Goal: Information Seeking & Learning: Learn about a topic

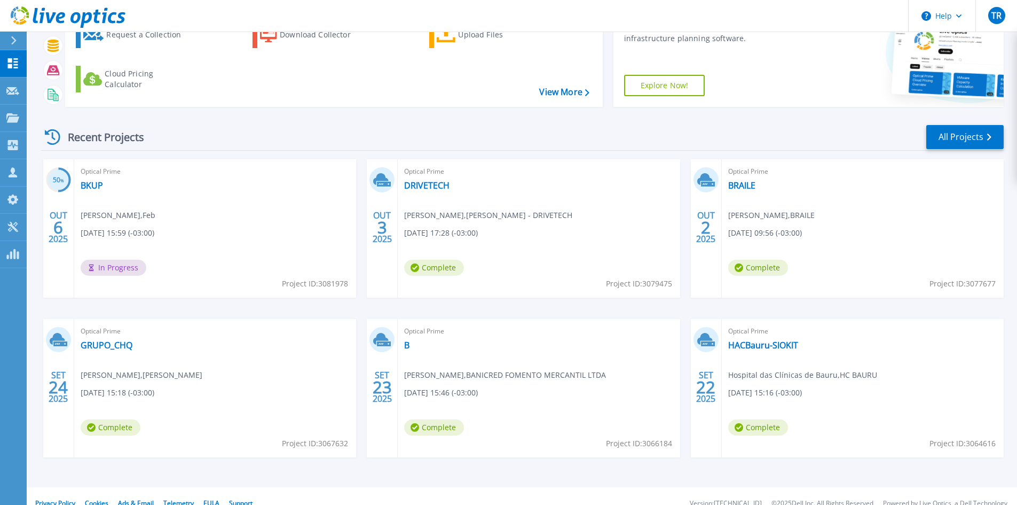
scroll to position [87, 0]
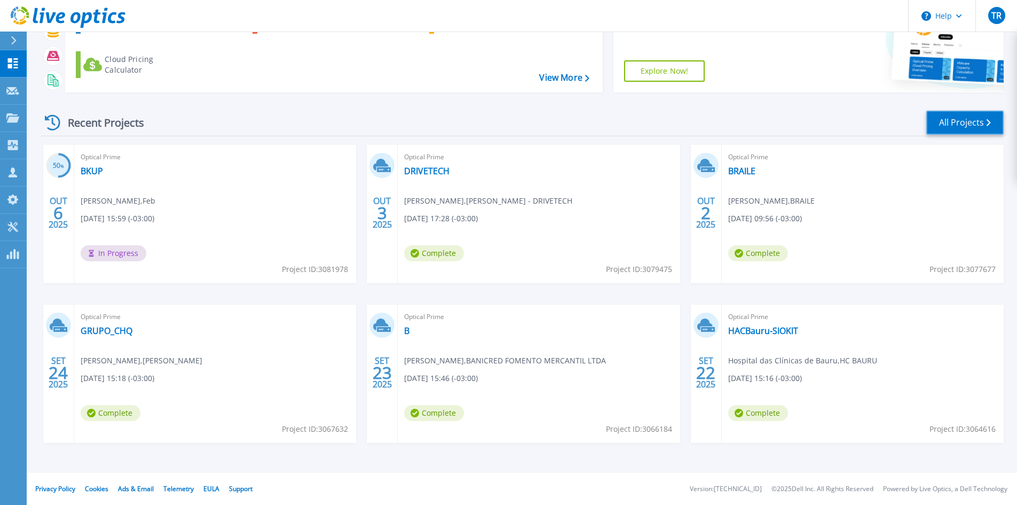
click at [959, 121] on link "All Projects" at bounding box center [964, 123] width 77 height 24
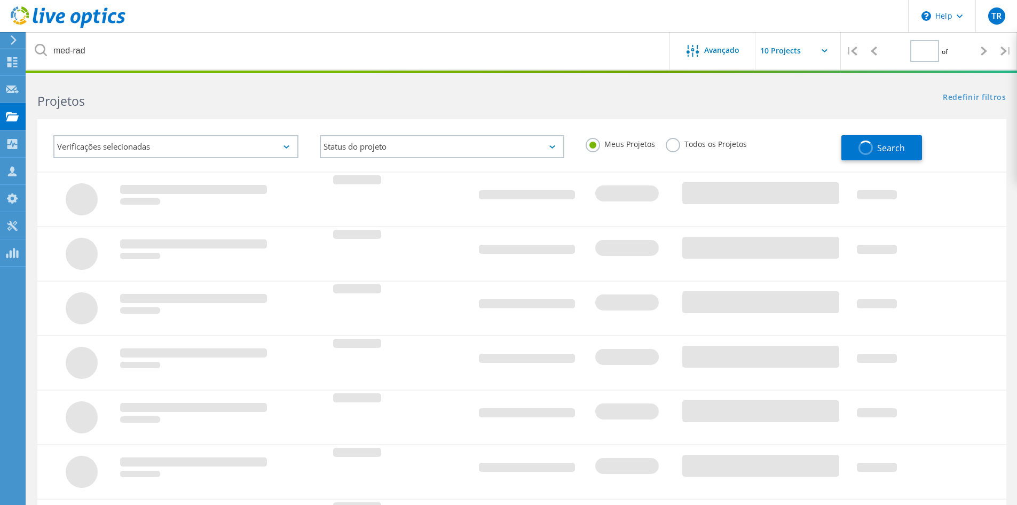
type input "1"
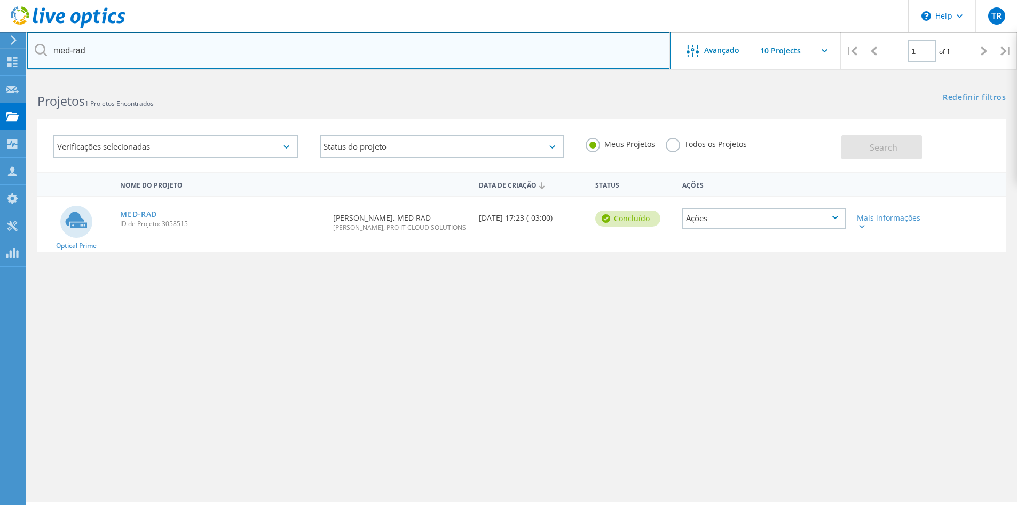
drag, startPoint x: 132, startPoint y: 45, endPoint x: -68, endPoint y: 45, distance: 199.7
click at [0, 45] on html "\n Help Explore Helpful Articles Contact Support TR Parceiro de Canal Tiago Roc…" at bounding box center [508, 267] width 1017 height 534
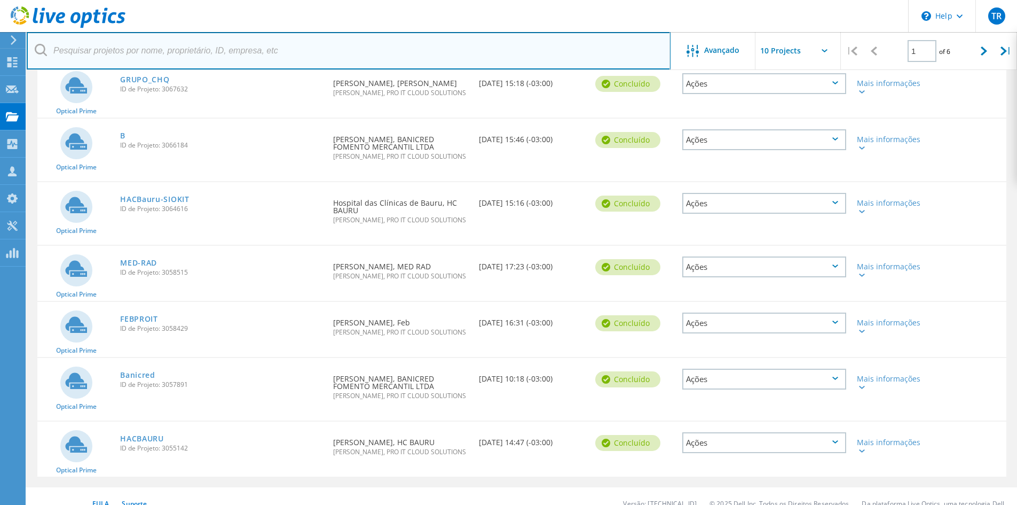
scroll to position [354, 0]
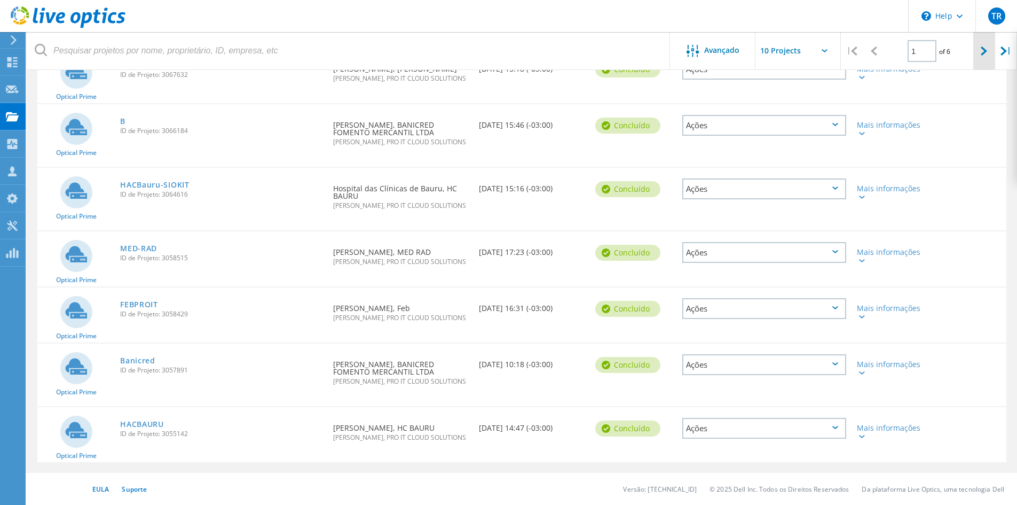
click at [975, 54] on div at bounding box center [984, 51] width 22 height 38
type input "2"
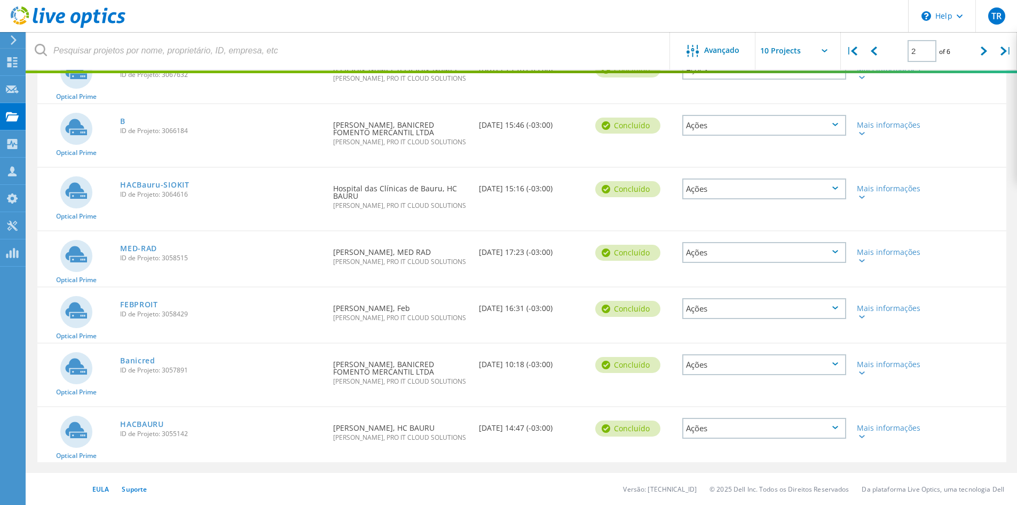
scroll to position [300, 0]
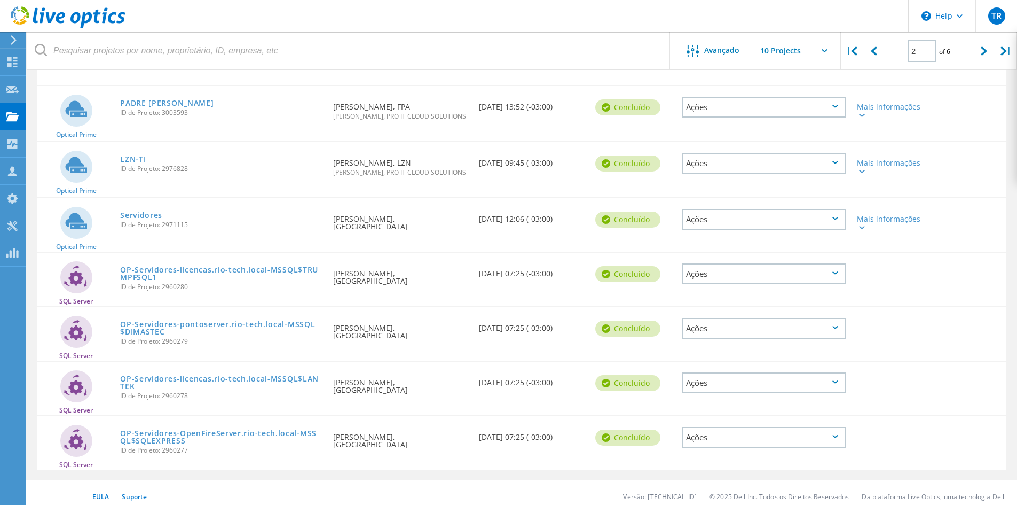
click at [821, 64] on input "text" at bounding box center [809, 50] width 107 height 37
click at [800, 98] on div "Show 20 Projects" at bounding box center [809, 97] width 106 height 18
type input "Show 20 Projects"
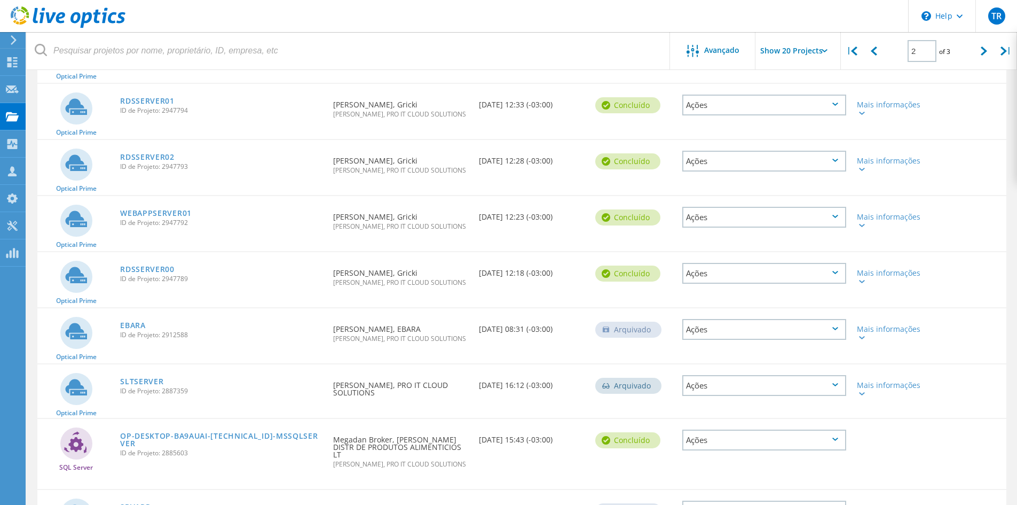
scroll to position [374, 0]
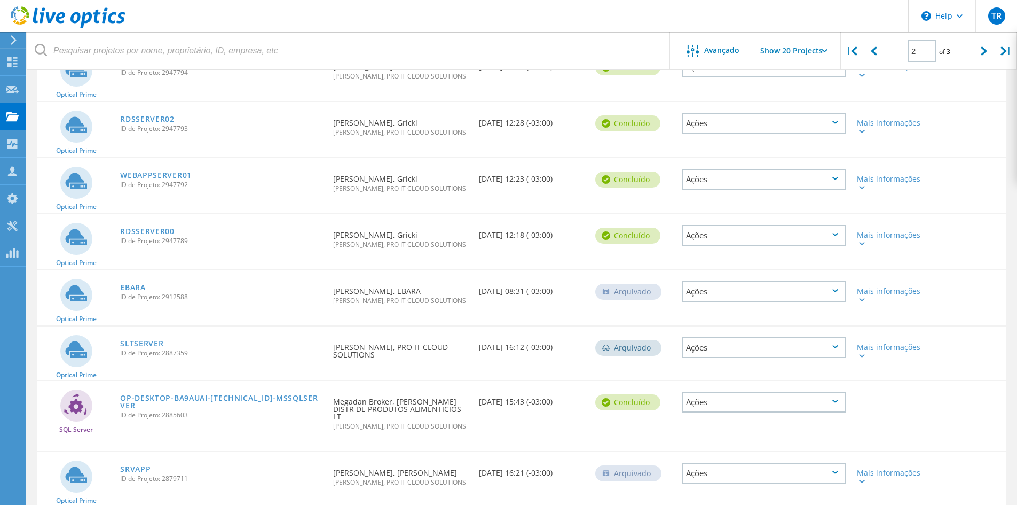
click at [131, 287] on link "EBARA" at bounding box center [133, 287] width 26 height 7
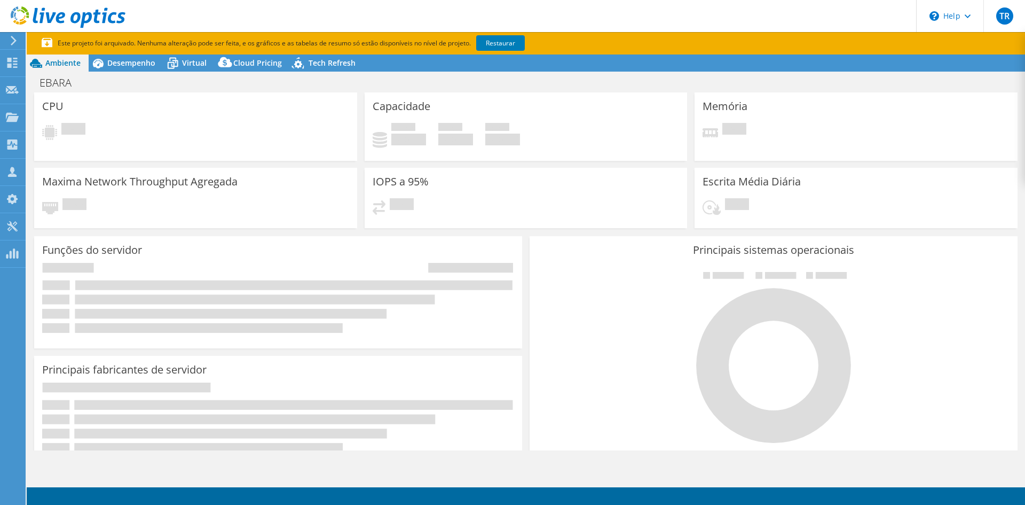
select select "SouthAmerica"
select select "USD"
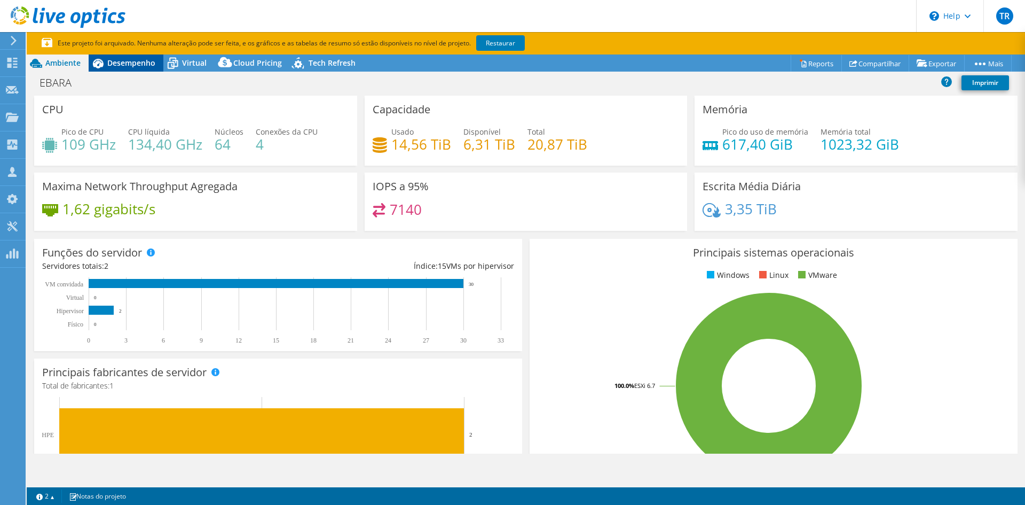
click at [120, 64] on span "Desempenho" at bounding box center [131, 63] width 48 height 10
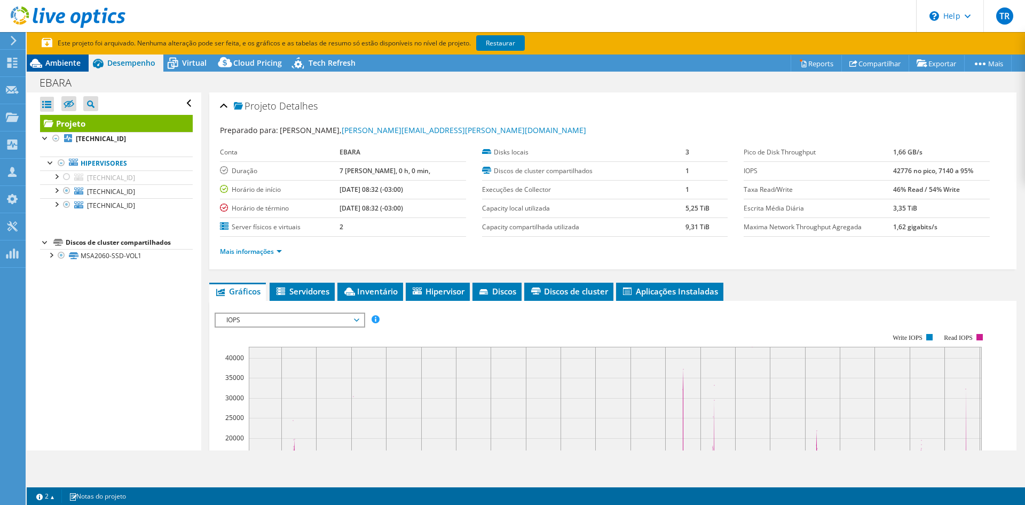
click at [43, 64] on icon at bounding box center [36, 63] width 19 height 19
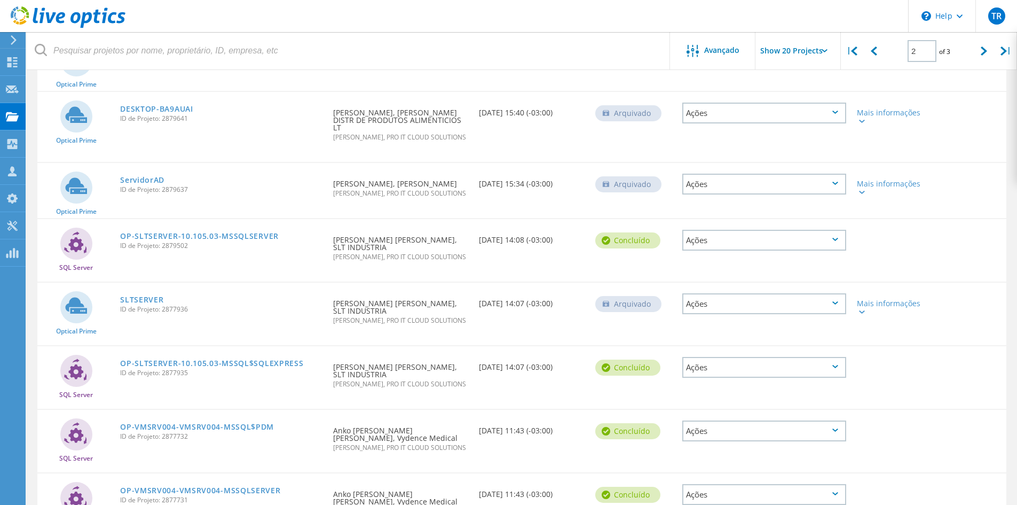
scroll to position [882, 0]
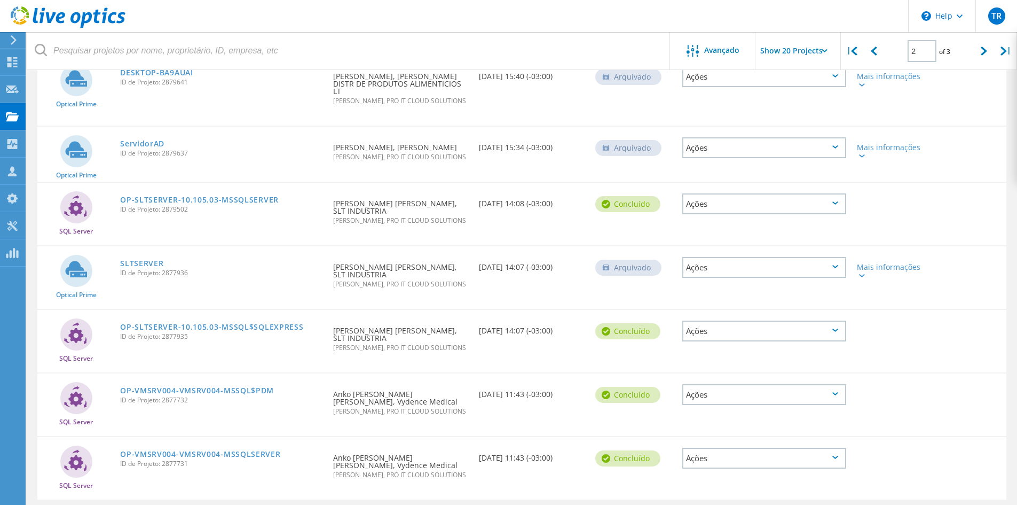
click at [970, 44] on div "2 of 3" at bounding box center [929, 47] width 88 height 30
click at [982, 45] on div at bounding box center [984, 51] width 22 height 38
type input "3"
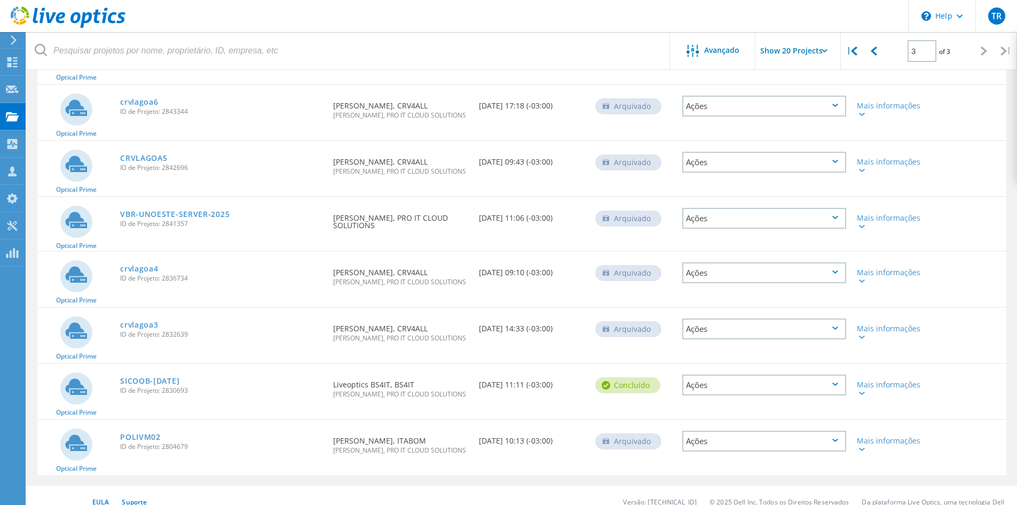
scroll to position [355, 0]
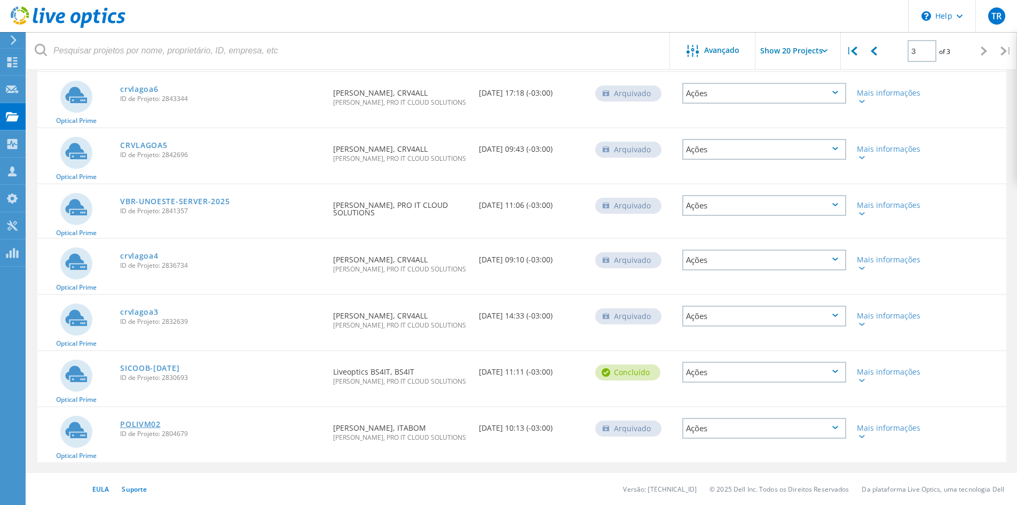
click at [130, 421] on link "POLIVM02" at bounding box center [140, 423] width 41 height 7
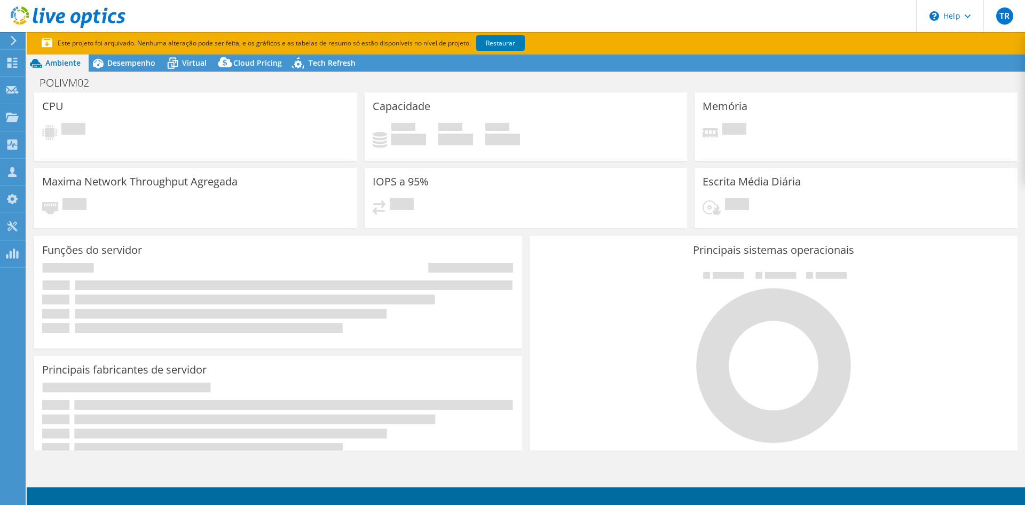
select select "USD"
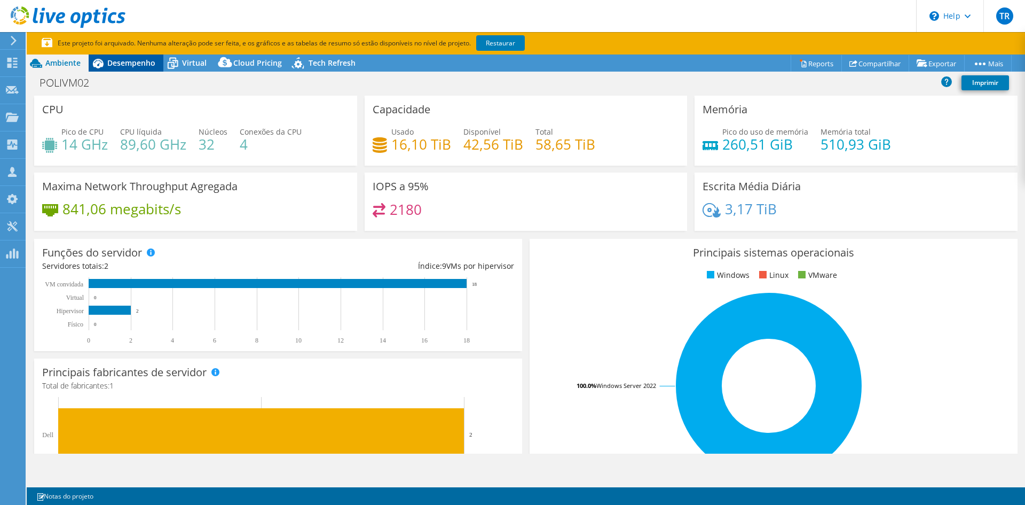
click at [124, 59] on span "Desempenho" at bounding box center [131, 63] width 48 height 10
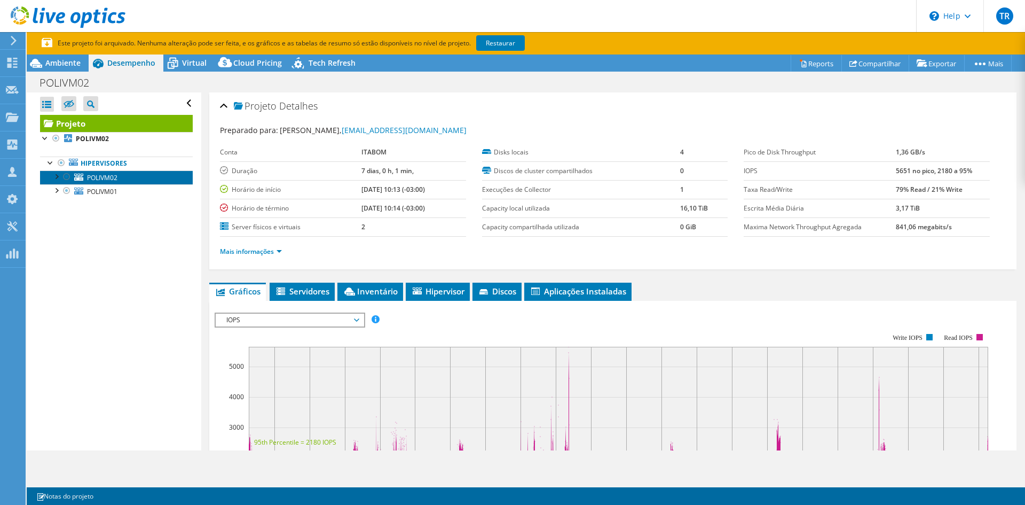
click at [97, 176] on span "POLIVM02" at bounding box center [102, 177] width 30 height 9
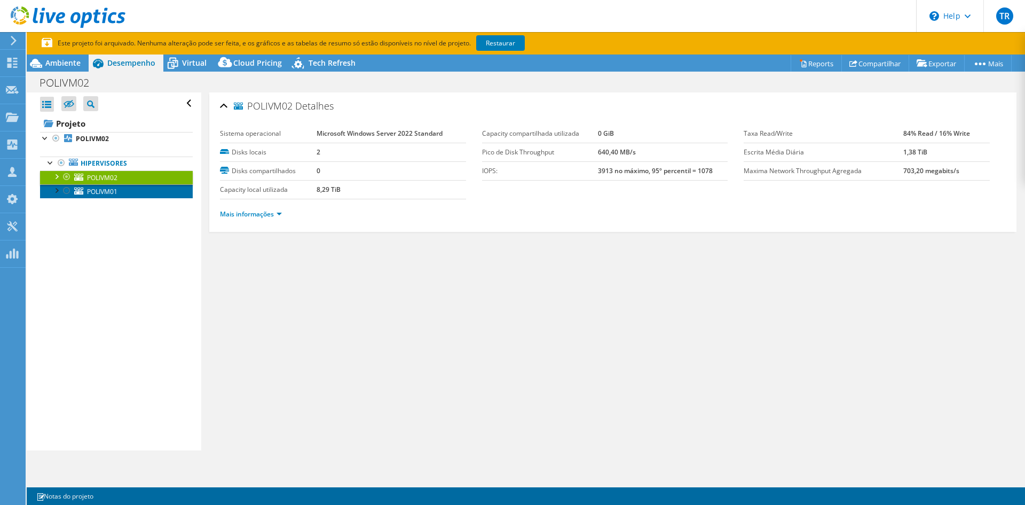
click at [101, 191] on span "POLIVM01" at bounding box center [102, 191] width 30 height 9
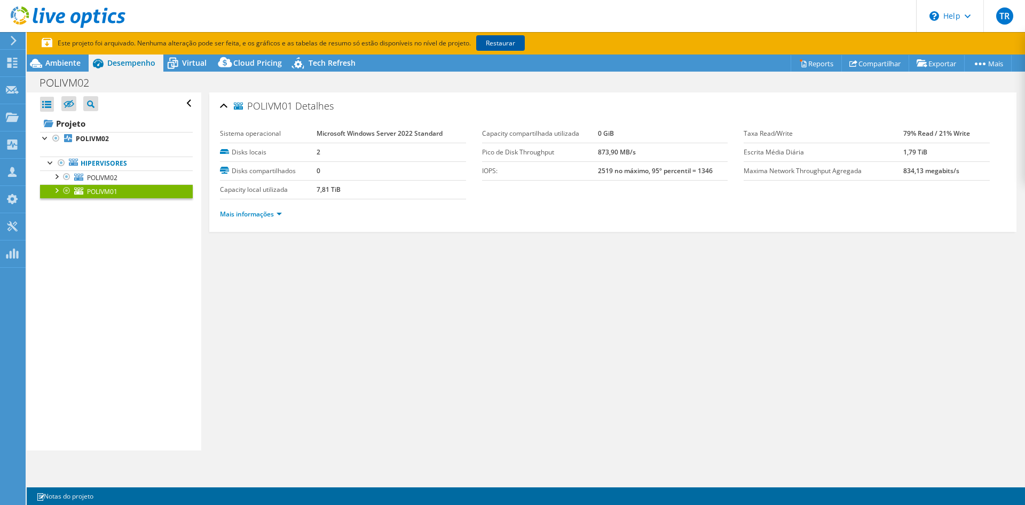
click at [500, 40] on link "Restaurar" at bounding box center [500, 42] width 49 height 15
click at [115, 163] on link "Hipervisores" at bounding box center [116, 163] width 153 height 14
click at [100, 161] on link "Hipervisores" at bounding box center [116, 163] width 153 height 14
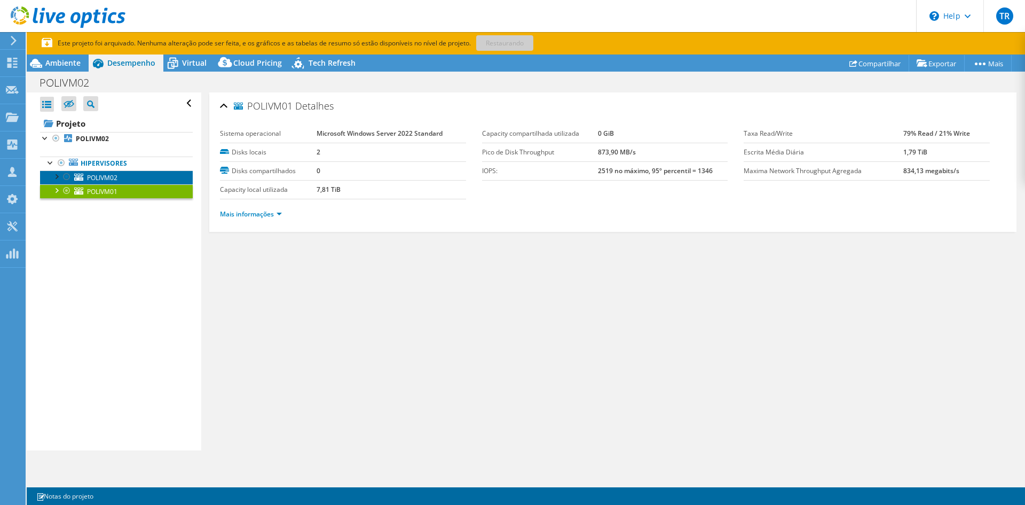
click at [98, 175] on span "POLIVM02" at bounding box center [102, 177] width 30 height 9
click at [99, 166] on link "Hipervisores" at bounding box center [116, 163] width 153 height 14
click at [106, 192] on span "POLIVM01" at bounding box center [102, 191] width 30 height 9
click at [105, 176] on span "POLIVM02" at bounding box center [102, 177] width 30 height 9
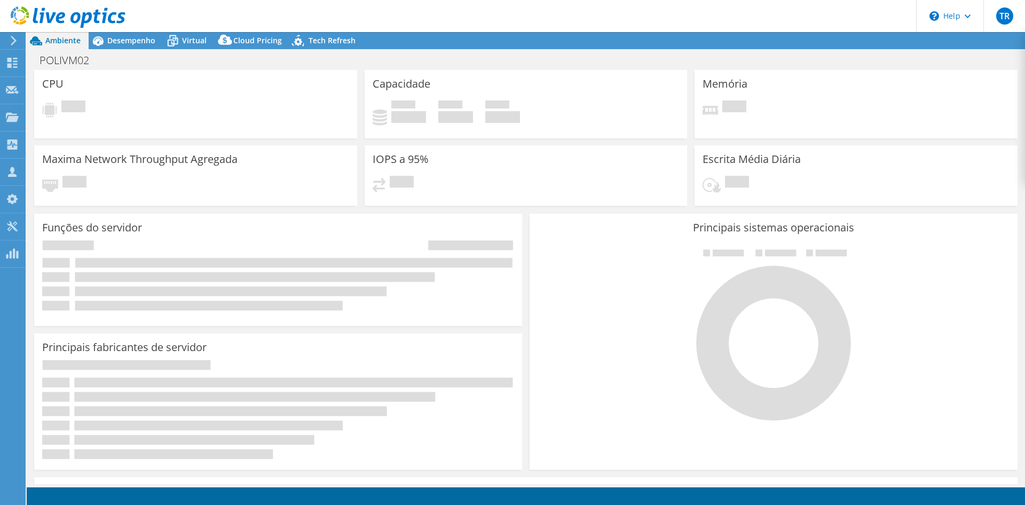
select select "USD"
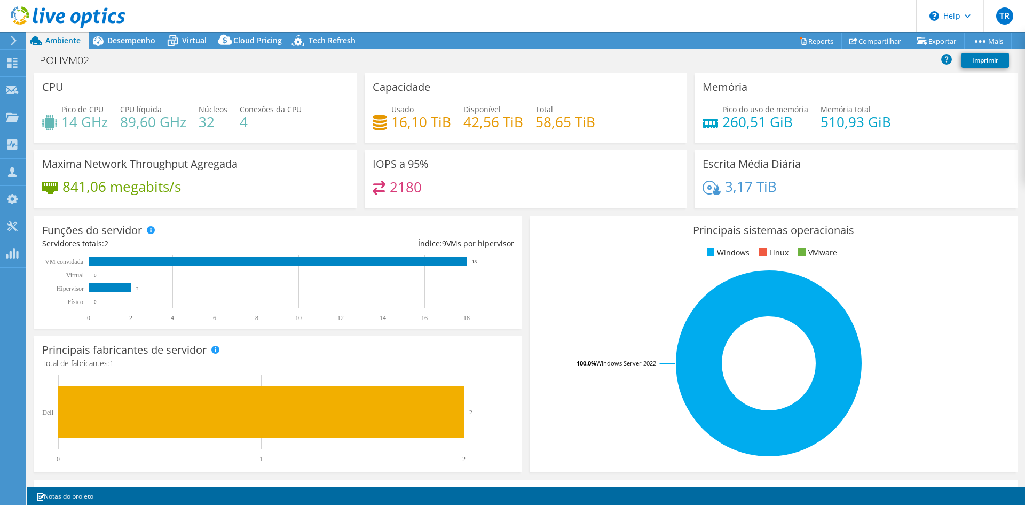
click at [521, 217] on div "Funções do servidor Servidores físicos representam servidores de metal nu que t…" at bounding box center [277, 273] width 495 height 120
click at [526, 215] on div "Principais sistemas operacionais Windows Linux VMware 100.0% Windows Server 2022" at bounding box center [773, 344] width 495 height 263
click at [526, 214] on div "Principais sistemas operacionais Windows Linux VMware 100.0% Windows Server 2022" at bounding box center [773, 344] width 495 height 263
click at [937, 41] on link "Exportar" at bounding box center [937, 41] width 56 height 17
click at [814, 38] on link "Reports" at bounding box center [816, 41] width 51 height 17
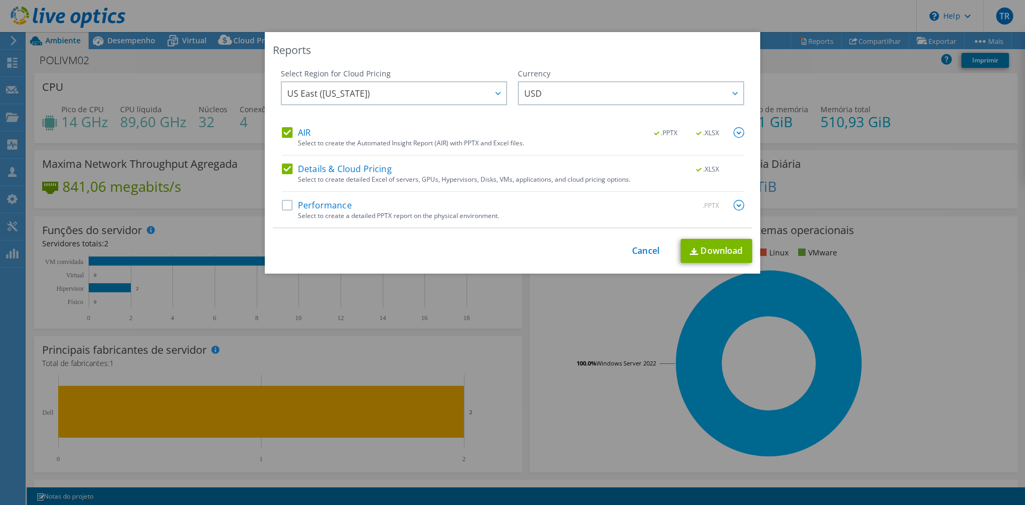
click at [282, 207] on label "Performance" at bounding box center [317, 205] width 70 height 11
click at [0, 0] on input "Performance" at bounding box center [0, 0] width 0 height 0
click at [282, 207] on label "Performance" at bounding box center [317, 205] width 70 height 11
click at [0, 0] on input "Performance" at bounding box center [0, 0] width 0 height 0
click at [284, 130] on label "AIR" at bounding box center [296, 132] width 29 height 11
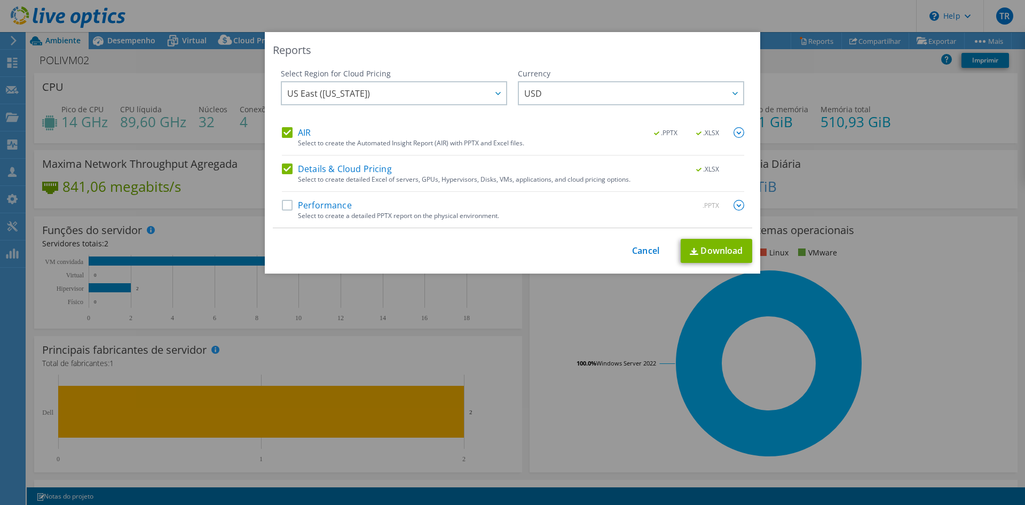
click at [0, 0] on input "AIR" at bounding box center [0, 0] width 0 height 0
click at [717, 250] on link "Download" at bounding box center [717, 251] width 72 height 24
click at [646, 252] on link "Cancel" at bounding box center [645, 251] width 27 height 10
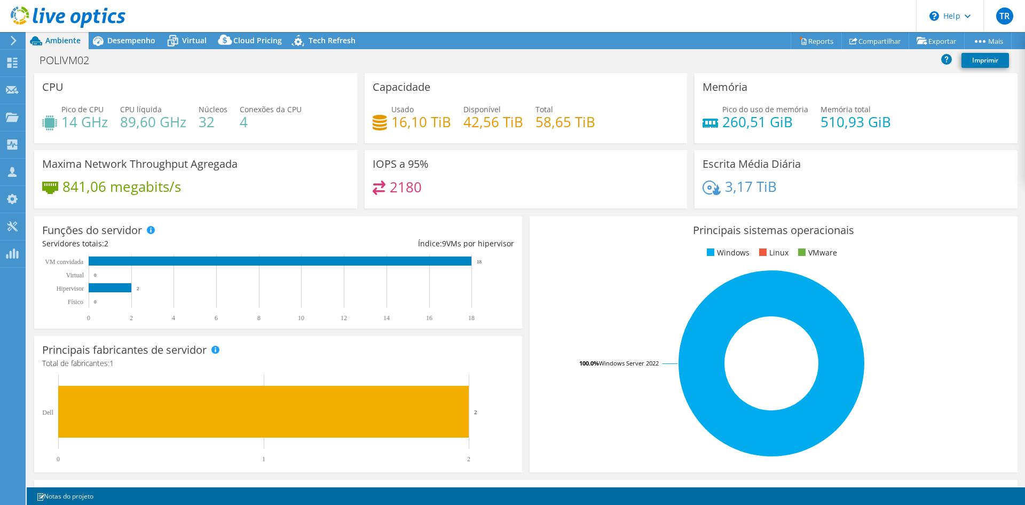
click at [481, 57] on div "POLIVM02 Imprimir" at bounding box center [526, 60] width 998 height 20
click at [515, 63] on div "POLIVM02 Imprimir" at bounding box center [526, 60] width 998 height 20
click at [6, 60] on icon at bounding box center [12, 63] width 13 height 10
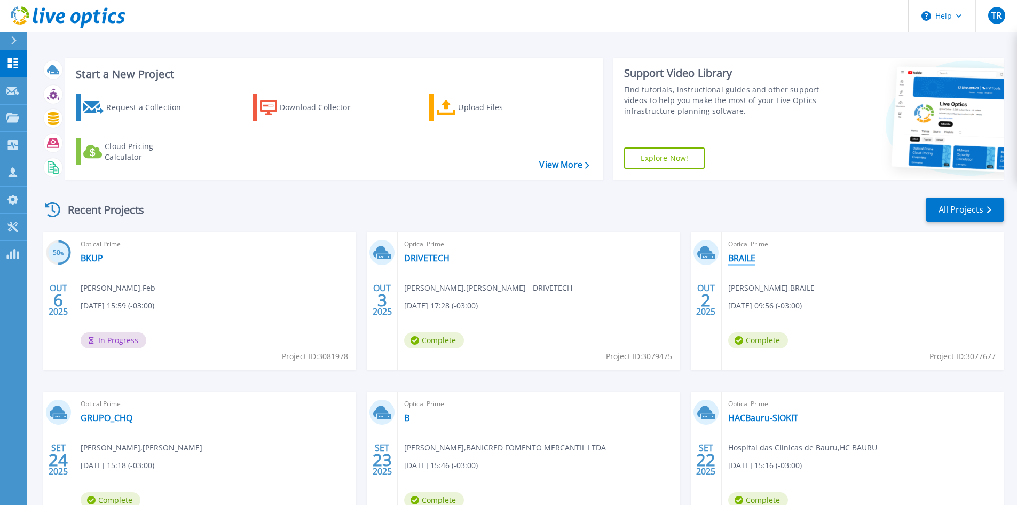
click at [738, 254] on link "BRAILE" at bounding box center [741, 258] width 27 height 11
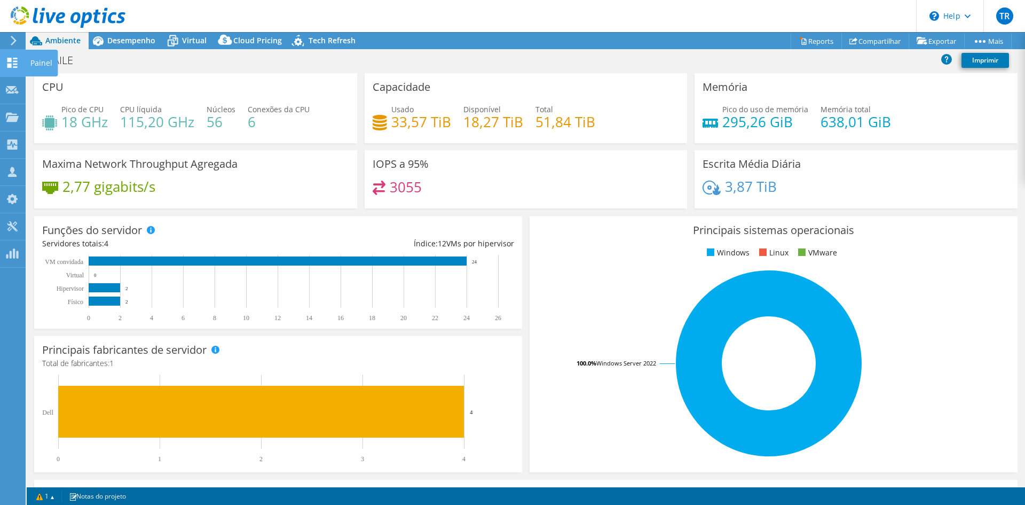
click at [9, 60] on use at bounding box center [12, 63] width 10 height 10
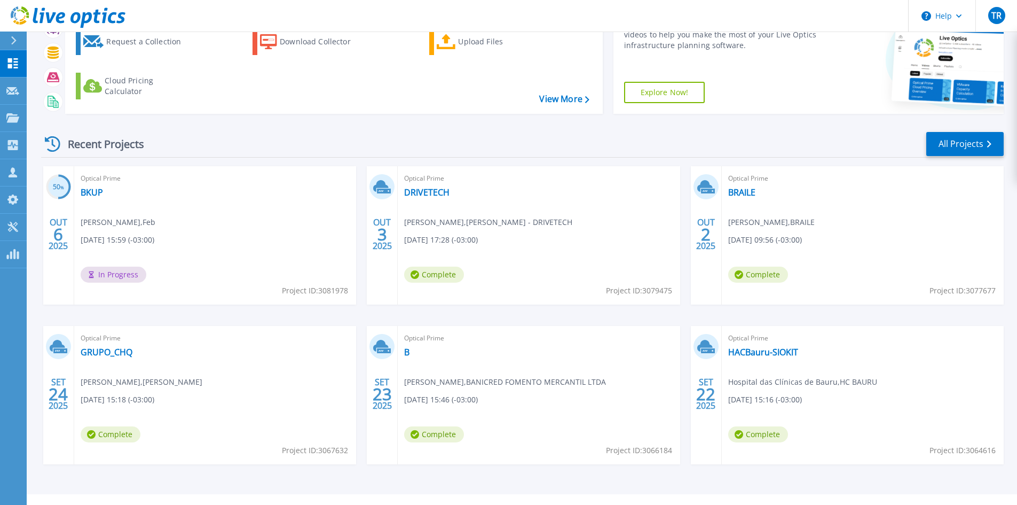
scroll to position [87, 0]
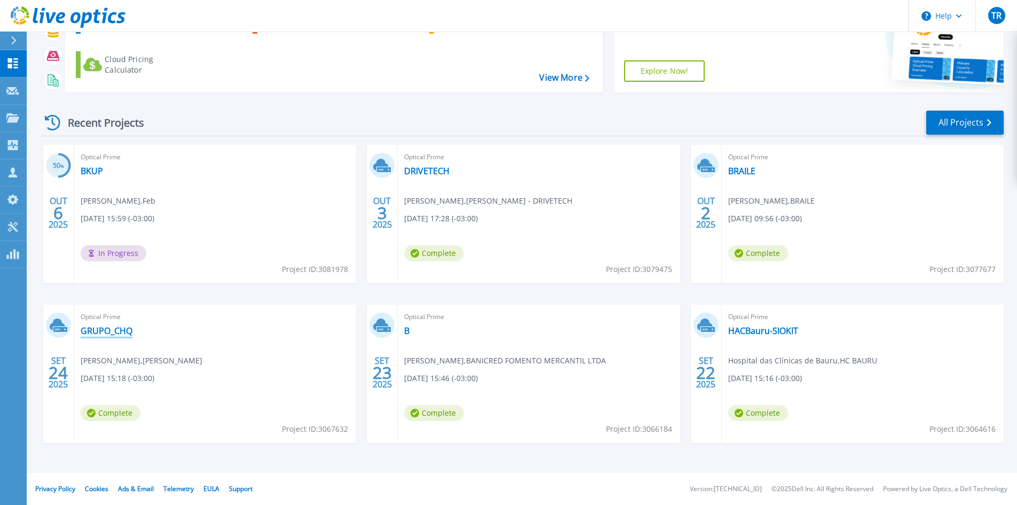
click at [107, 329] on link "GRUPO_CHQ" at bounding box center [107, 330] width 52 height 11
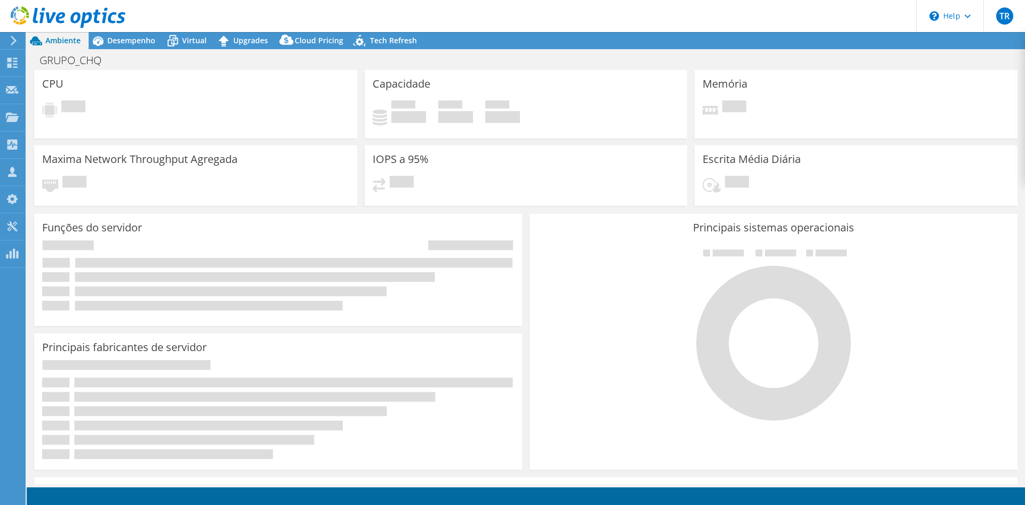
select select "SouthAmerica"
select select "BRL"
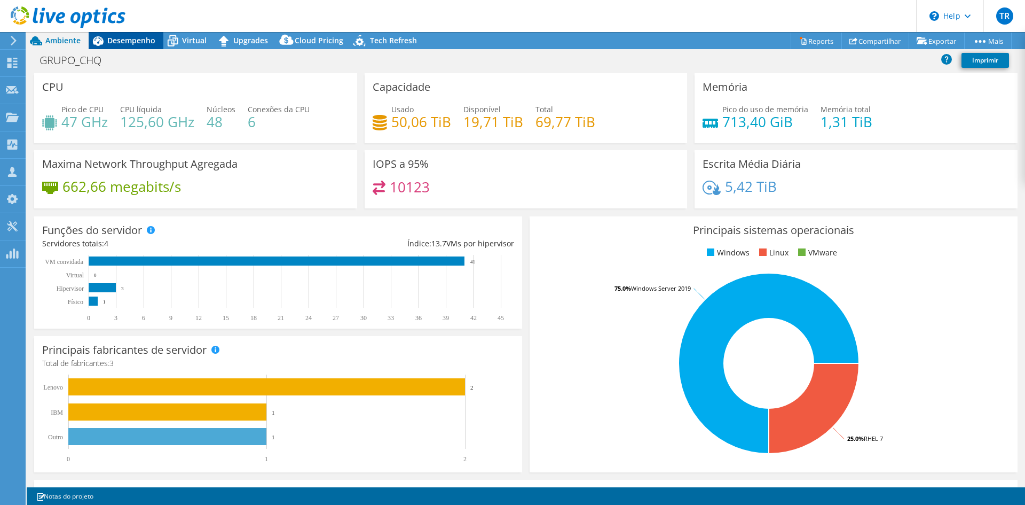
click at [142, 41] on span "Desempenho" at bounding box center [131, 40] width 48 height 10
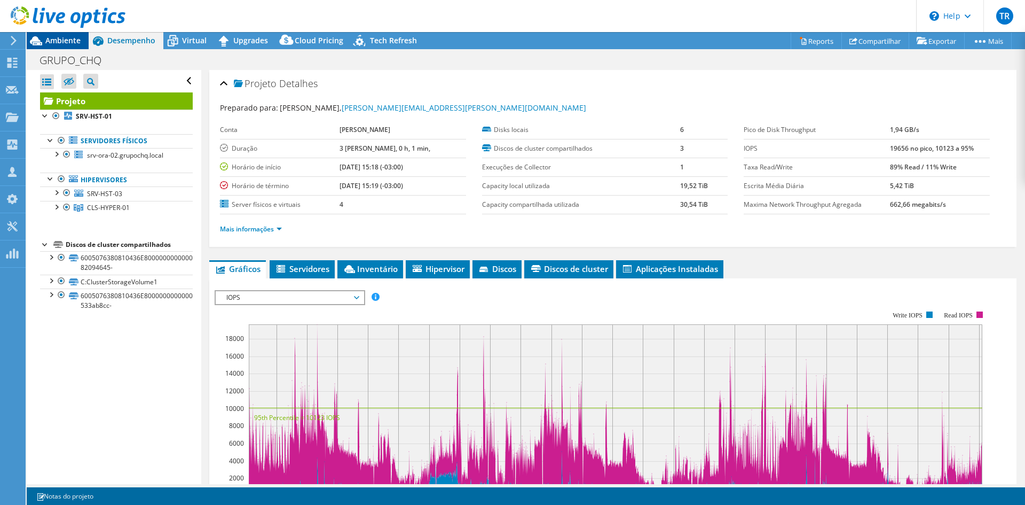
click at [70, 40] on span "Ambiente" at bounding box center [62, 40] width 35 height 10
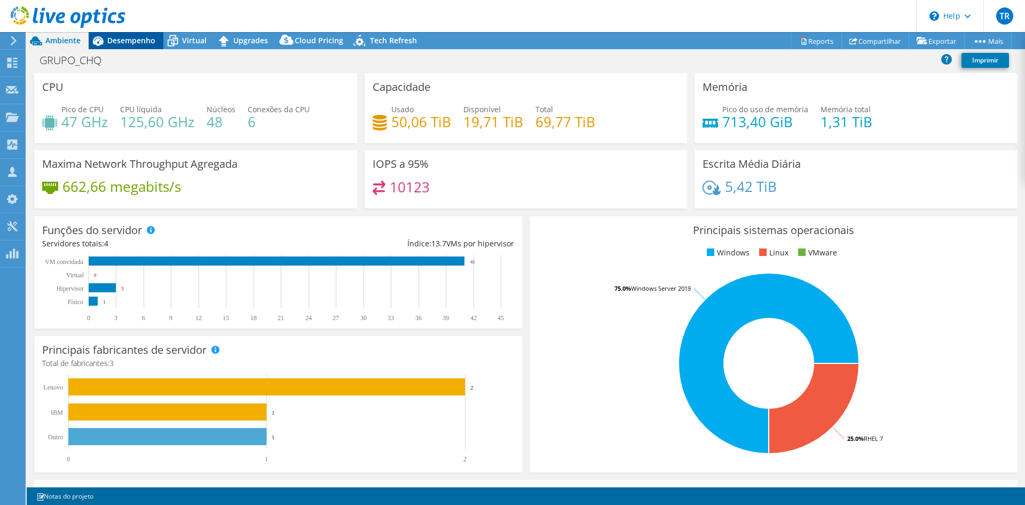
click at [124, 40] on span "Desempenho" at bounding box center [131, 40] width 48 height 10
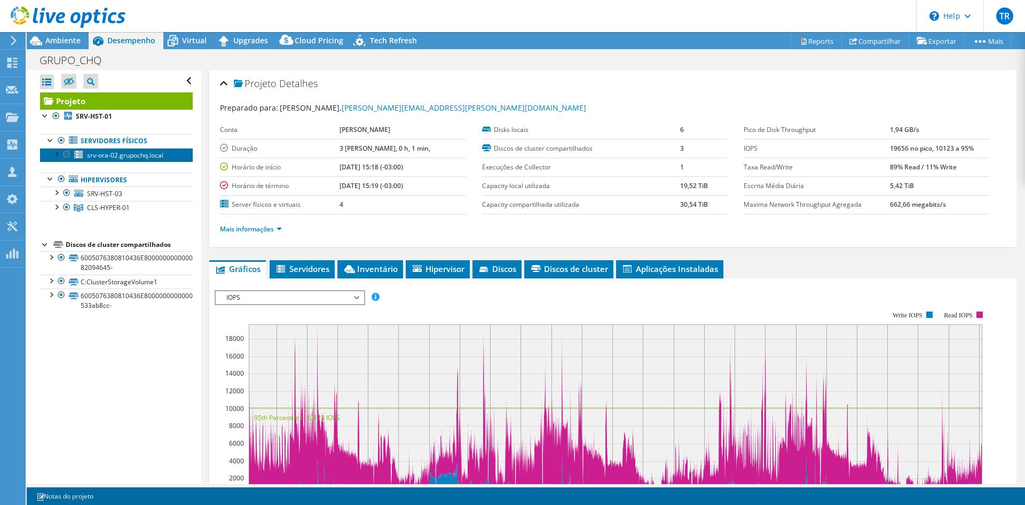
click at [110, 159] on span "srv-ora-02.grupochq.local" at bounding box center [125, 155] width 76 height 9
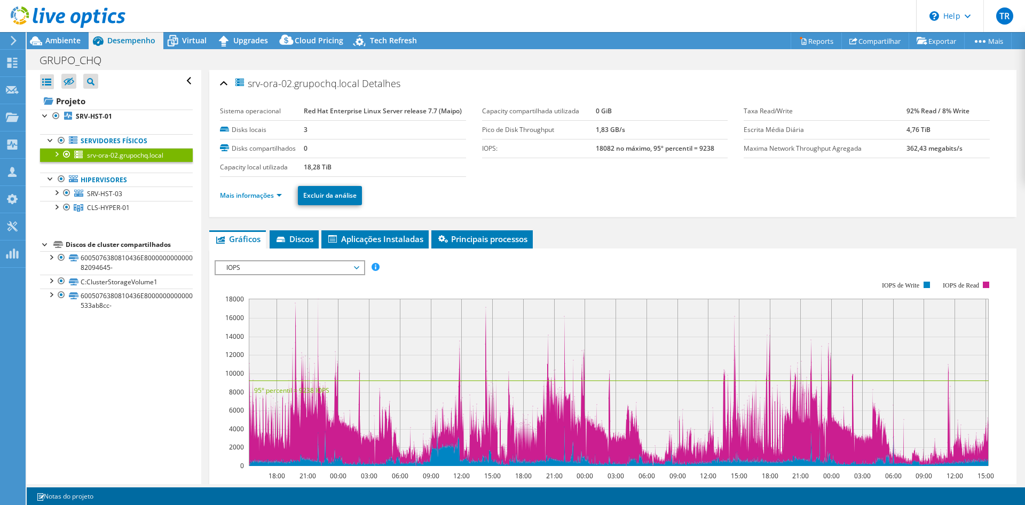
click at [57, 156] on div at bounding box center [56, 153] width 11 height 11
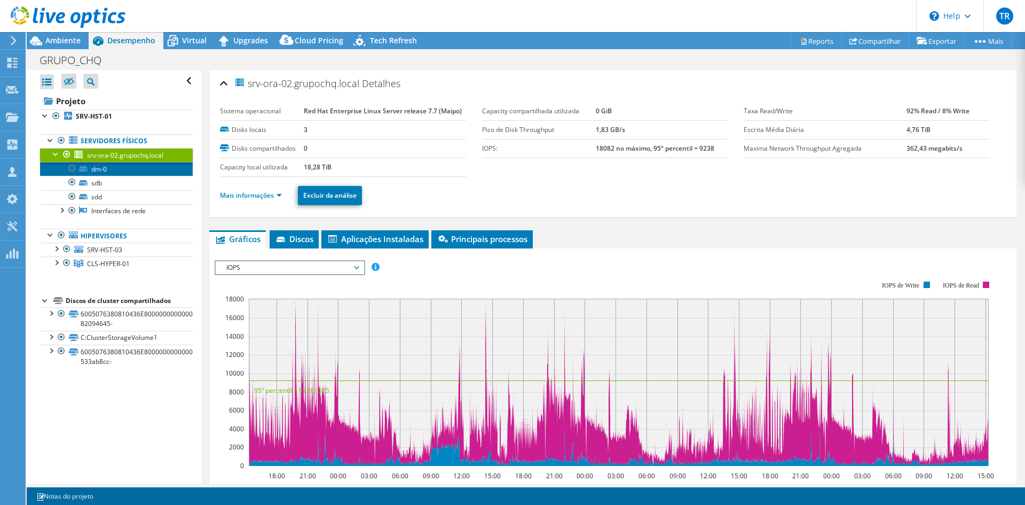
click at [86, 175] on link "dm-0" at bounding box center [116, 169] width 153 height 14
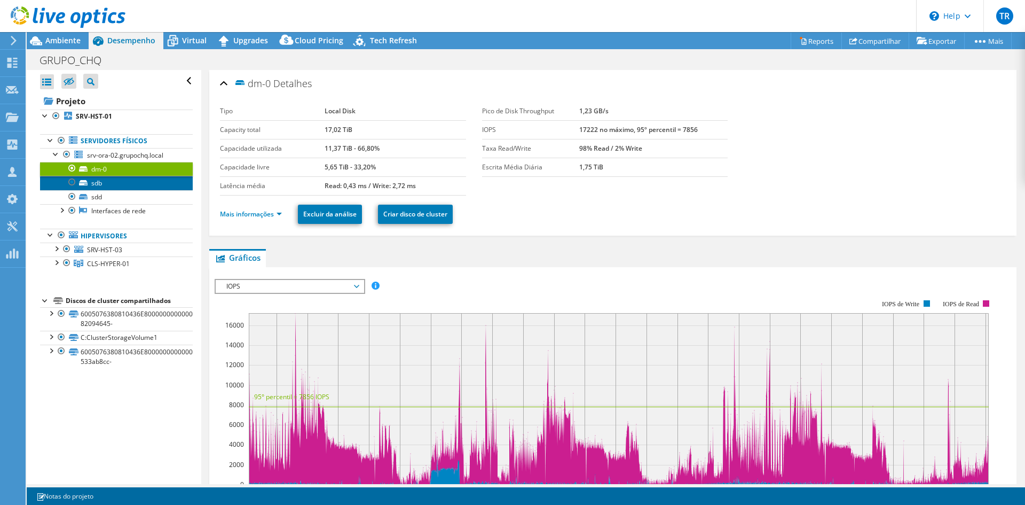
click at [94, 184] on link "sdb" at bounding box center [116, 183] width 153 height 14
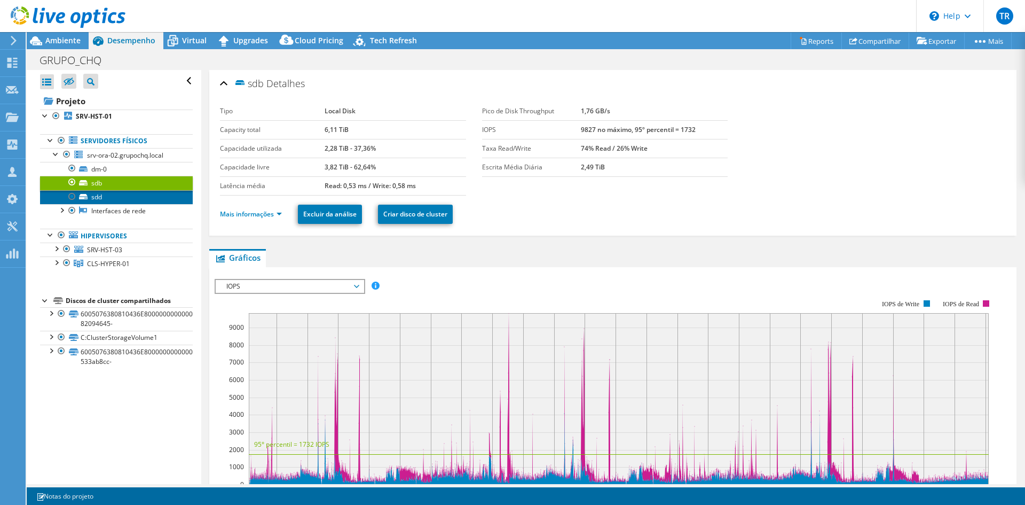
click at [96, 199] on link "sdd" at bounding box center [116, 197] width 153 height 14
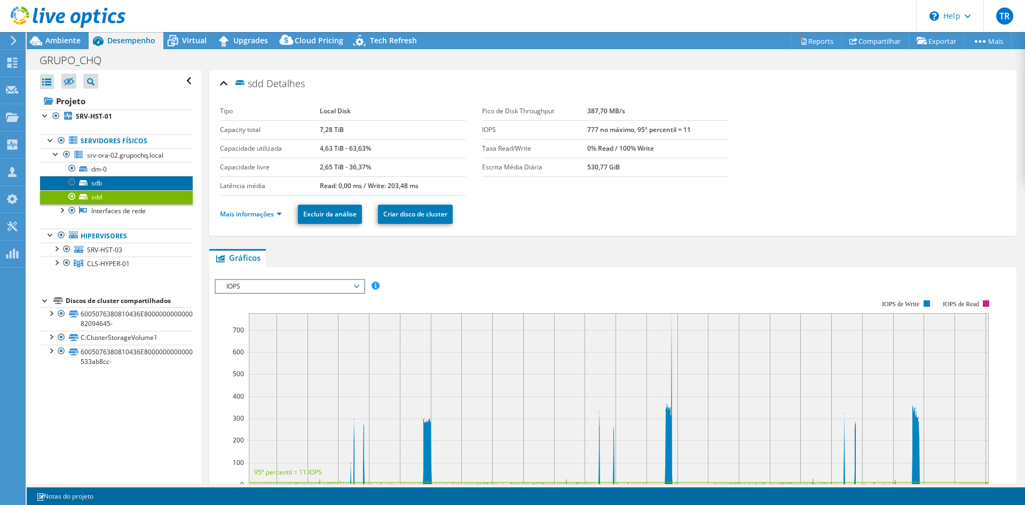
click at [99, 186] on link "sdb" at bounding box center [116, 183] width 153 height 14
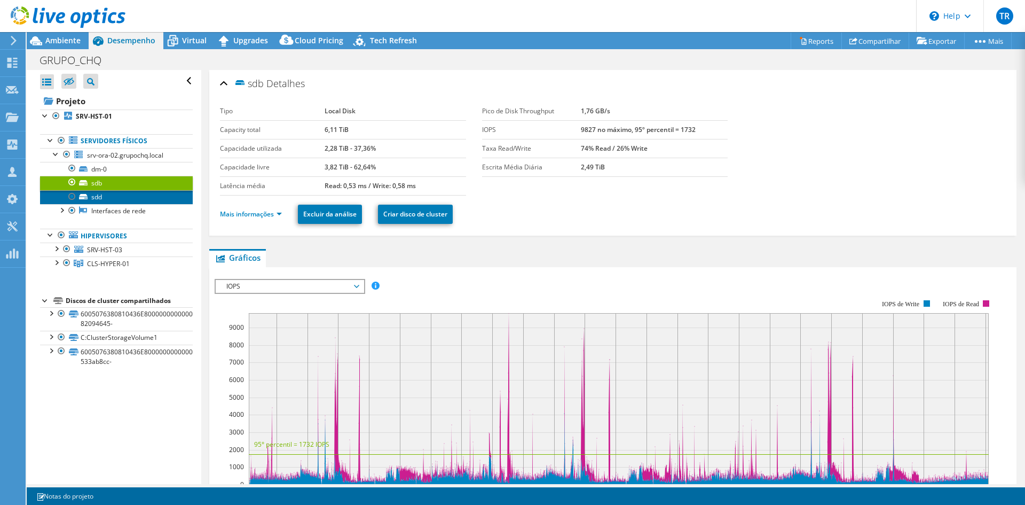
click at [106, 197] on link "sdd" at bounding box center [116, 197] width 153 height 14
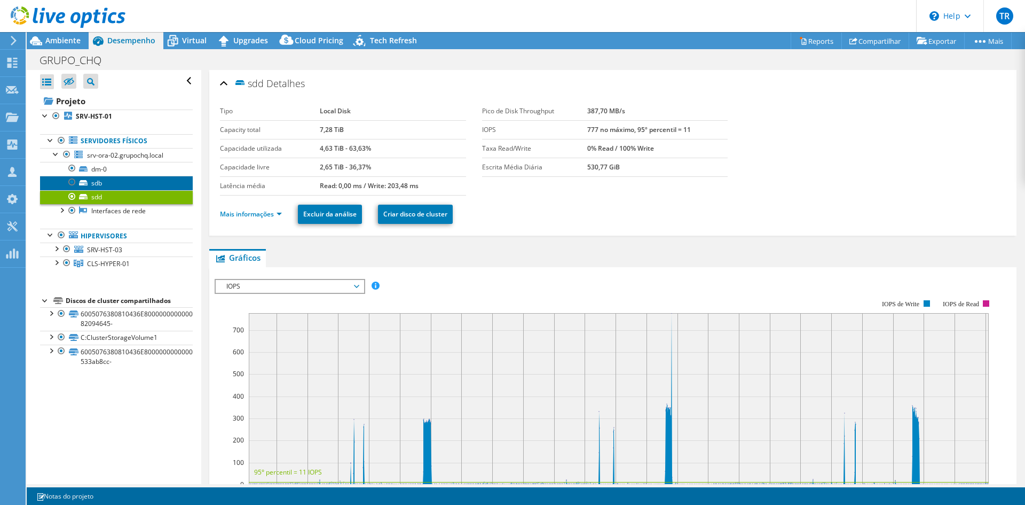
click at [115, 184] on link "sdb" at bounding box center [116, 183] width 153 height 14
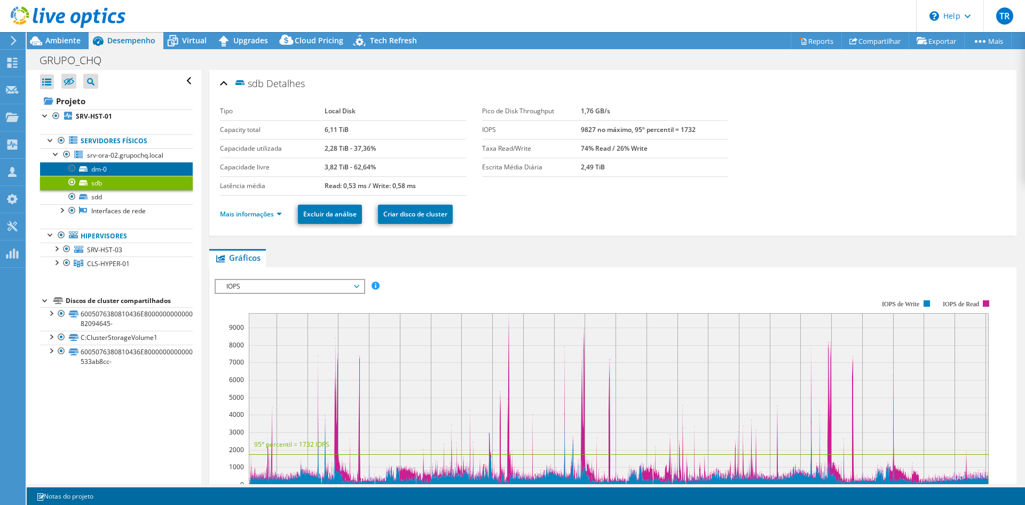
click at [120, 171] on link "dm-0" at bounding box center [116, 169] width 153 height 14
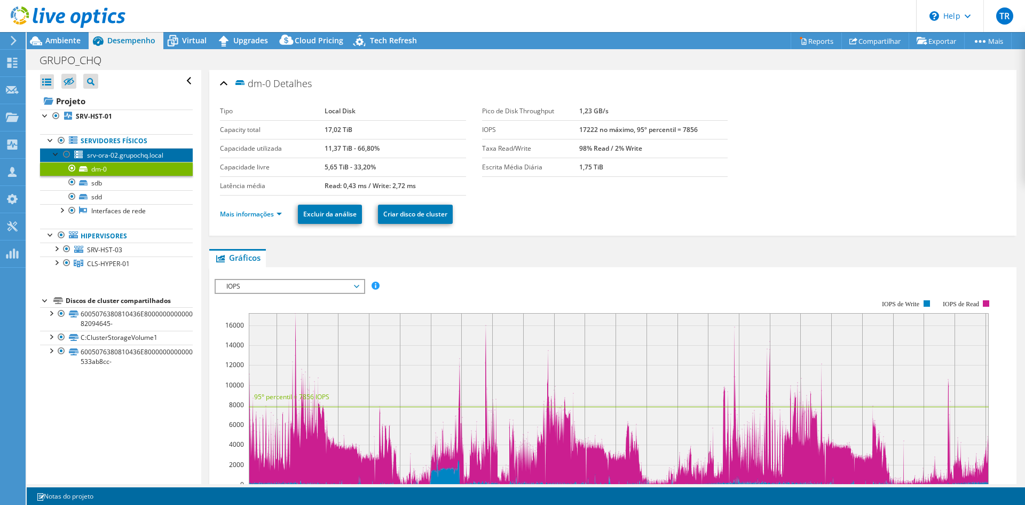
click at [112, 157] on span "srv-ora-02.grupochq.local" at bounding box center [125, 155] width 76 height 9
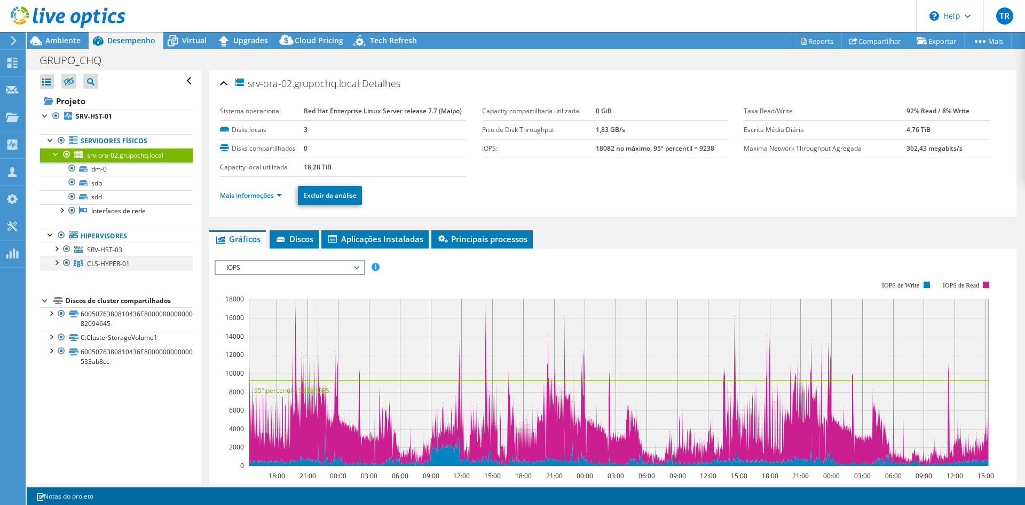
click at [56, 265] on div at bounding box center [56, 261] width 11 height 11
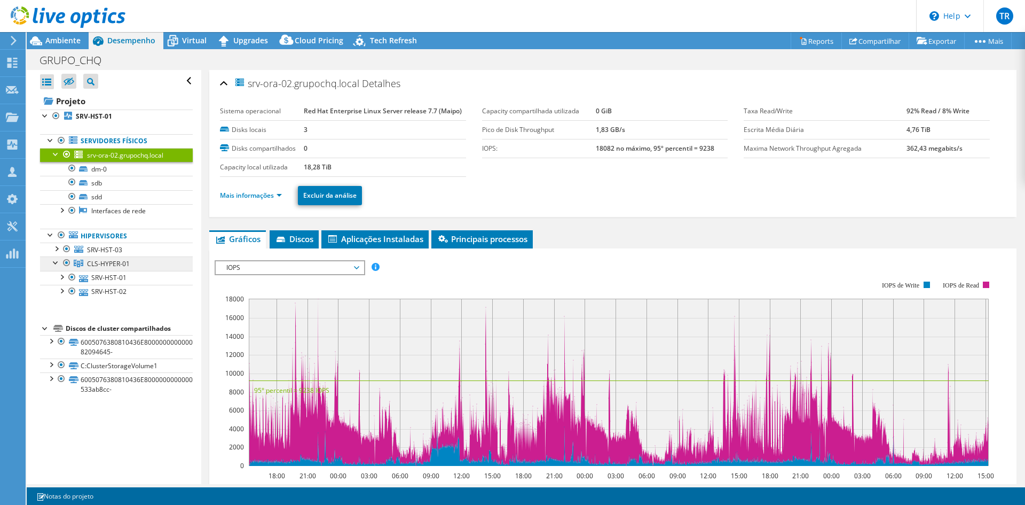
click at [115, 266] on span "CLS-HYPER-01" at bounding box center [108, 263] width 43 height 9
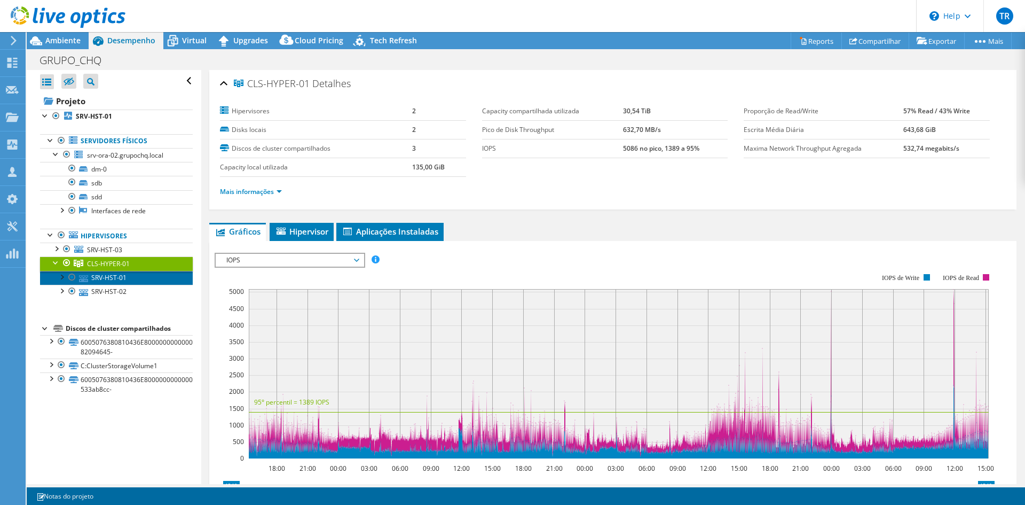
click at [115, 275] on link "SRV-HST-01" at bounding box center [116, 278] width 153 height 14
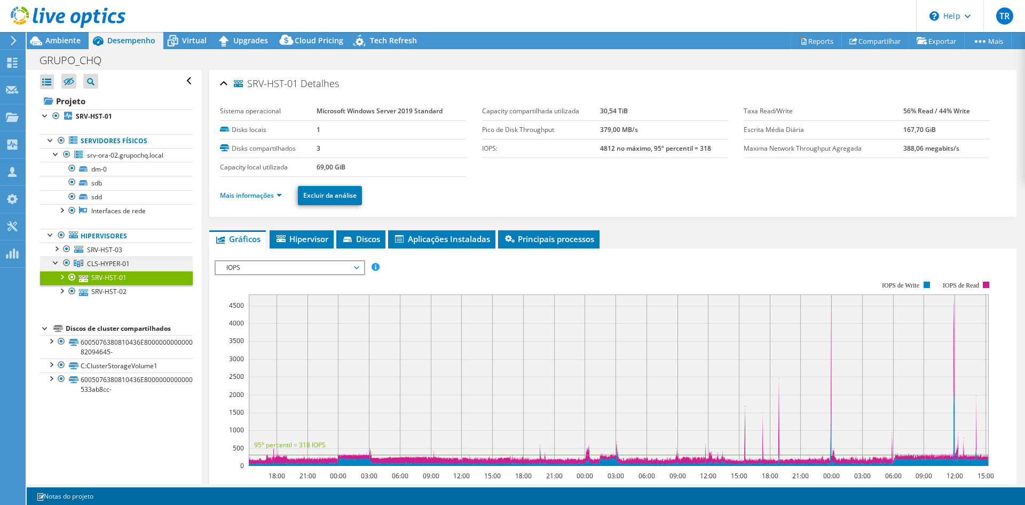
click at [109, 266] on span "CLS-HYPER-01" at bounding box center [108, 263] width 43 height 9
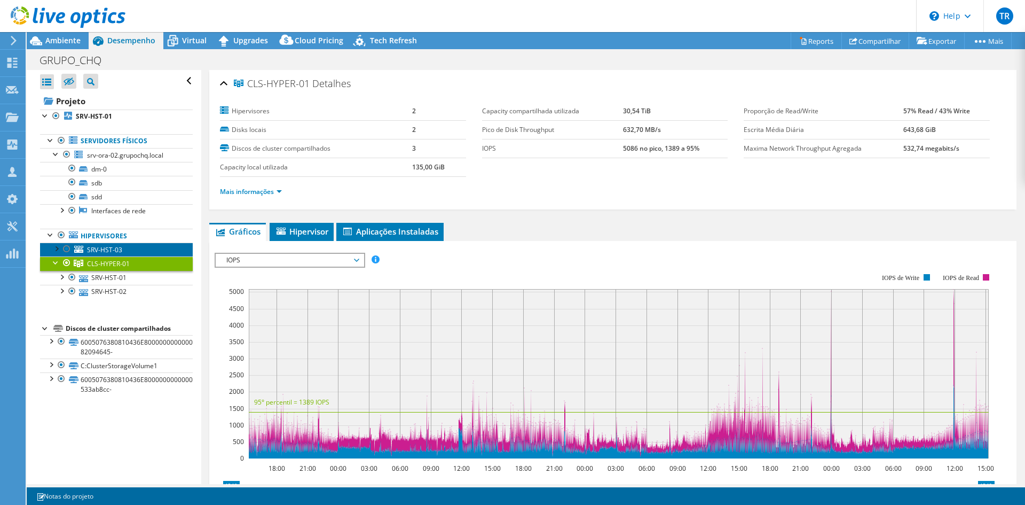
click at [94, 247] on span "SRV-HST-03" at bounding box center [104, 249] width 35 height 9
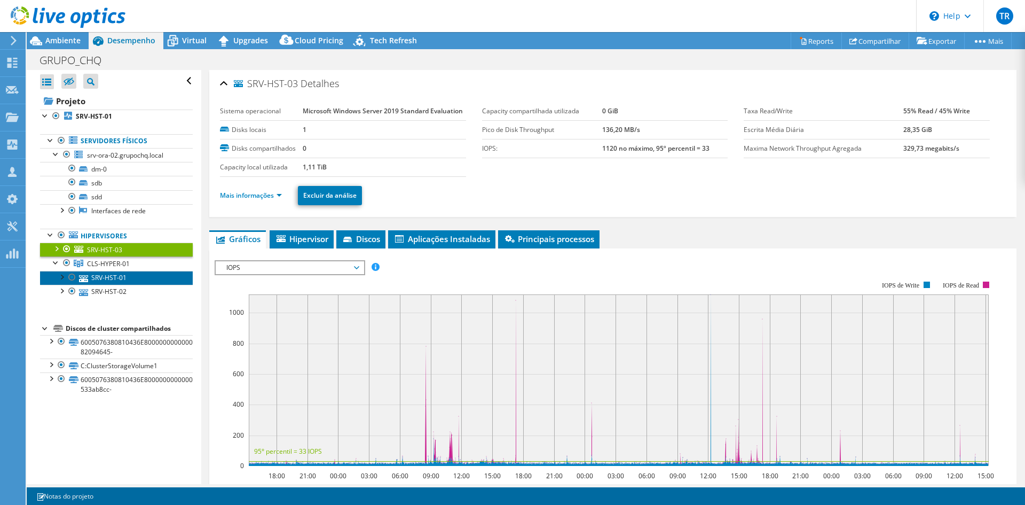
click at [108, 281] on link "SRV-HST-01" at bounding box center [116, 278] width 153 height 14
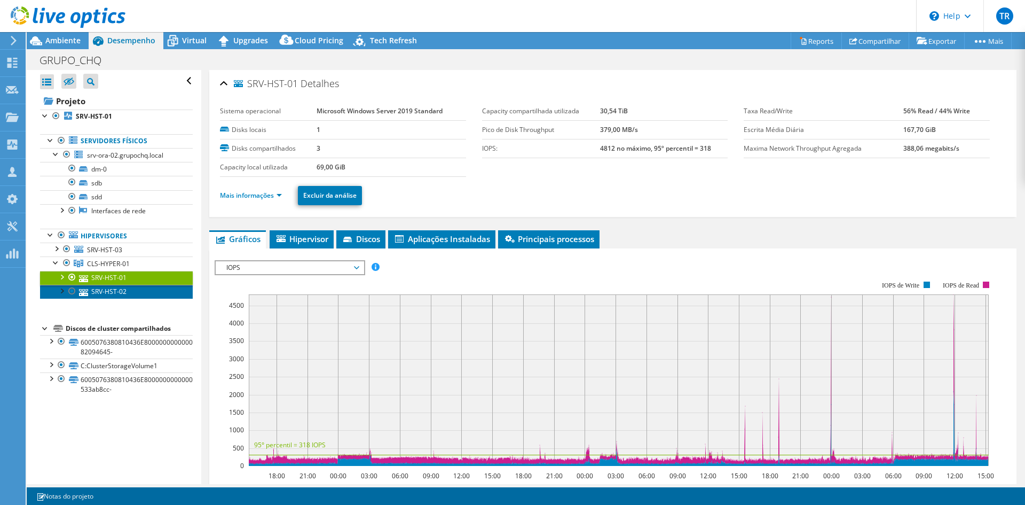
click at [108, 289] on link "SRV-HST-02" at bounding box center [116, 292] width 153 height 14
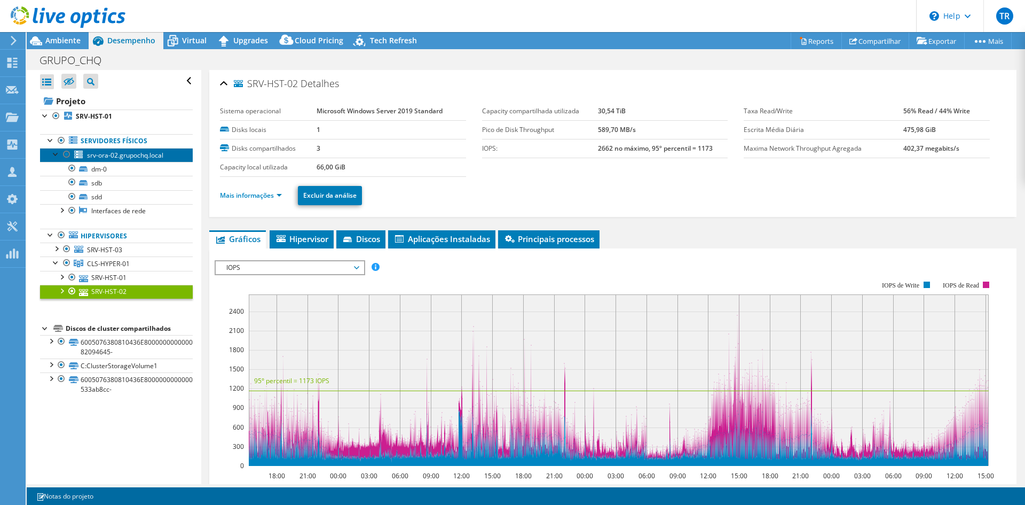
click at [113, 155] on span "srv-ora-02.grupochq.local" at bounding box center [125, 155] width 76 height 9
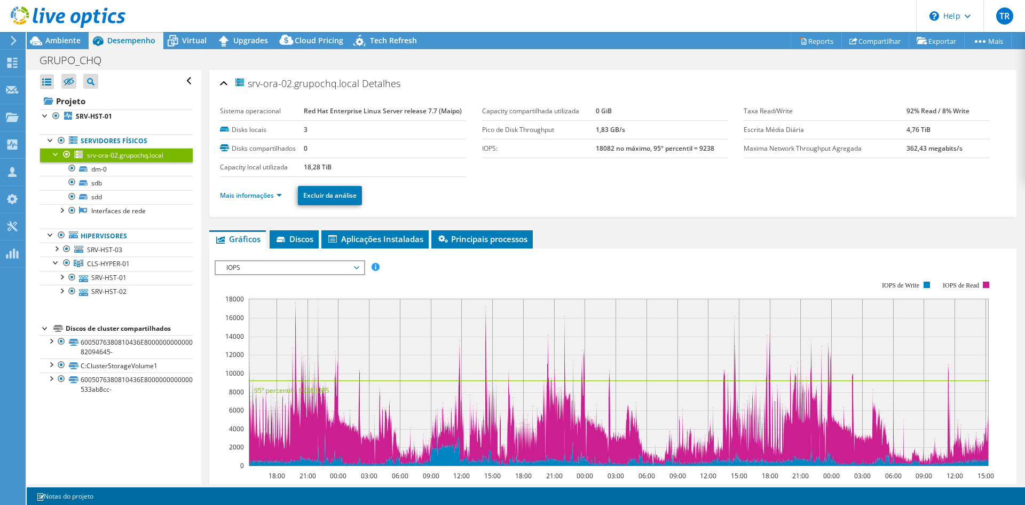
click at [325, 272] on span "IOPS" at bounding box center [289, 267] width 137 height 13
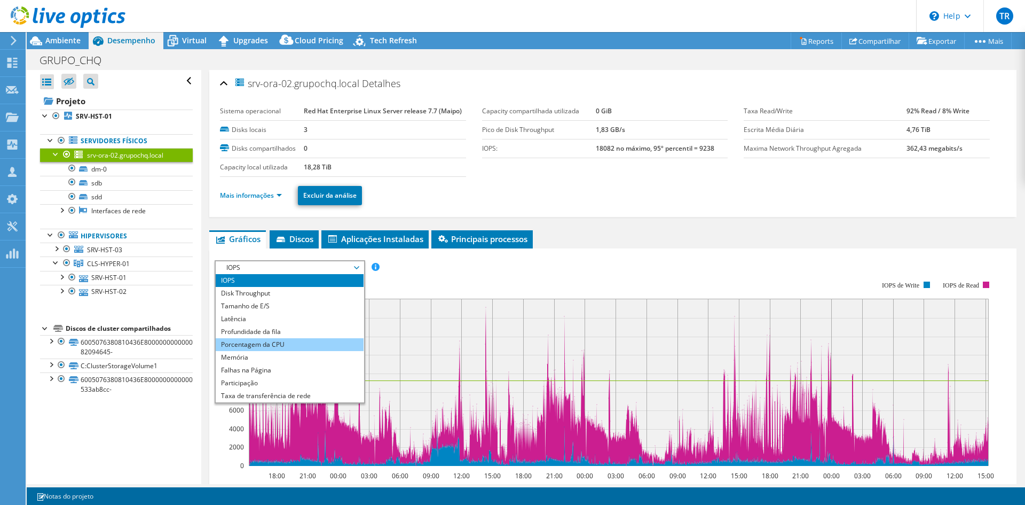
click at [279, 344] on li "Porcentagem da CPU" at bounding box center [290, 344] width 148 height 13
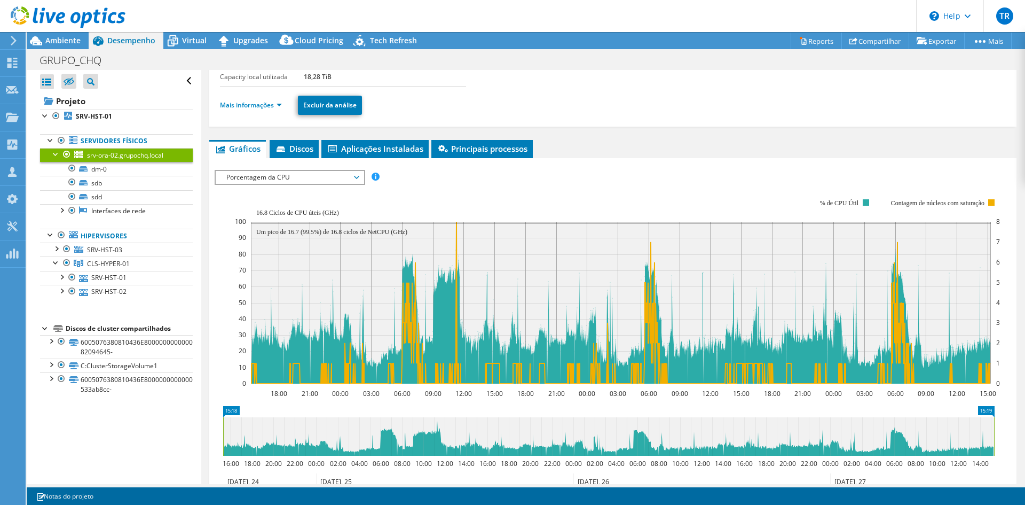
scroll to position [160, 0]
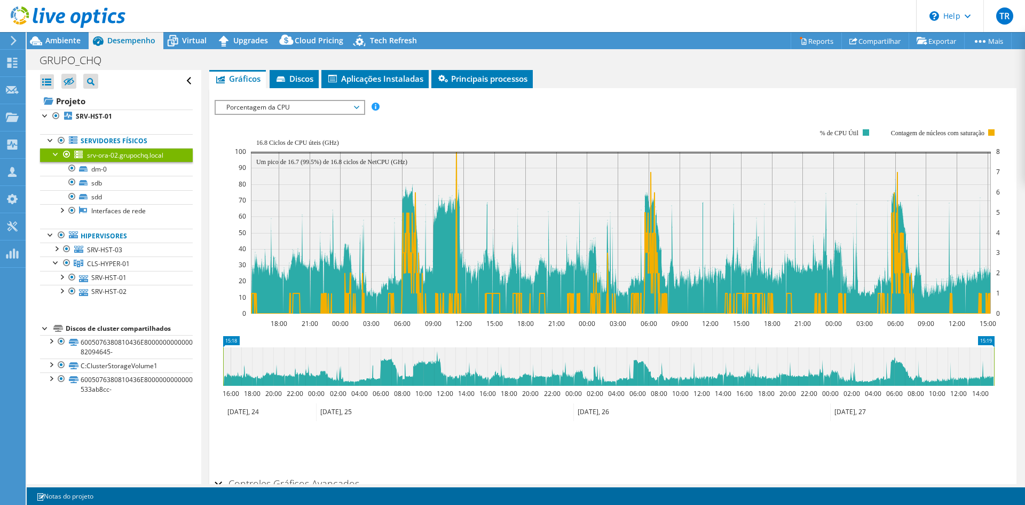
drag, startPoint x: 404, startPoint y: 377, endPoint x: 443, endPoint y: 379, distance: 39.0
click at [443, 379] on icon at bounding box center [608, 366] width 771 height 38
drag, startPoint x: 403, startPoint y: 356, endPoint x: 416, endPoint y: 356, distance: 13.3
click at [416, 356] on icon at bounding box center [608, 366] width 771 height 38
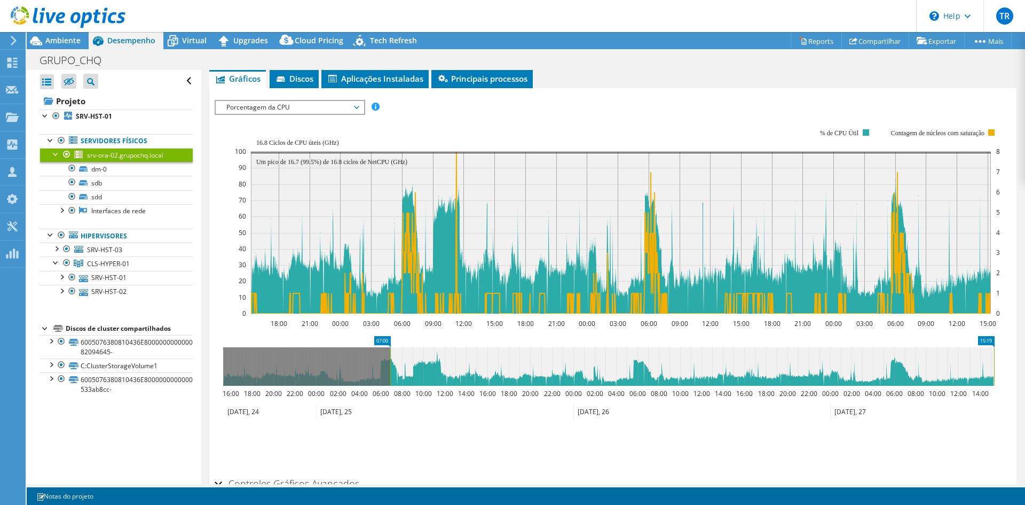
drag, startPoint x: 225, startPoint y: 342, endPoint x: 392, endPoint y: 342, distance: 167.1
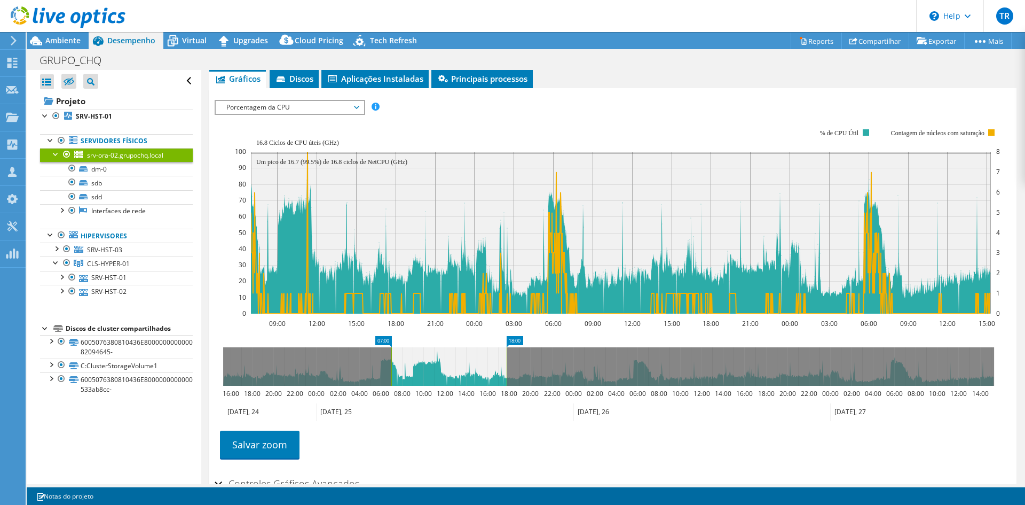
drag, startPoint x: 992, startPoint y: 337, endPoint x: 504, endPoint y: 343, distance: 487.5
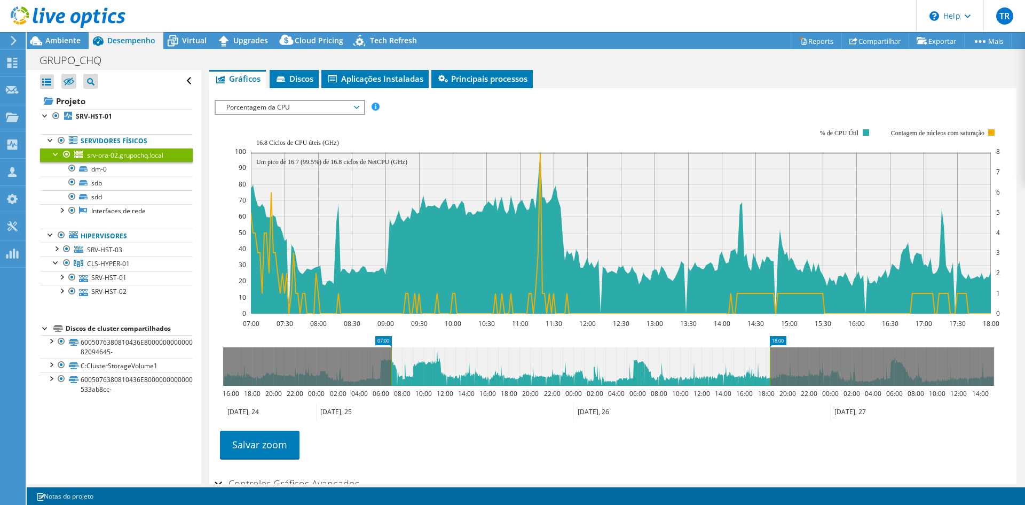
drag, startPoint x: 514, startPoint y: 342, endPoint x: 775, endPoint y: 348, distance: 261.2
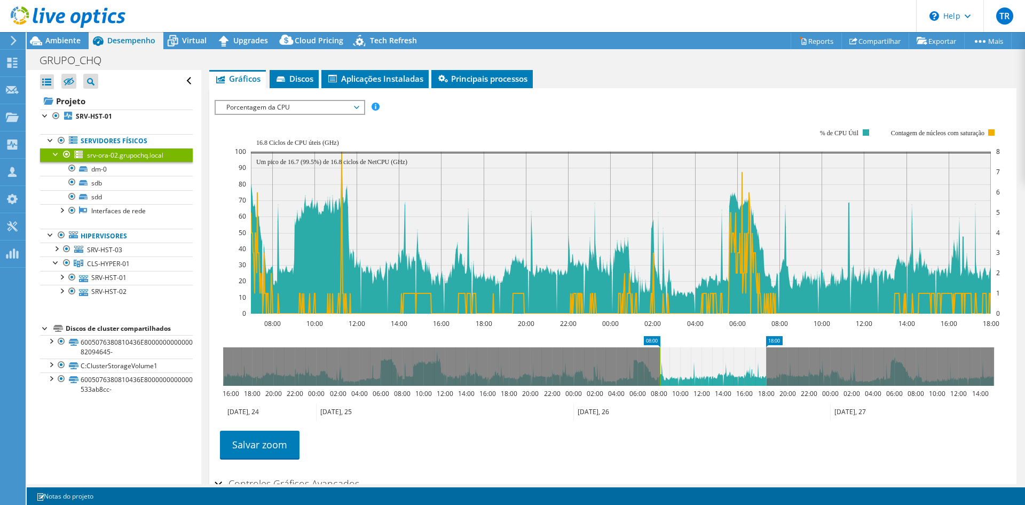
drag, startPoint x: 382, startPoint y: 339, endPoint x: 650, endPoint y: 332, distance: 268.7
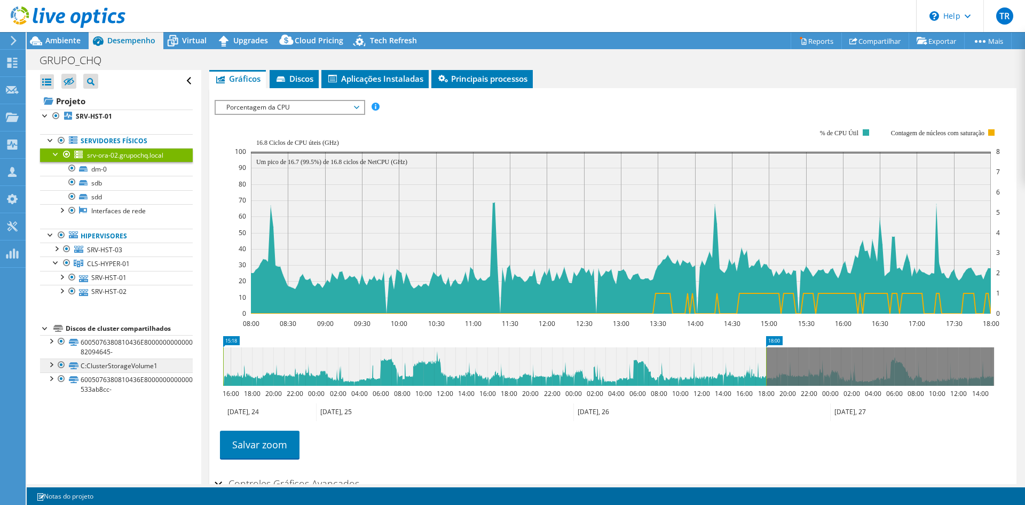
drag, startPoint x: 650, startPoint y: 338, endPoint x: 85, endPoint y: 362, distance: 564.9
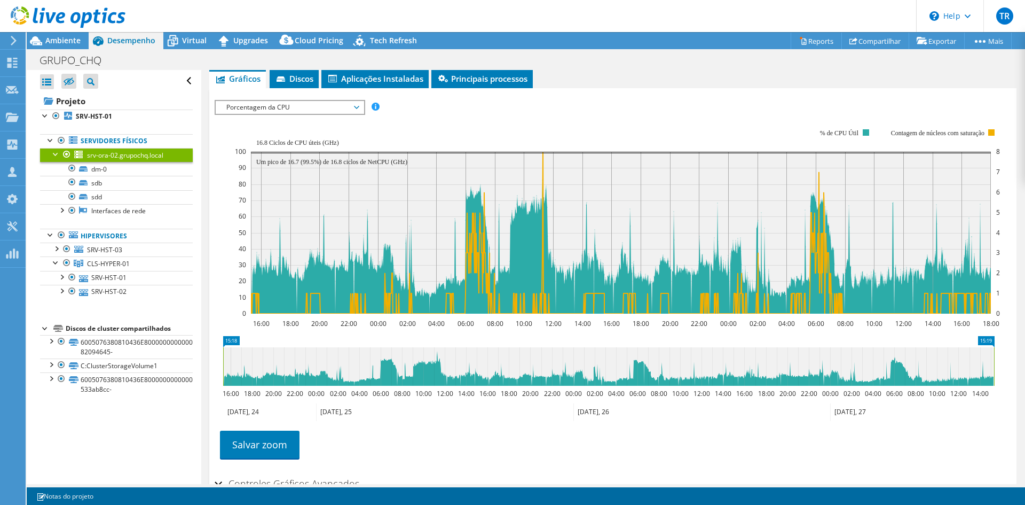
drag, startPoint x: 839, startPoint y: 338, endPoint x: 1010, endPoint y: 345, distance: 170.5
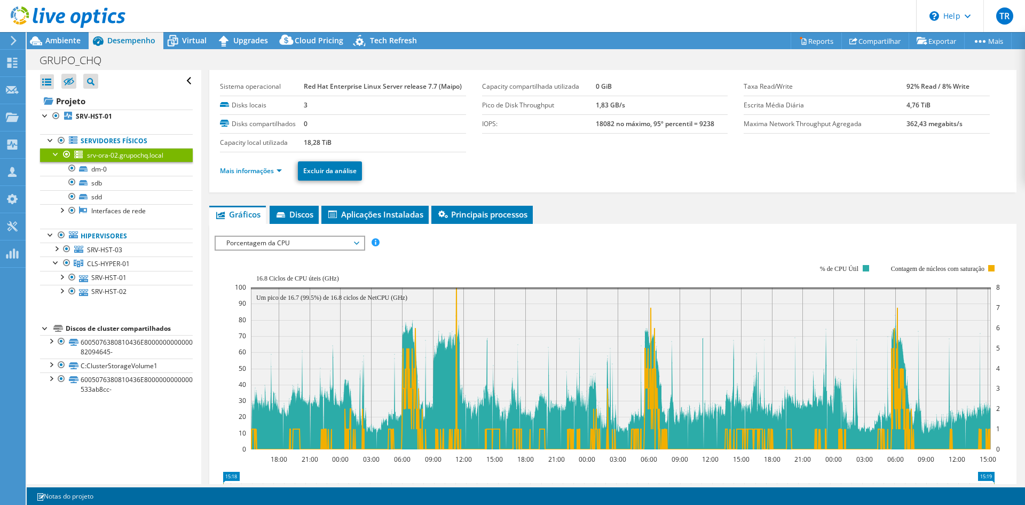
scroll to position [53, 0]
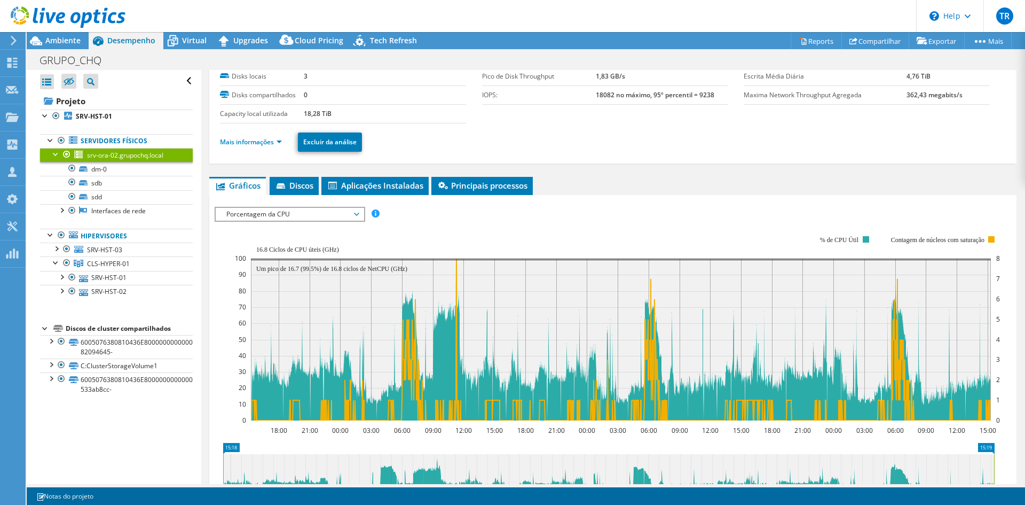
click at [276, 214] on span "Porcentagem da CPU" at bounding box center [289, 214] width 137 height 13
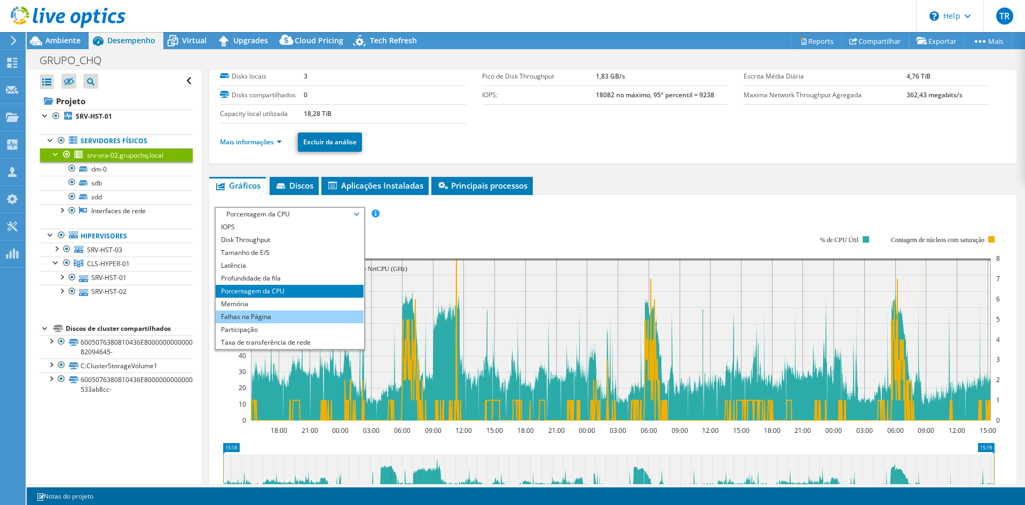
click at [284, 317] on li "Falhas na Página" at bounding box center [290, 316] width 148 height 13
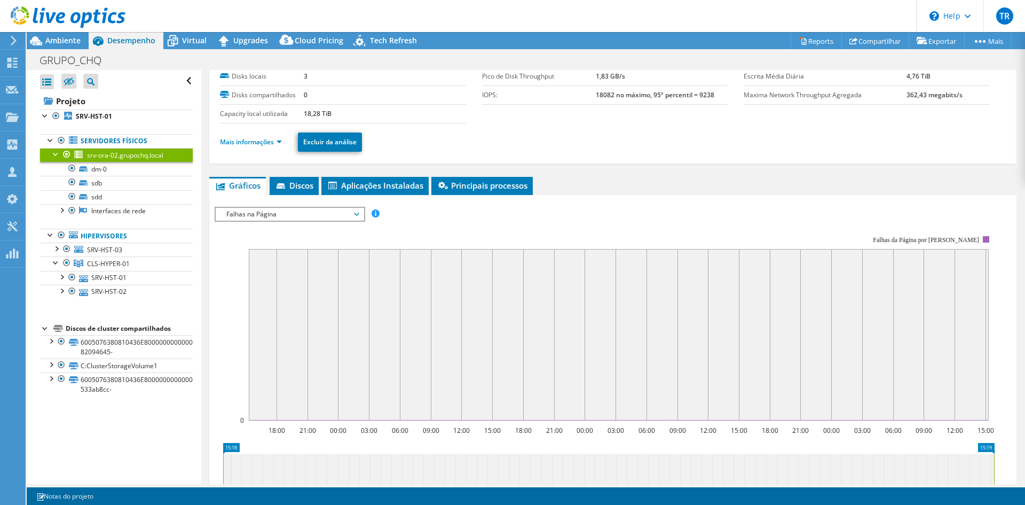
click at [331, 219] on div "Falhas na Página IOPS Disk Throughput Tamanho de E/S Latência Profundidade da f…" at bounding box center [290, 214] width 151 height 15
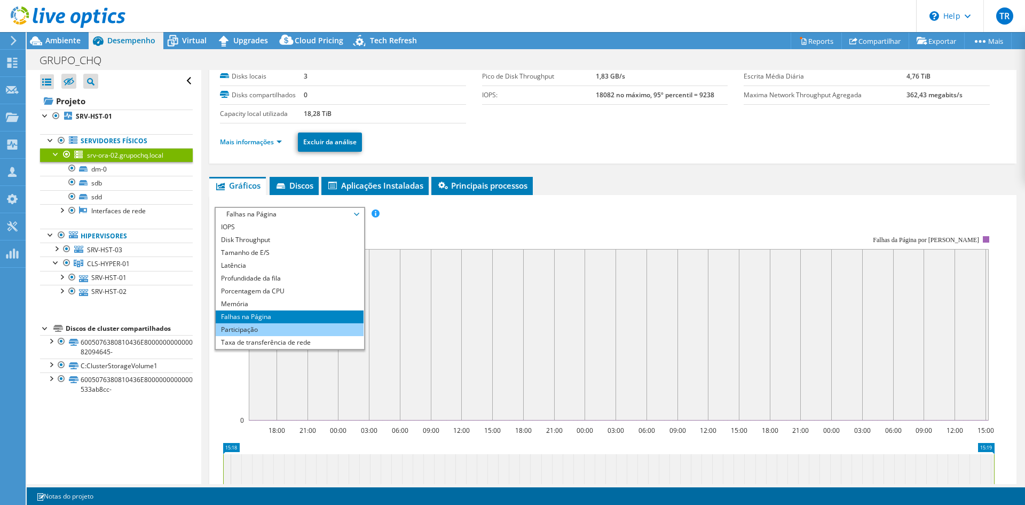
click at [277, 327] on li "Participação" at bounding box center [290, 329] width 148 height 13
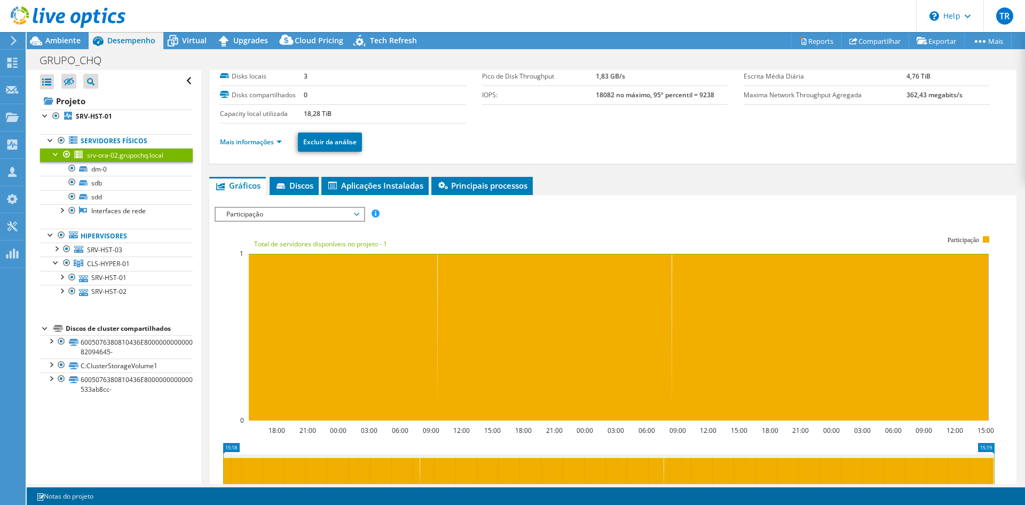
click at [307, 216] on span "Participação" at bounding box center [289, 214] width 137 height 13
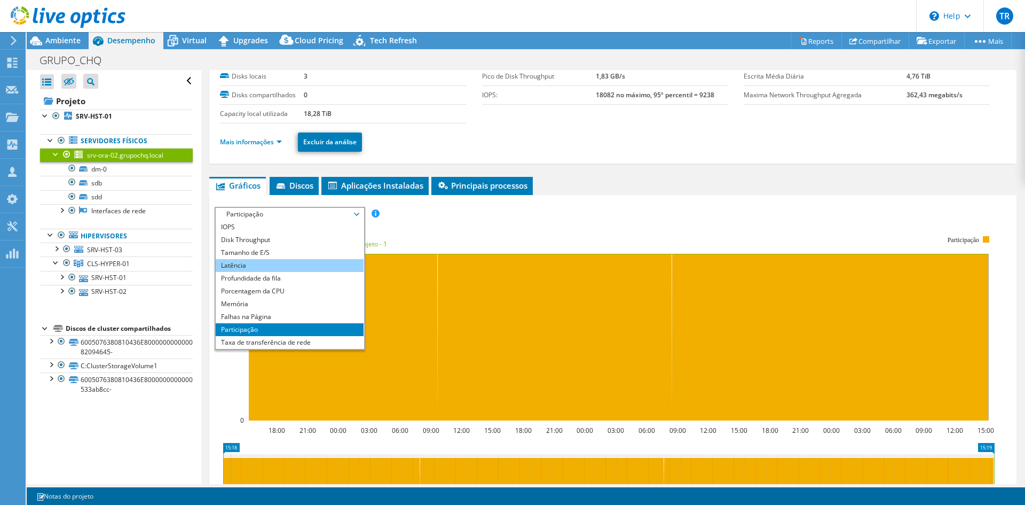
click at [255, 267] on li "Latência" at bounding box center [290, 265] width 148 height 13
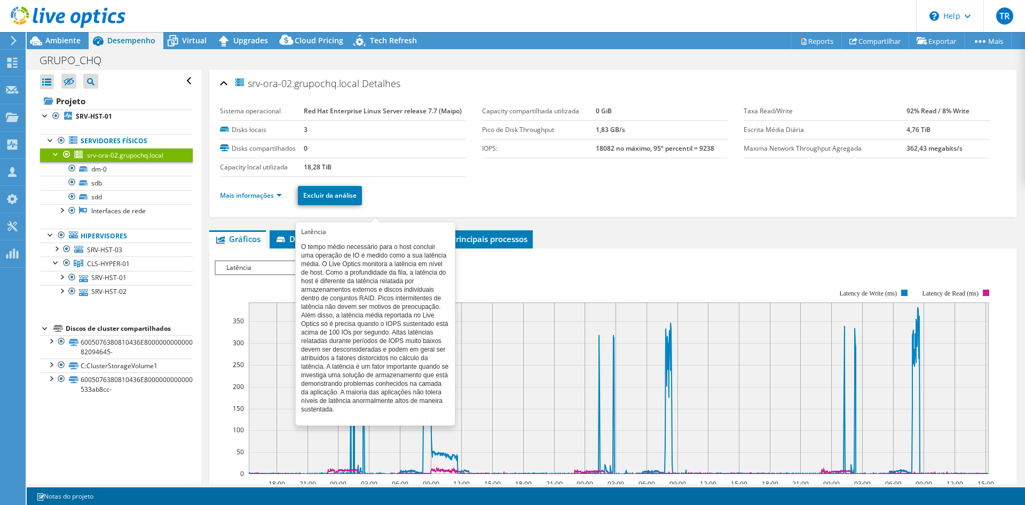
select select "SouthAmerica"
select select "BRL"
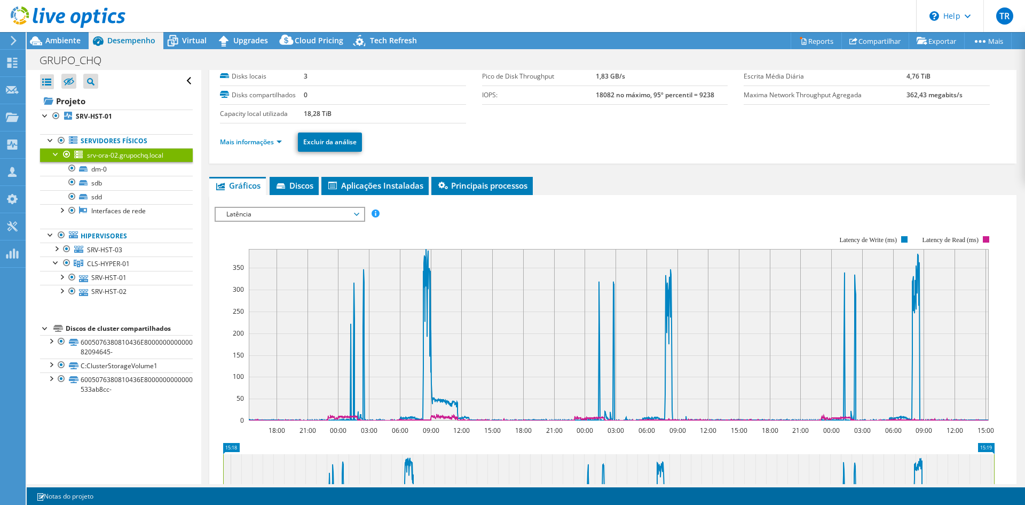
click at [349, 216] on span "Latência" at bounding box center [289, 214] width 137 height 13
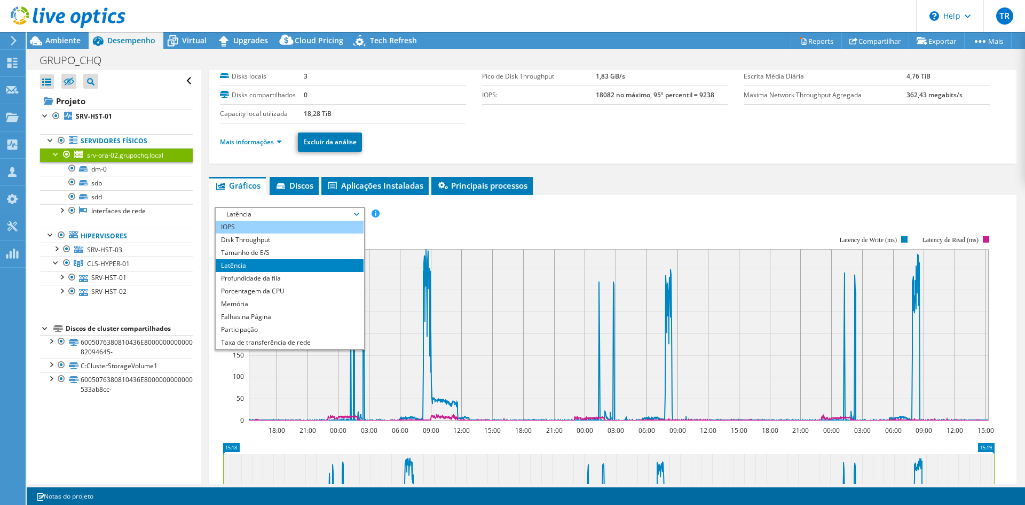
click at [247, 229] on li "IOPS" at bounding box center [290, 227] width 148 height 13
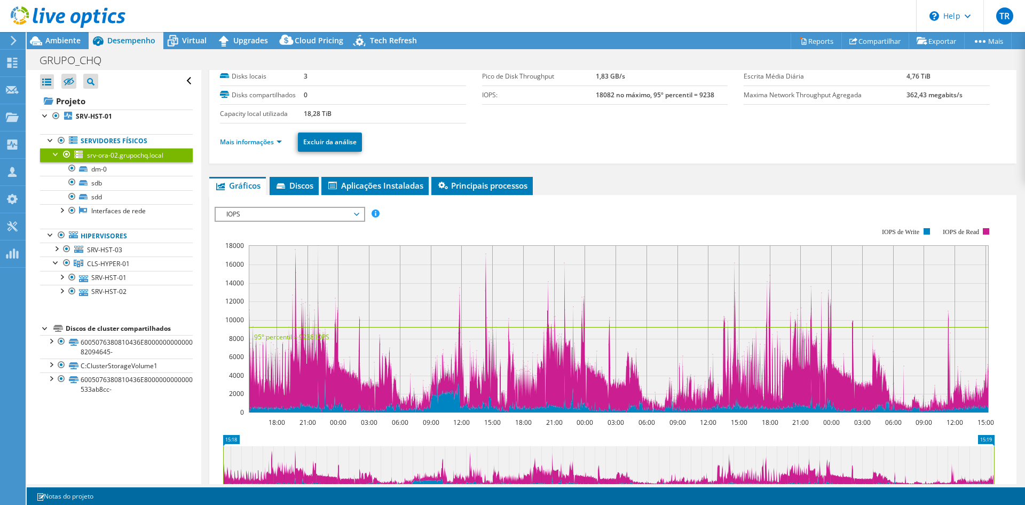
click at [326, 214] on span "IOPS" at bounding box center [289, 214] width 137 height 13
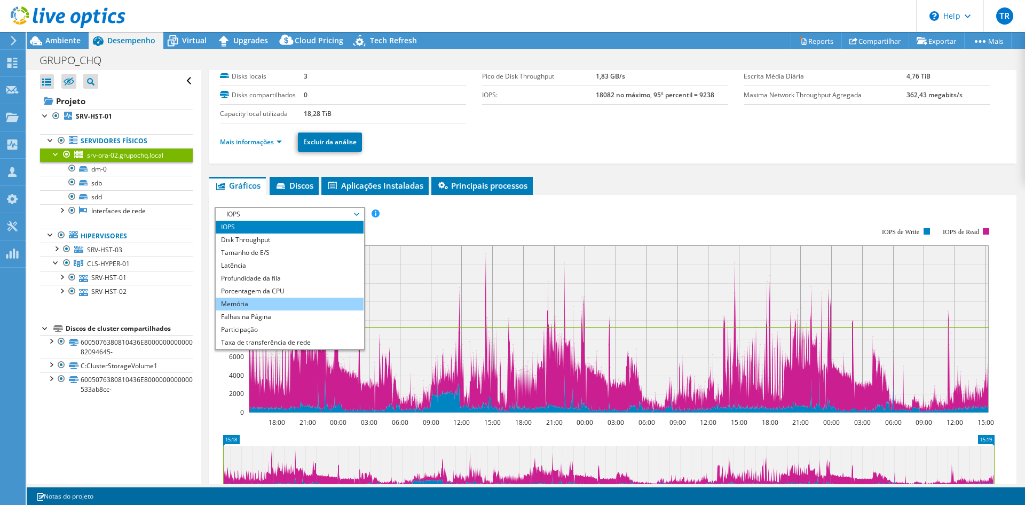
click at [309, 304] on li "Memória" at bounding box center [290, 303] width 148 height 13
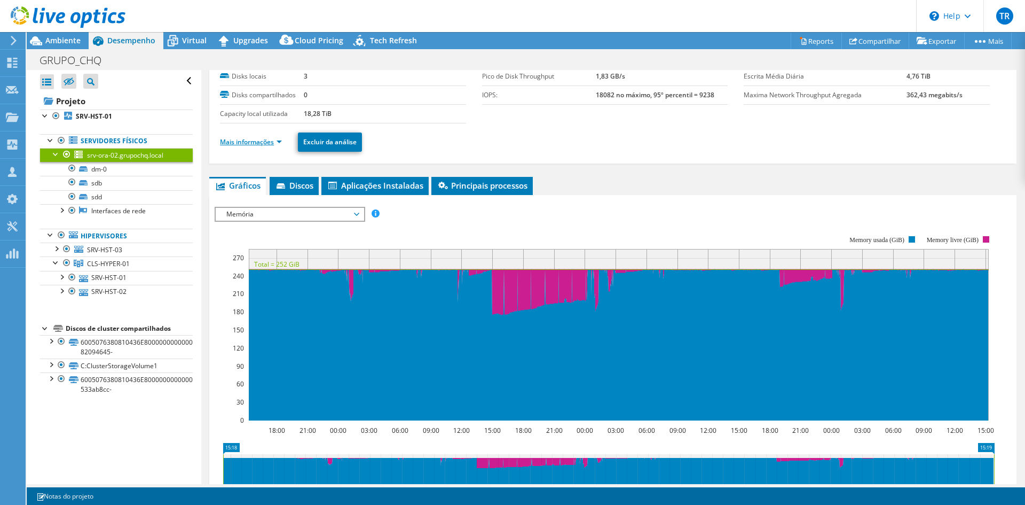
click at [277, 142] on link "Mais informações" at bounding box center [251, 141] width 62 height 9
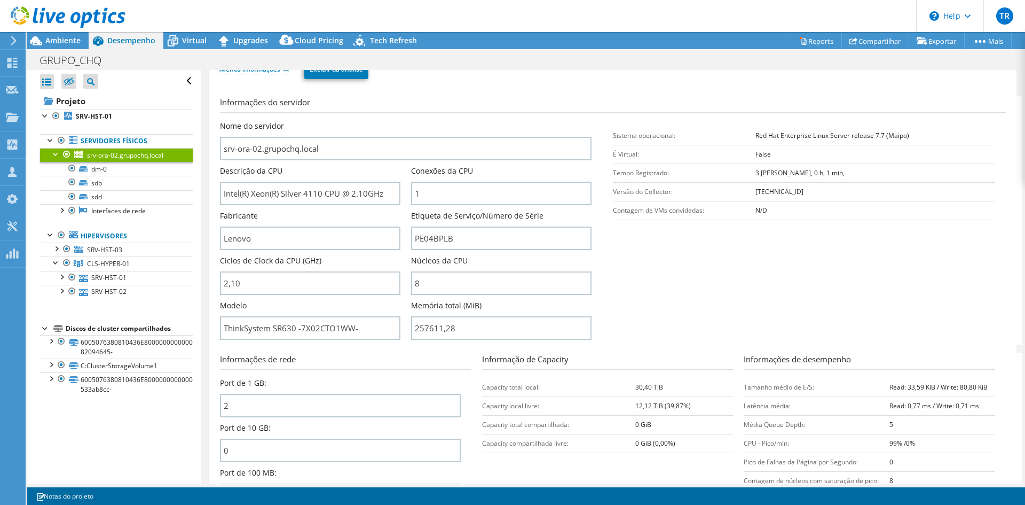
scroll to position [160, 0]
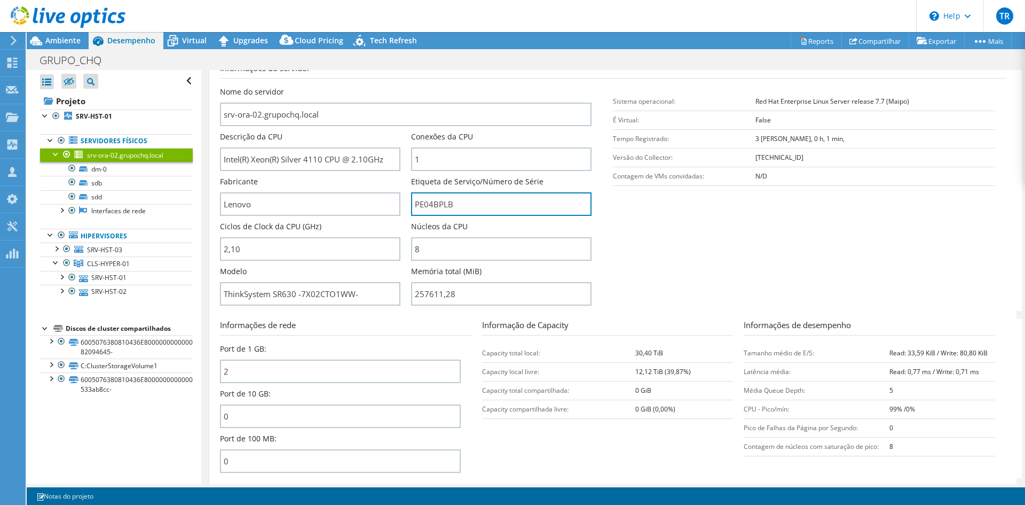
drag, startPoint x: 457, startPoint y: 204, endPoint x: 406, endPoint y: 196, distance: 51.4
click at [406, 86] on div "Nome do servidor srv-ora-02.grupochq.local Descrição da CPU Intel(R) Xeon(R) Si…" at bounding box center [411, 86] width 382 height 0
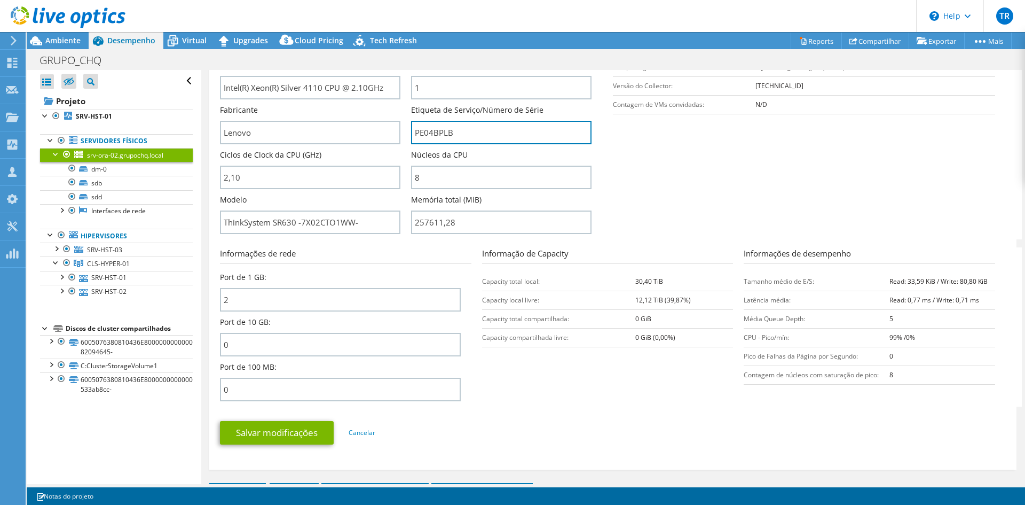
scroll to position [427, 0]
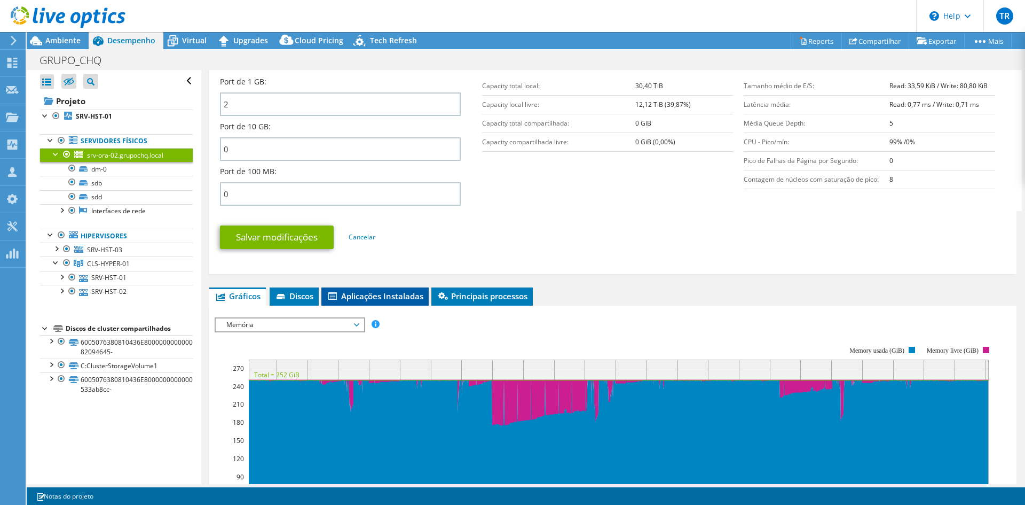
click at [379, 299] on span "Aplicações Instaladas" at bounding box center [375, 295] width 97 height 11
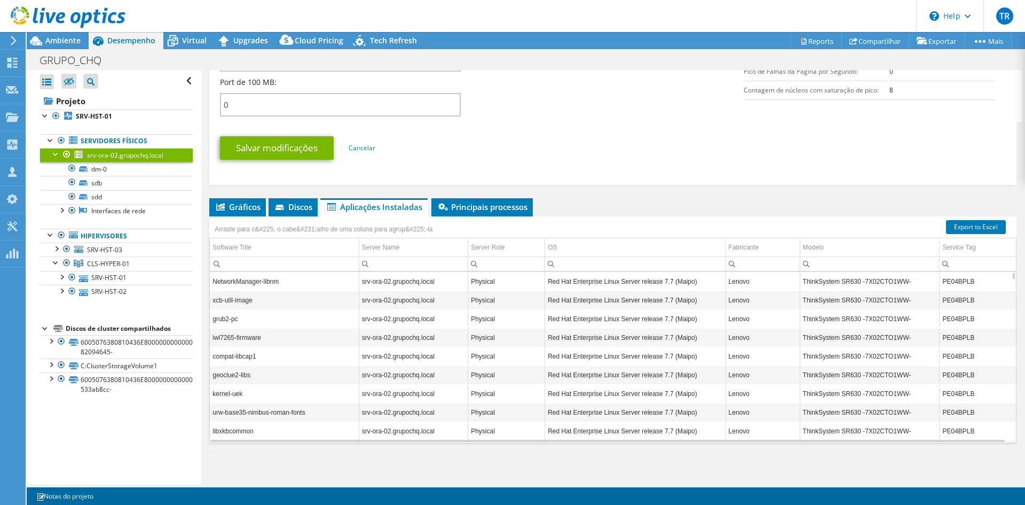
scroll to position [128, 0]
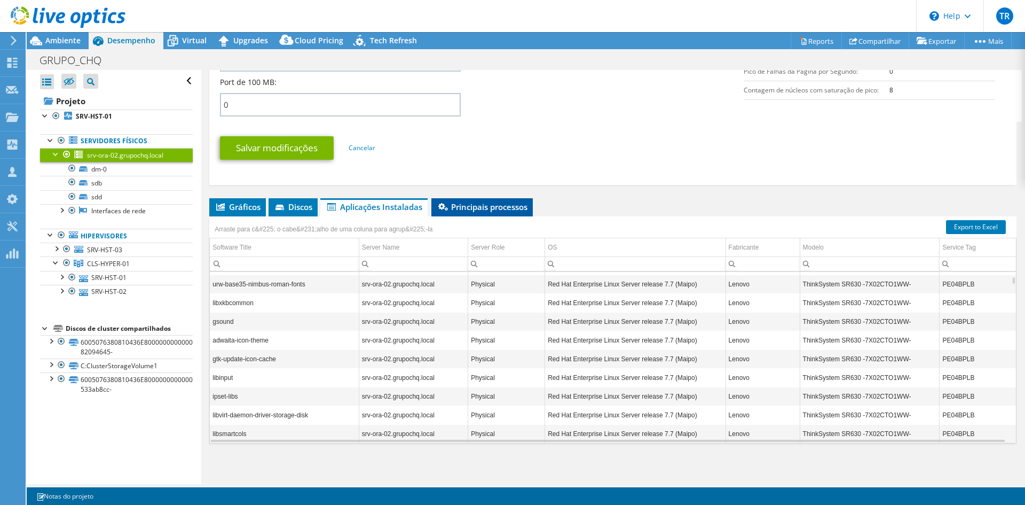
click at [501, 203] on span "Principais processos" at bounding box center [482, 206] width 91 height 11
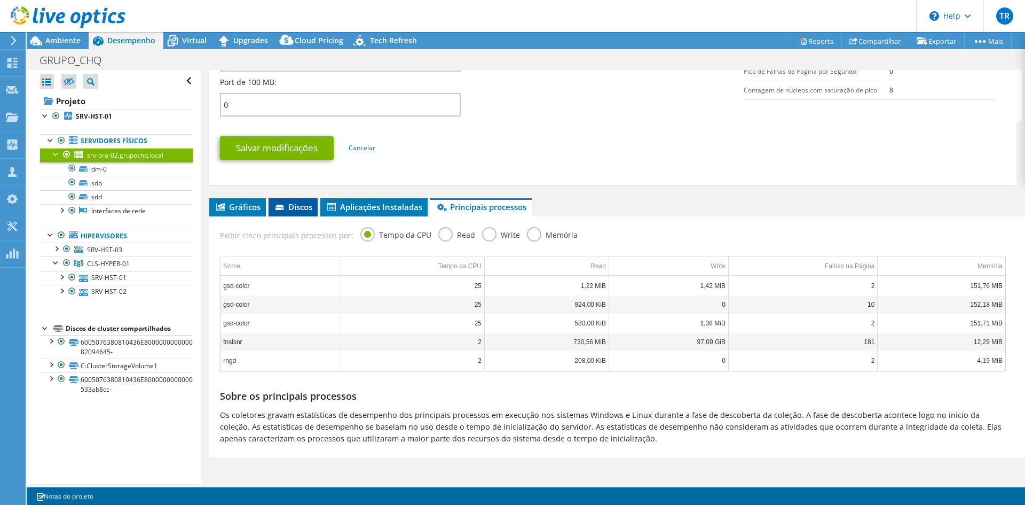
click at [300, 205] on span "Discos" at bounding box center [293, 206] width 38 height 11
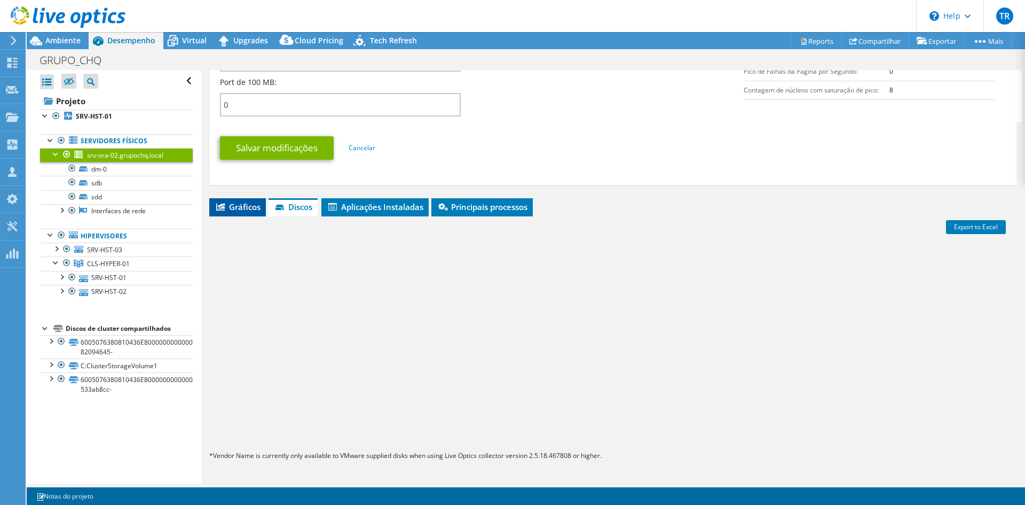
click at [229, 206] on span "Gráficos" at bounding box center [238, 206] width 46 height 11
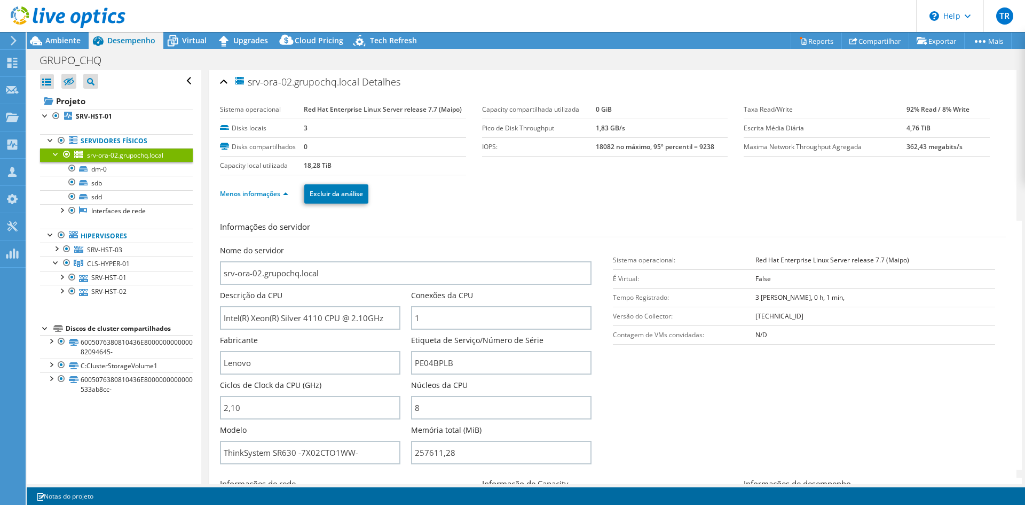
scroll to position [0, 0]
click at [11, 60] on use at bounding box center [12, 63] width 10 height 10
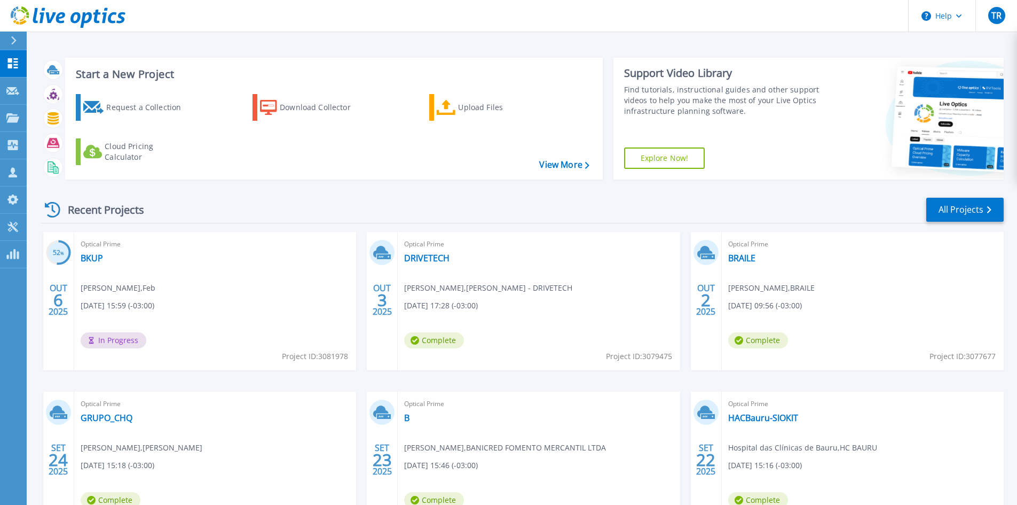
click at [505, 47] on div "Start a New Project Request a Collection Download Collector Upload Files Cloud …" at bounding box center [522, 280] width 990 height 560
click at [13, 113] on icon at bounding box center [12, 117] width 13 height 9
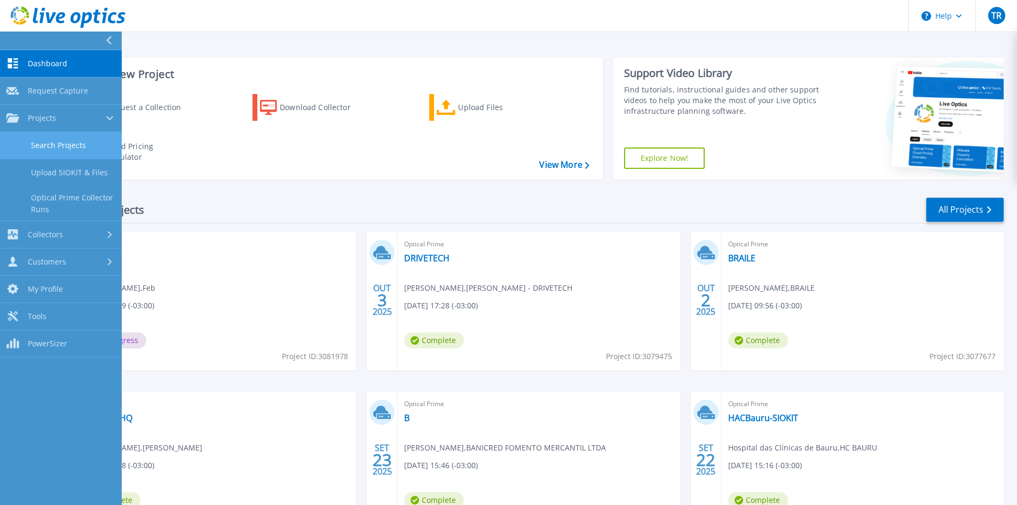
click at [63, 151] on link "Search Projects" at bounding box center [61, 145] width 122 height 27
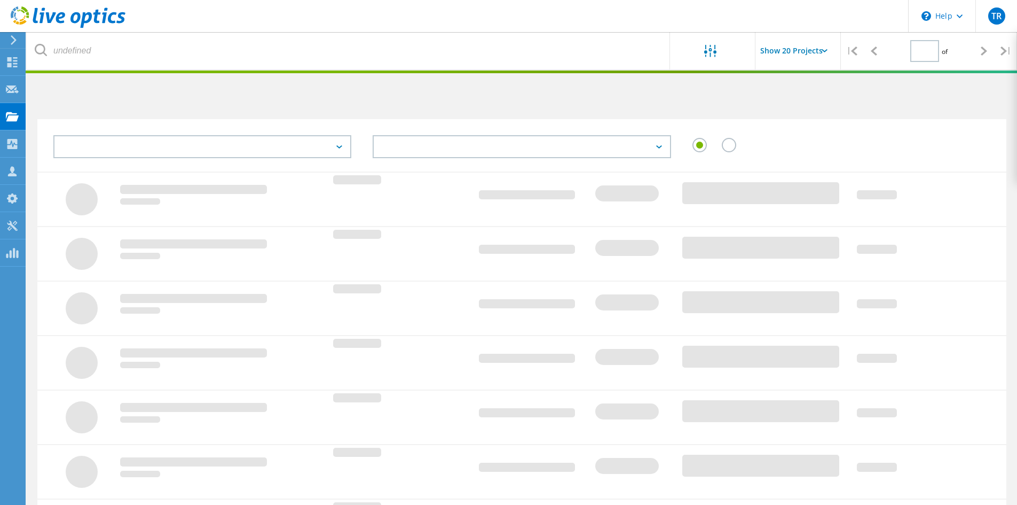
type input "3"
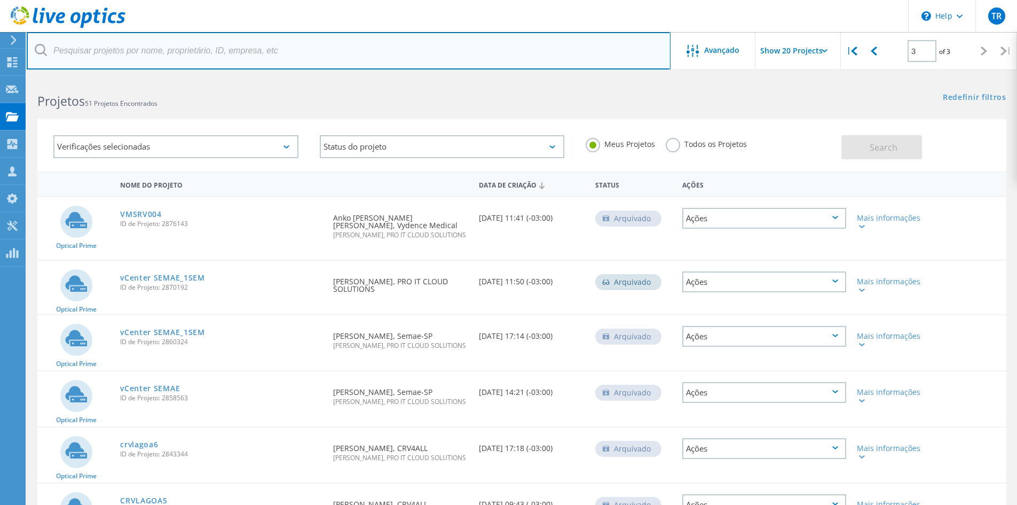
click at [141, 53] on input "text" at bounding box center [349, 50] width 644 height 37
type input "gricki"
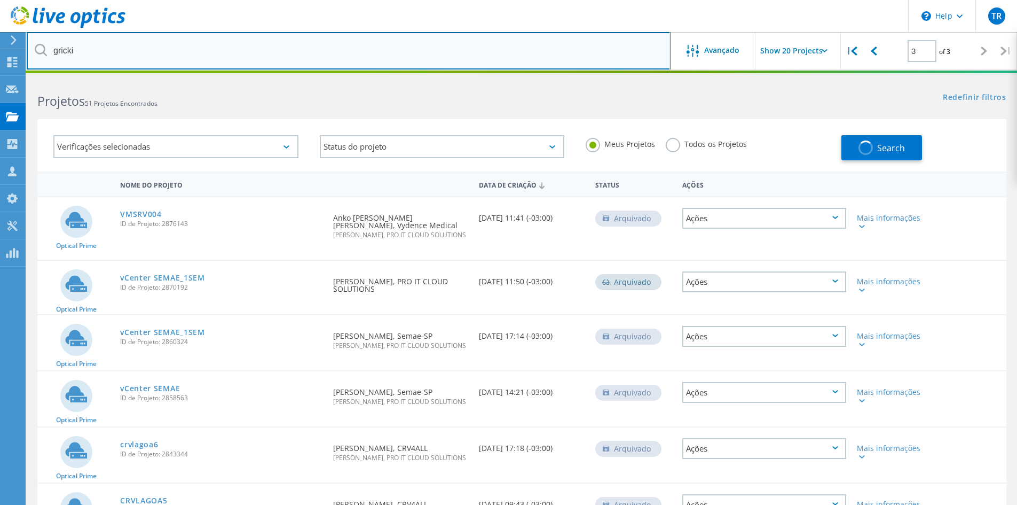
type input "1"
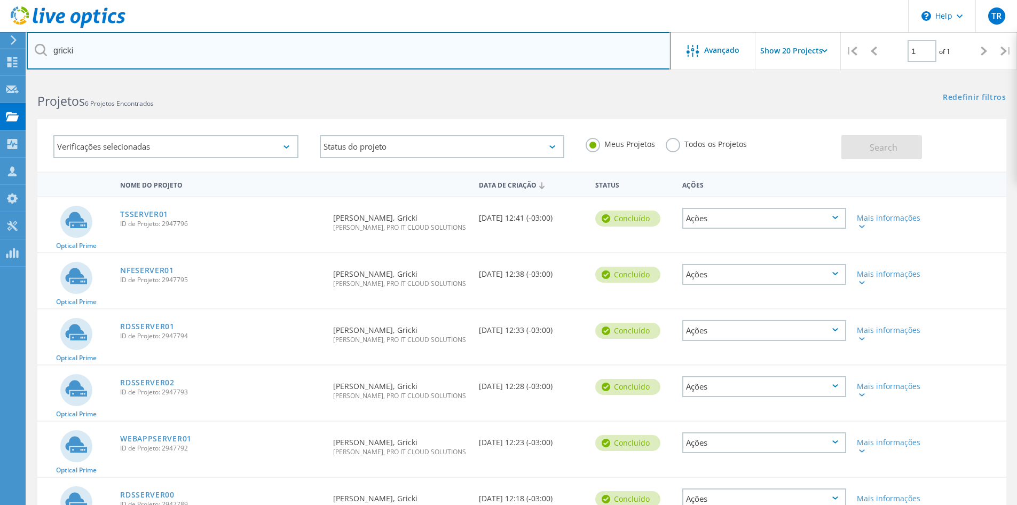
click at [198, 40] on input "gricki" at bounding box center [349, 50] width 644 height 37
click at [193, 49] on input "gricki" at bounding box center [349, 50] width 644 height 37
click at [169, 36] on input "gricki" at bounding box center [349, 50] width 644 height 37
drag, startPoint x: 163, startPoint y: 53, endPoint x: 0, endPoint y: 47, distance: 163.0
click at [0, 77] on div "\n Help Explore Helpful Articles Contact Support TR [GEOGRAPHIC_DATA] [PERSON_N…" at bounding box center [508, 326] width 1017 height 498
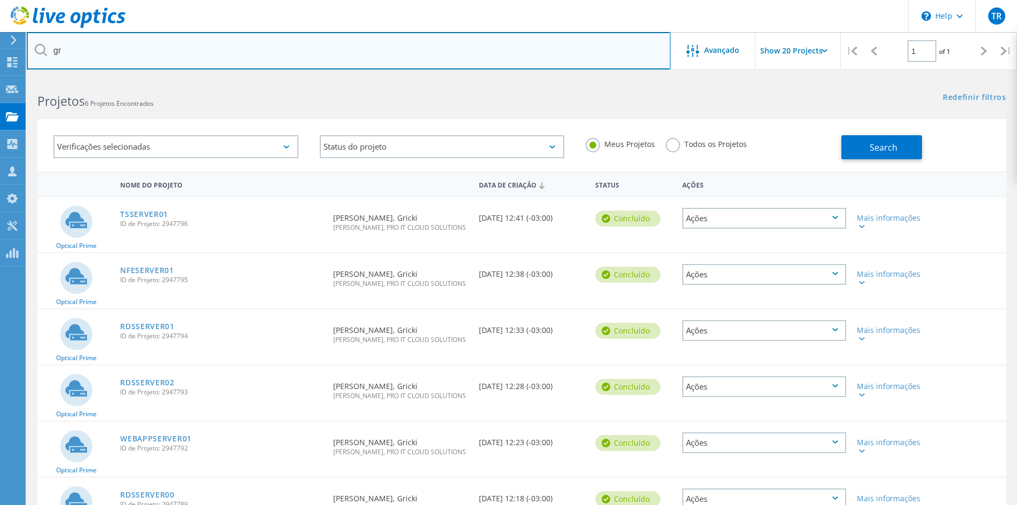
type input "g"
type input "BANI"
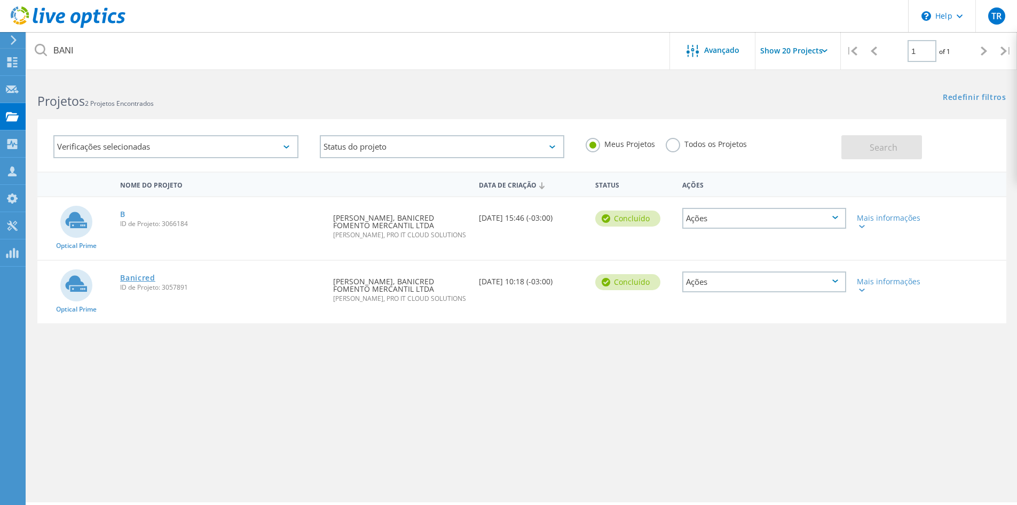
click at [141, 279] on link "Banicred" at bounding box center [137, 277] width 35 height 7
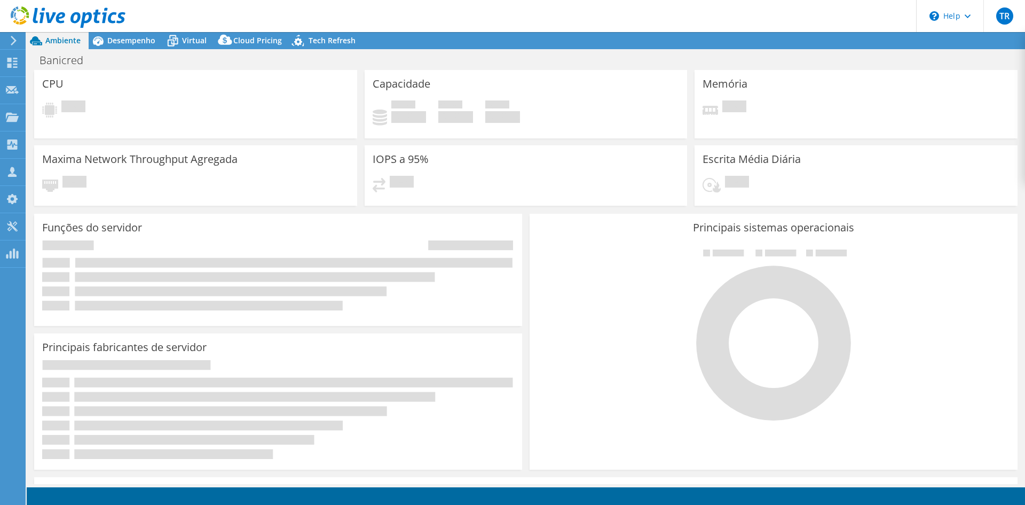
select select "USD"
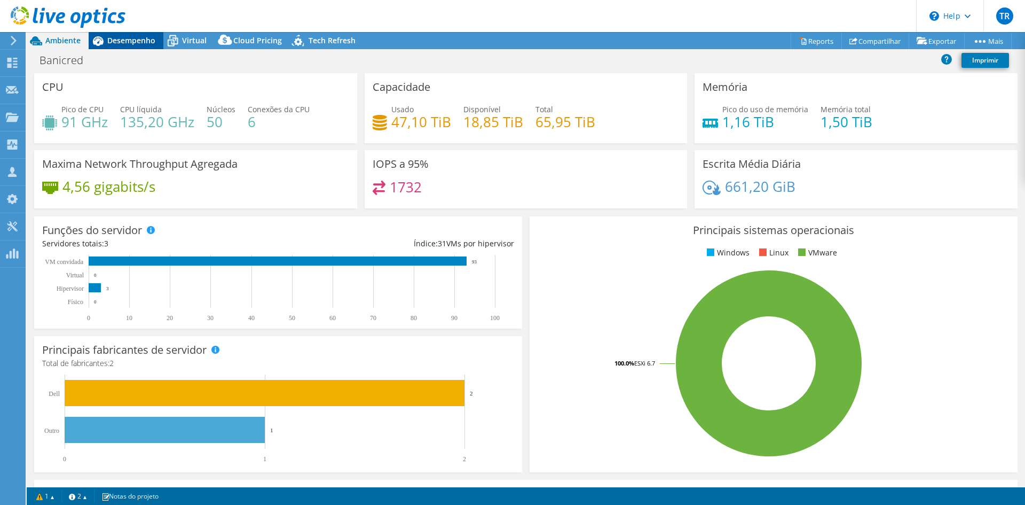
click at [117, 38] on span "Desempenho" at bounding box center [131, 40] width 48 height 10
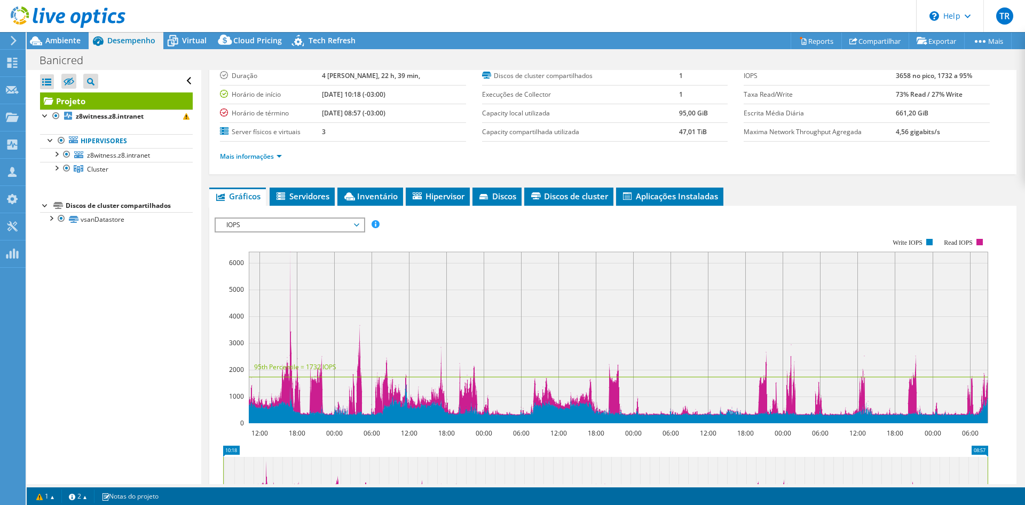
scroll to position [107, 0]
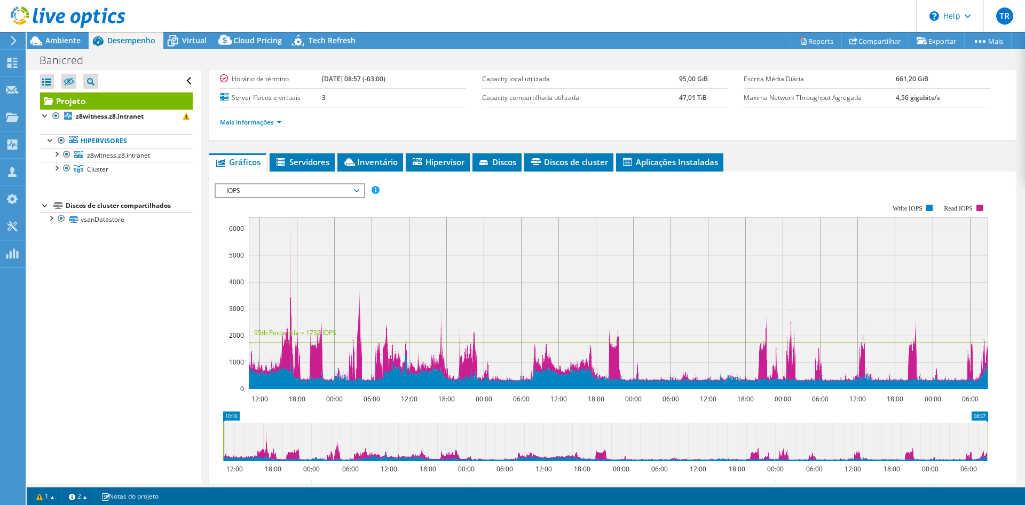
click at [281, 191] on span "IOPS" at bounding box center [289, 190] width 137 height 13
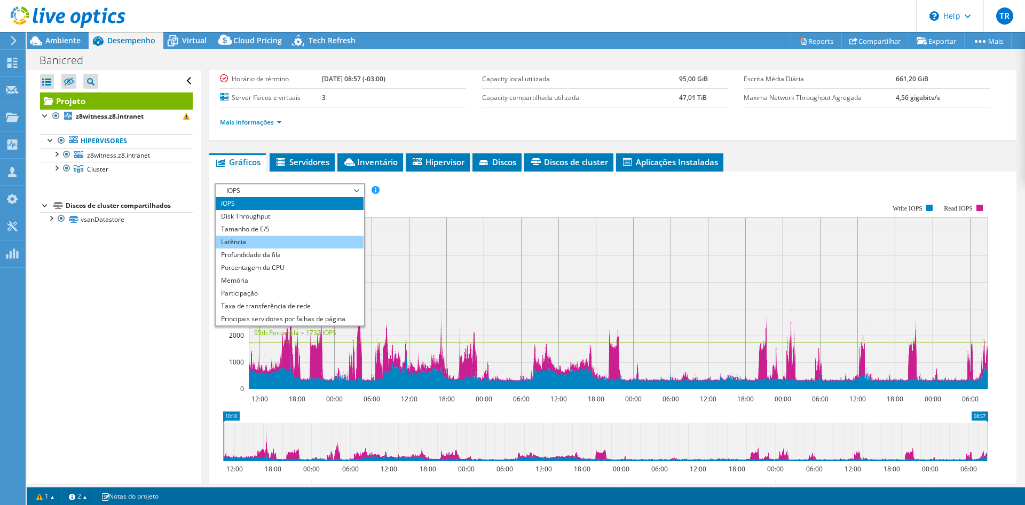
click at [257, 247] on li "Latência" at bounding box center [290, 241] width 148 height 13
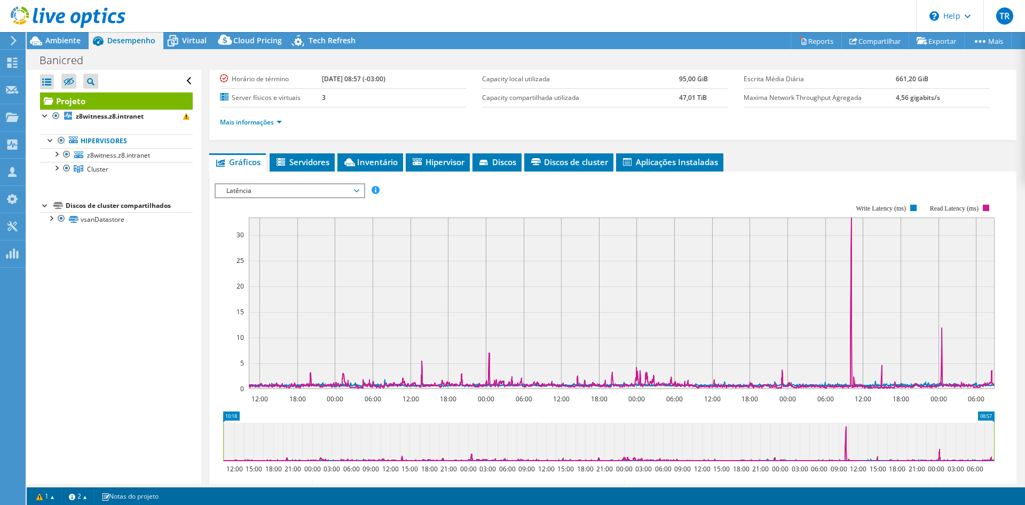
click at [311, 188] on span "Latência" at bounding box center [289, 190] width 137 height 13
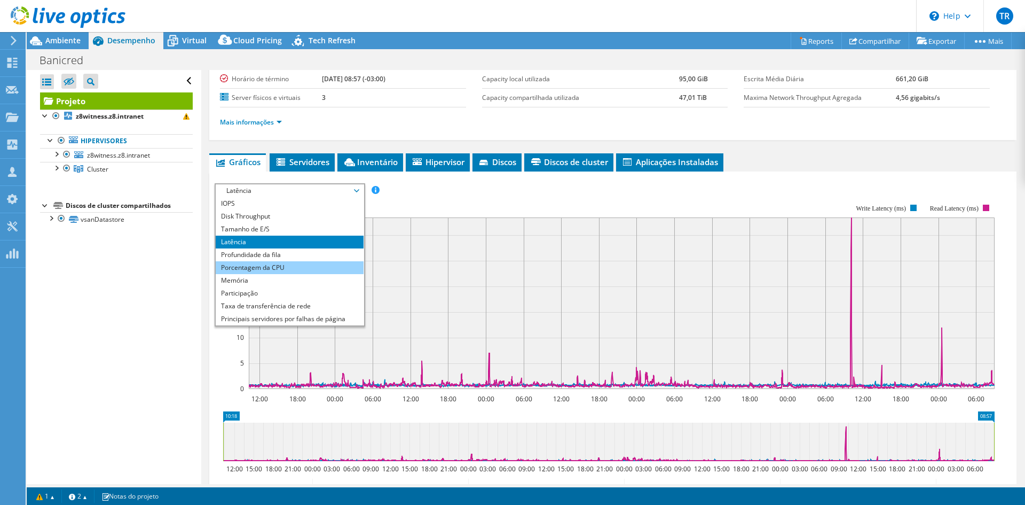
click at [261, 267] on li "Porcentagem da CPU" at bounding box center [290, 267] width 148 height 13
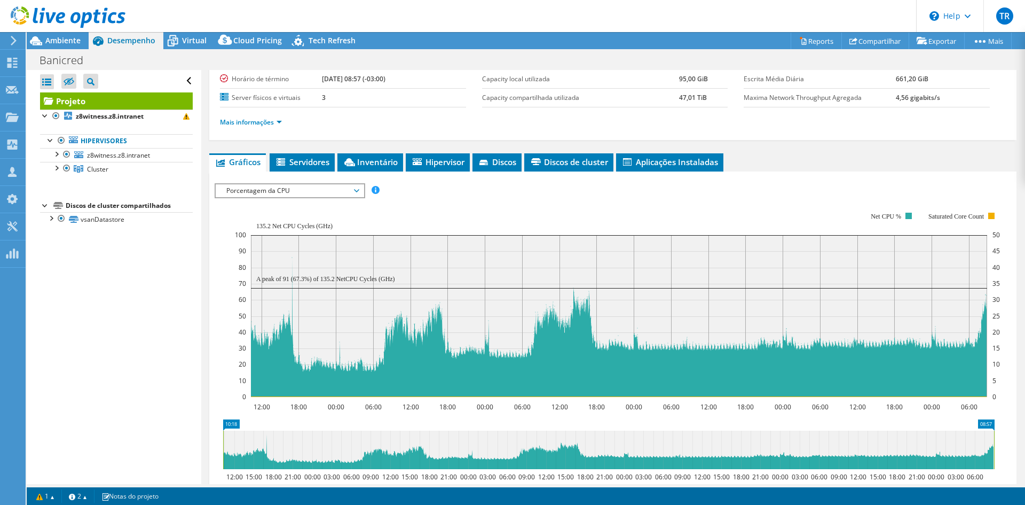
click at [297, 193] on span "Porcentagem da CPU" at bounding box center [289, 190] width 137 height 13
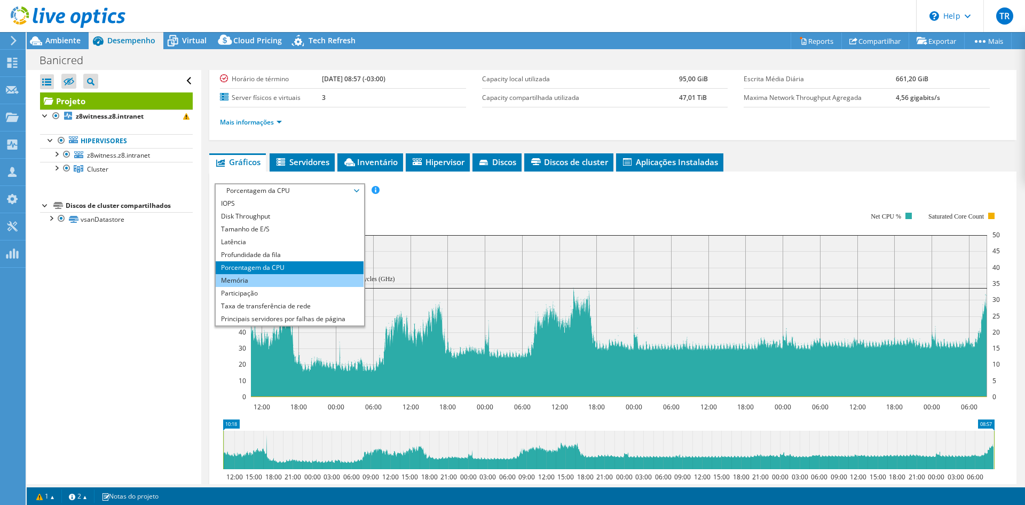
click at [244, 281] on li "Memória" at bounding box center [290, 280] width 148 height 13
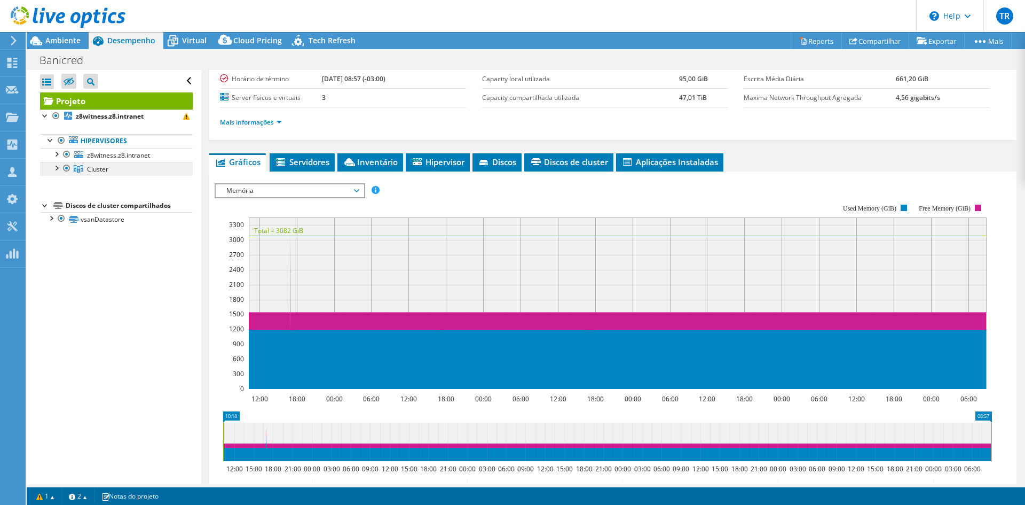
click at [96, 169] on span "Cluster" at bounding box center [97, 168] width 21 height 9
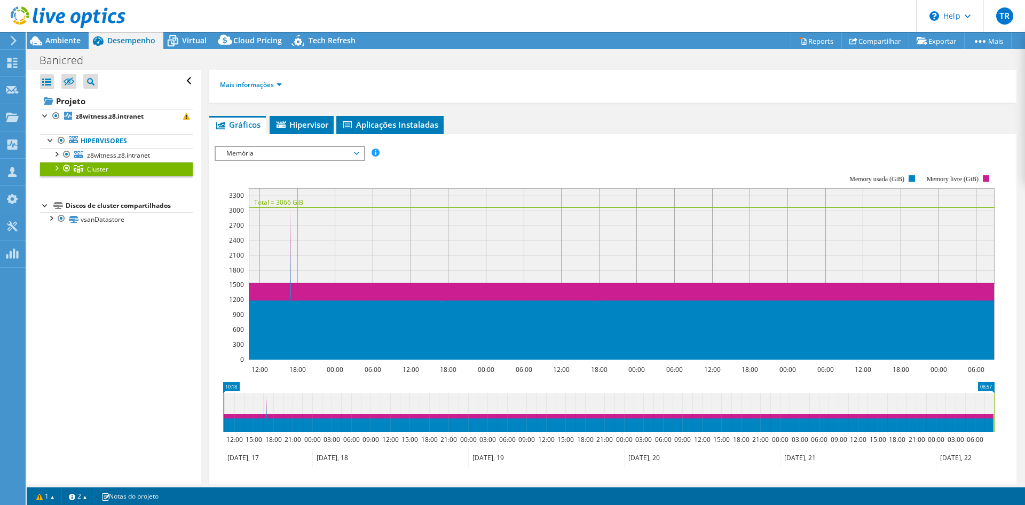
click at [306, 152] on span "Memória" at bounding box center [289, 153] width 137 height 13
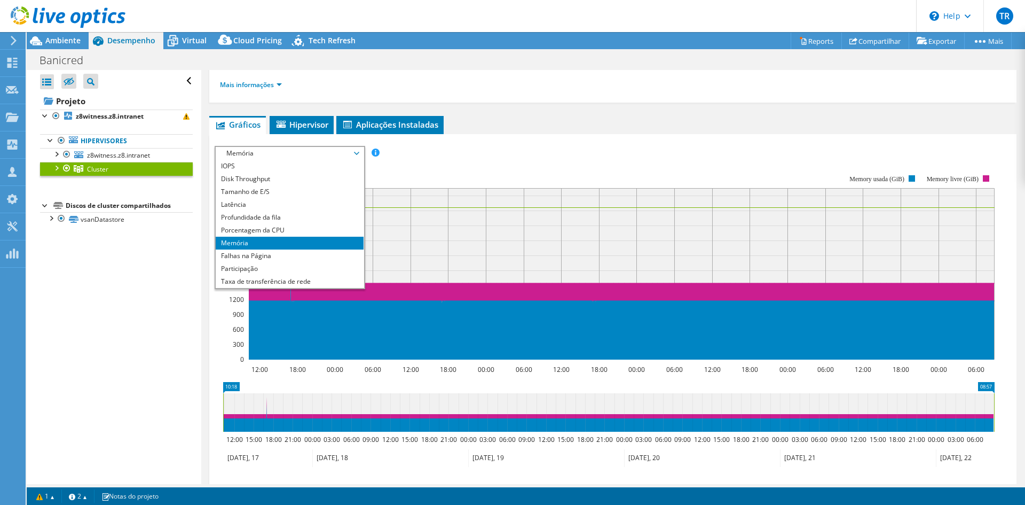
click at [306, 152] on span "Memória" at bounding box center [289, 153] width 137 height 13
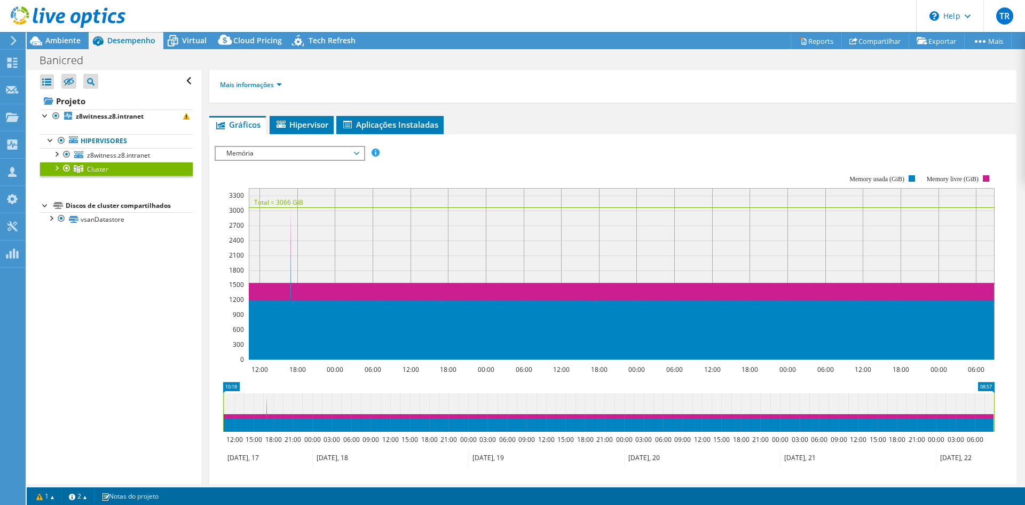
click at [275, 155] on span "Memória" at bounding box center [289, 153] width 137 height 13
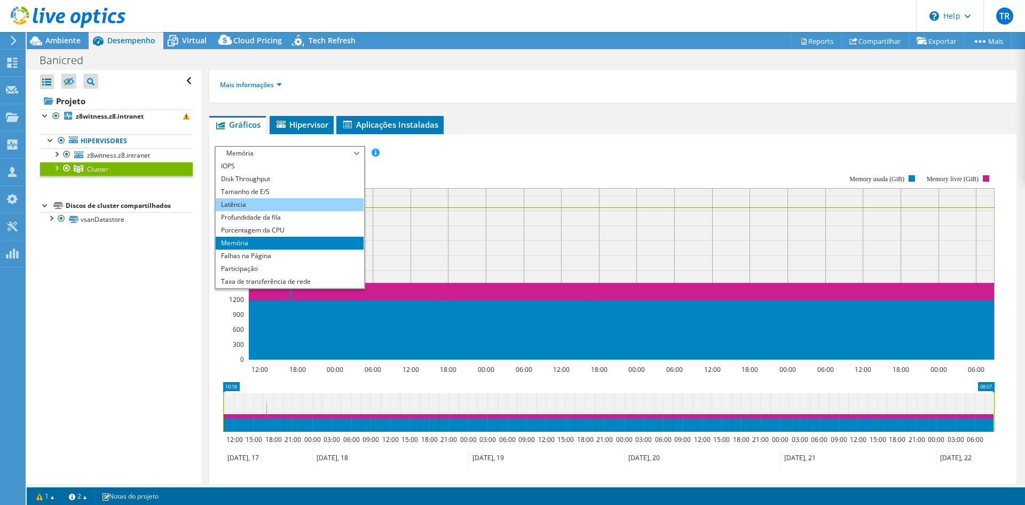
click at [266, 202] on li "Latência" at bounding box center [290, 204] width 148 height 13
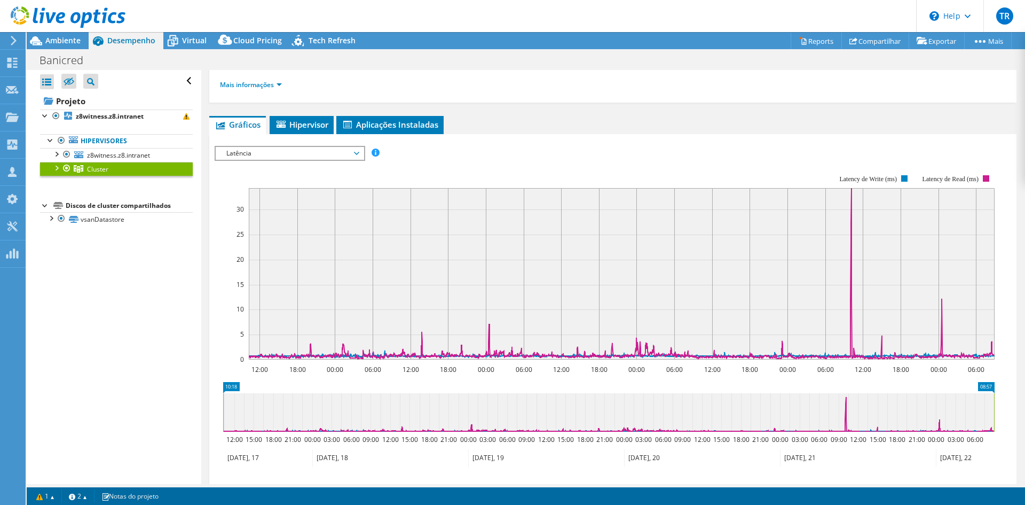
click at [291, 155] on span "Latência" at bounding box center [289, 153] width 137 height 13
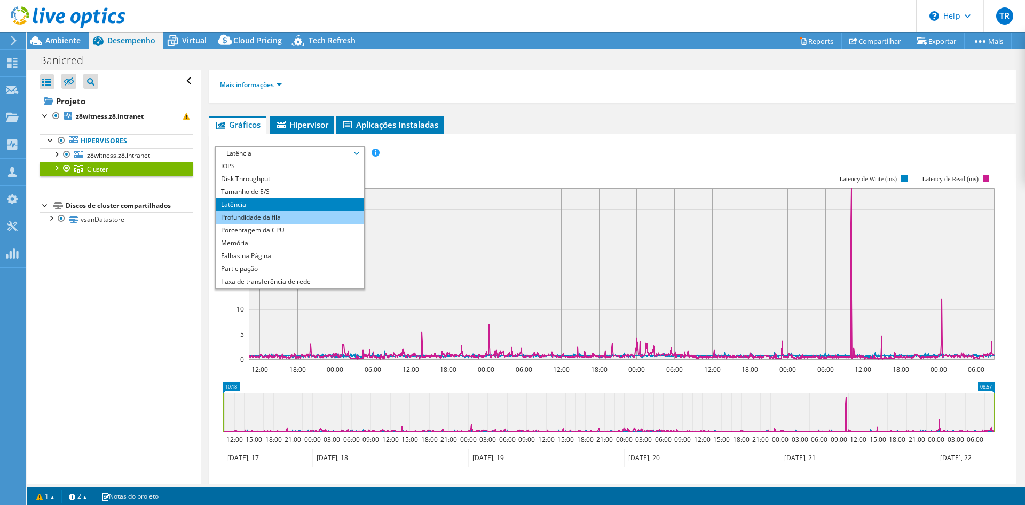
click at [271, 218] on li "Profundidade da fila" at bounding box center [290, 217] width 148 height 13
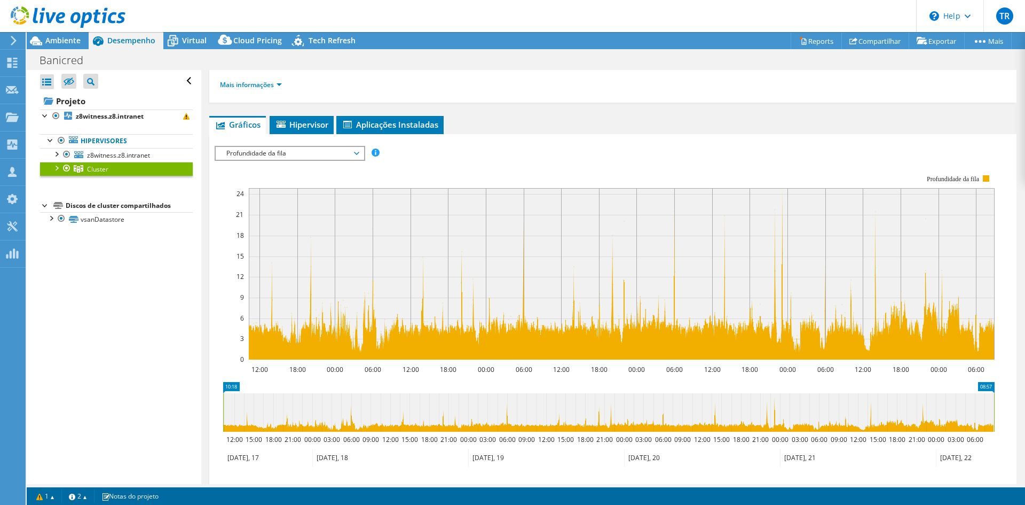
click at [299, 152] on span "Profundidade da fila" at bounding box center [289, 153] width 137 height 13
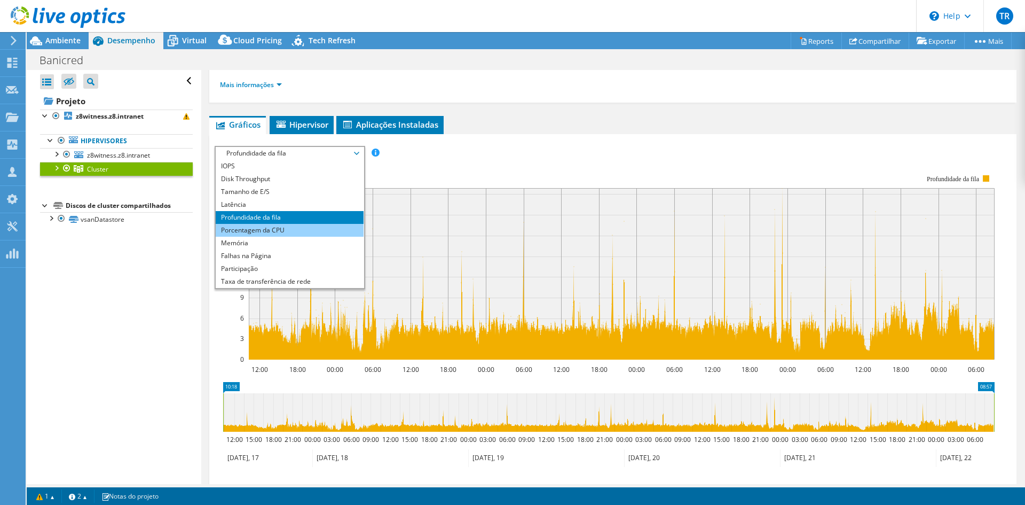
click at [271, 225] on li "Porcentagem da CPU" at bounding box center [290, 230] width 148 height 13
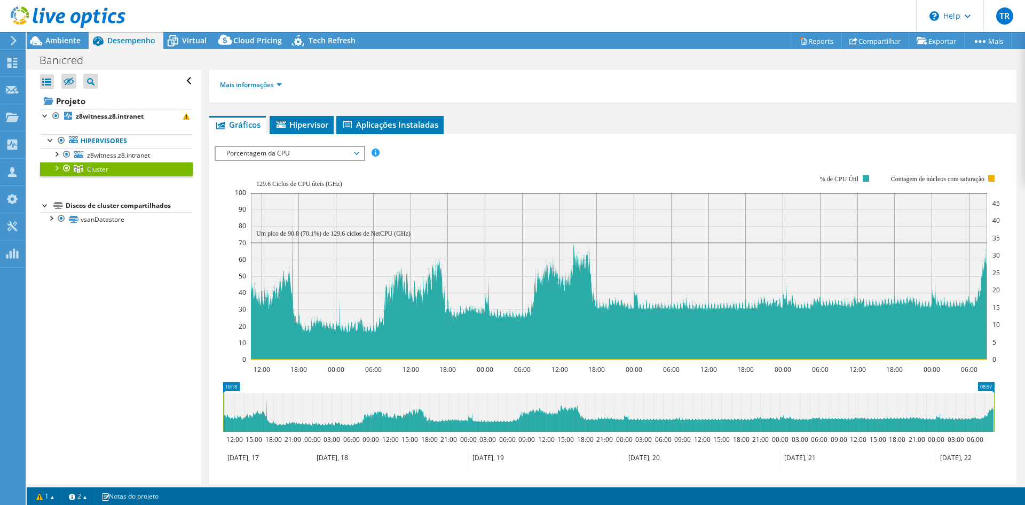
click at [296, 154] on span "Porcentagem da CPU" at bounding box center [289, 153] width 137 height 13
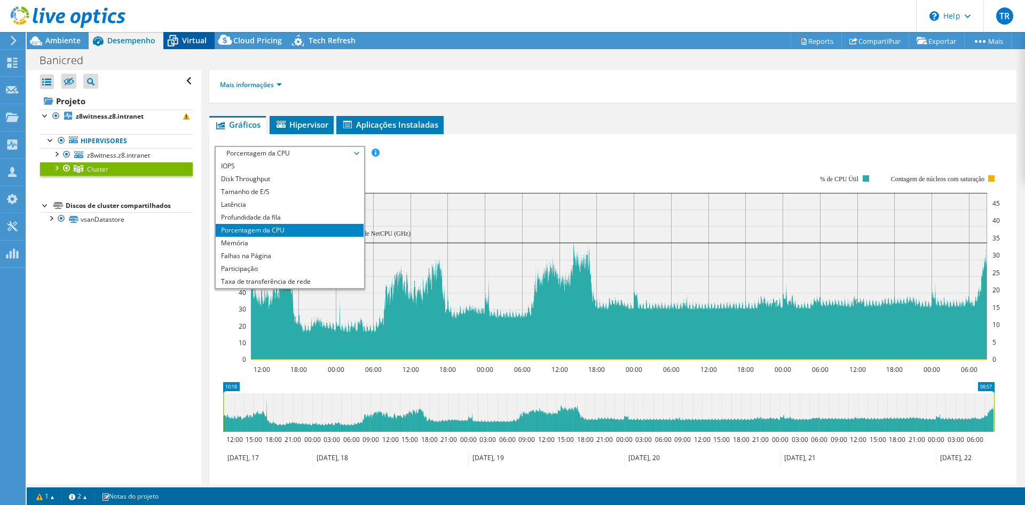
click at [184, 40] on span "Virtual" at bounding box center [194, 40] width 25 height 10
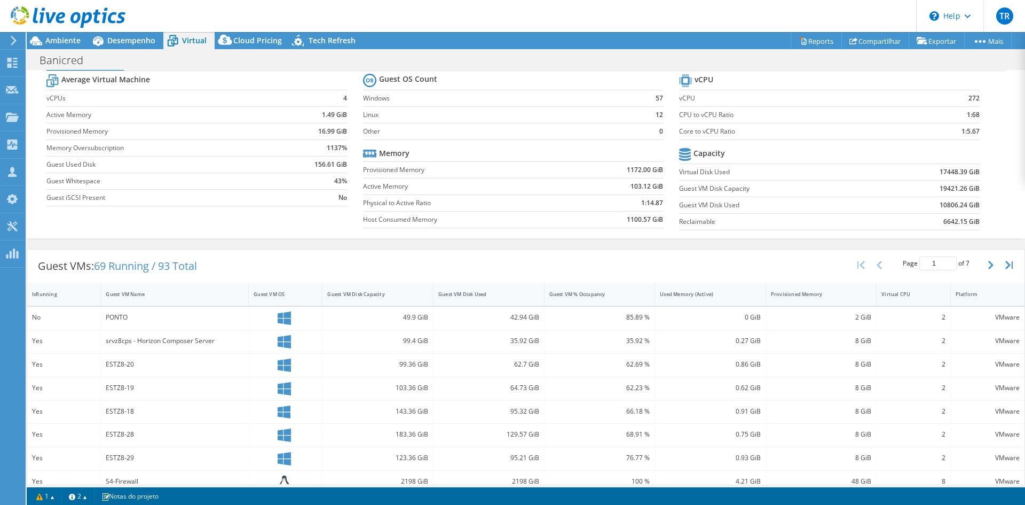
scroll to position [0, 0]
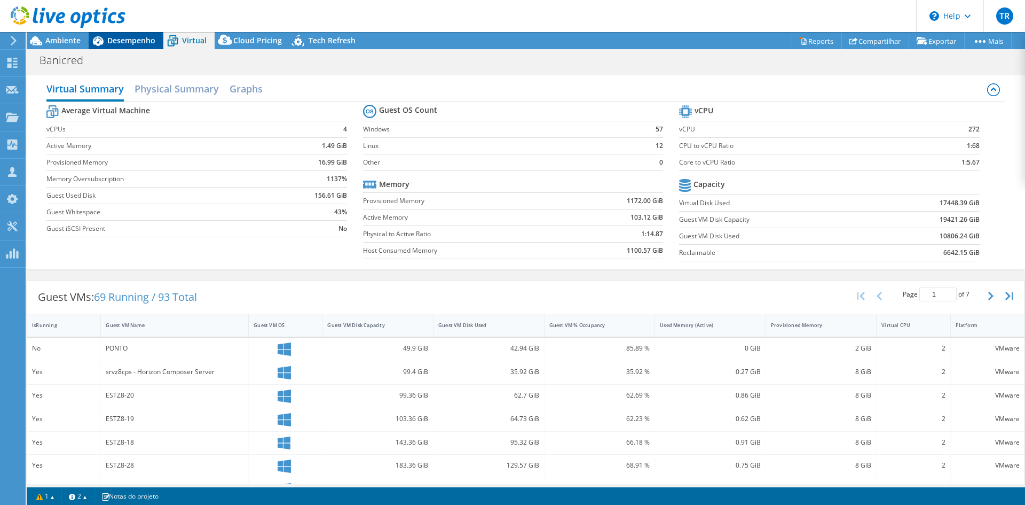
click at [133, 37] on span "Desempenho" at bounding box center [131, 40] width 48 height 10
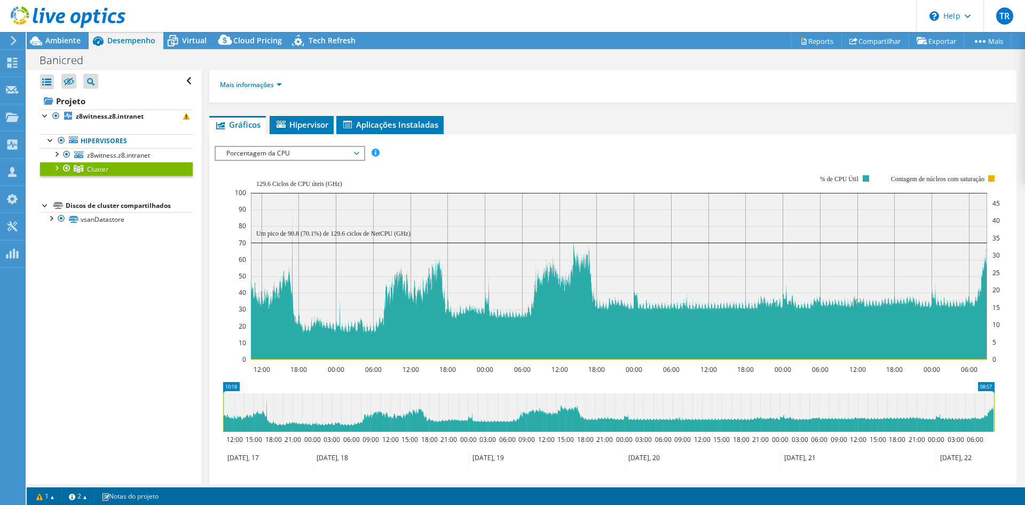
click at [274, 147] on span "Porcentagem da CPU" at bounding box center [289, 153] width 137 height 13
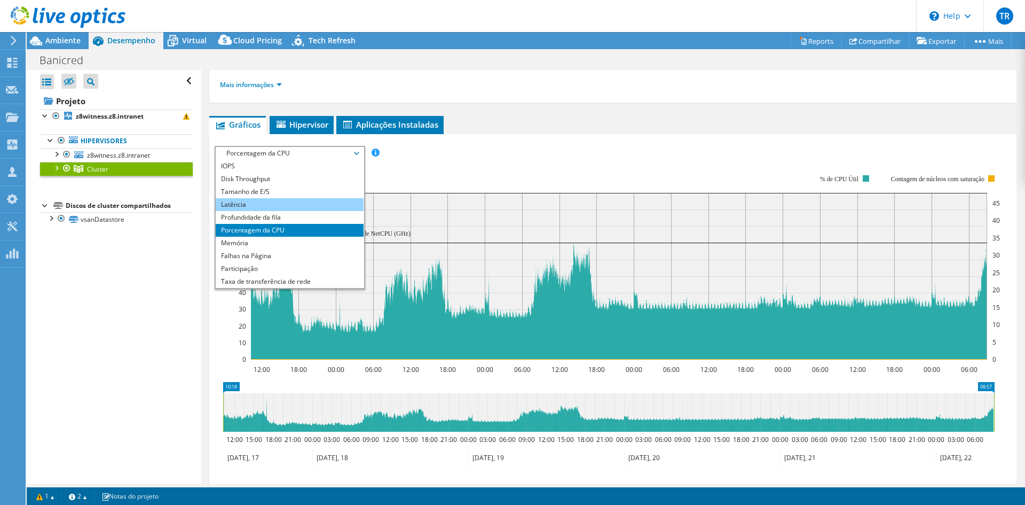
click at [246, 205] on li "Latência" at bounding box center [290, 204] width 148 height 13
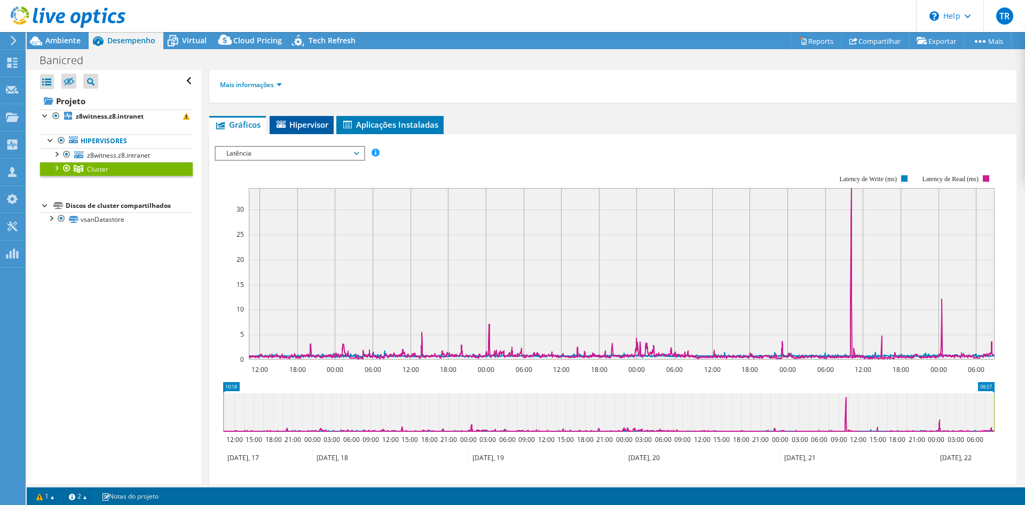
click at [296, 130] on li "Hipervisor" at bounding box center [302, 125] width 64 height 18
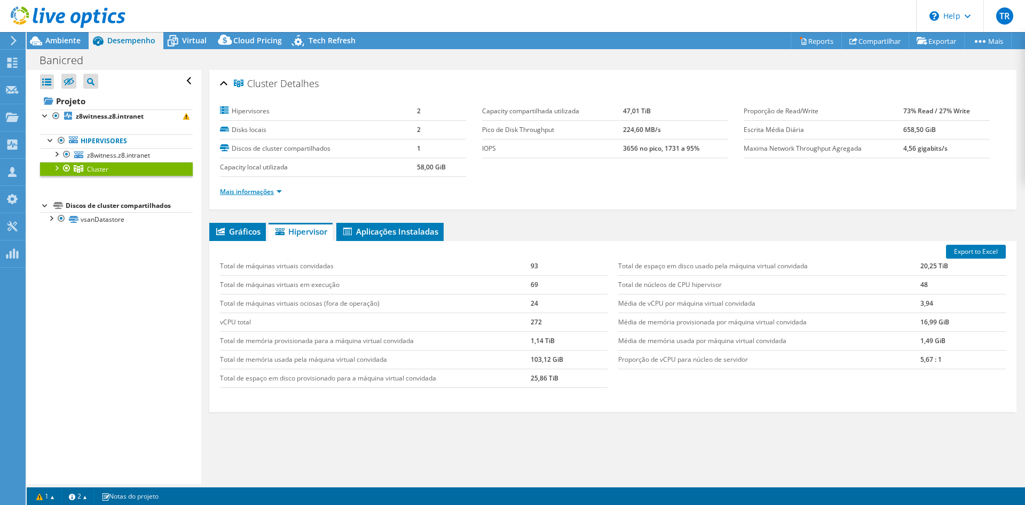
click at [275, 192] on link "Mais informações" at bounding box center [251, 191] width 62 height 9
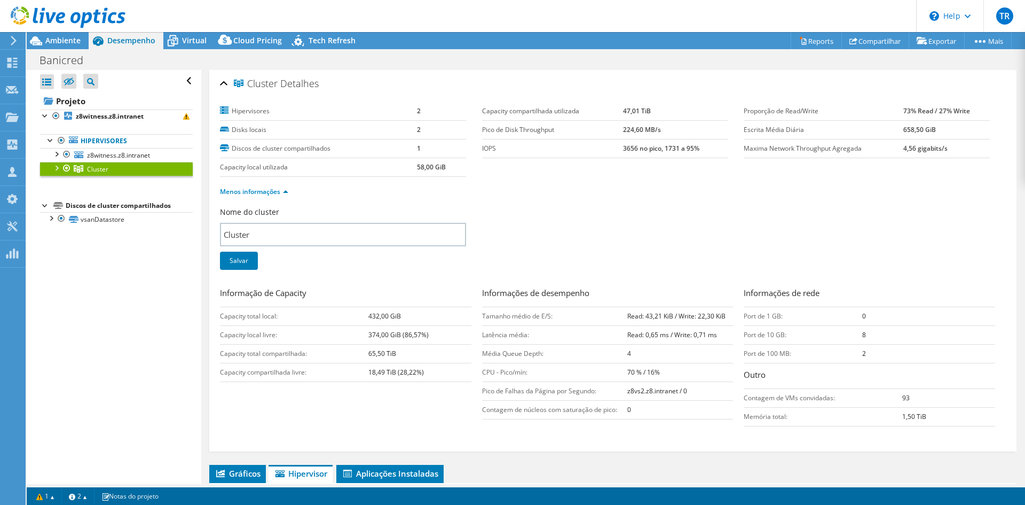
click at [58, 167] on div at bounding box center [56, 167] width 11 height 11
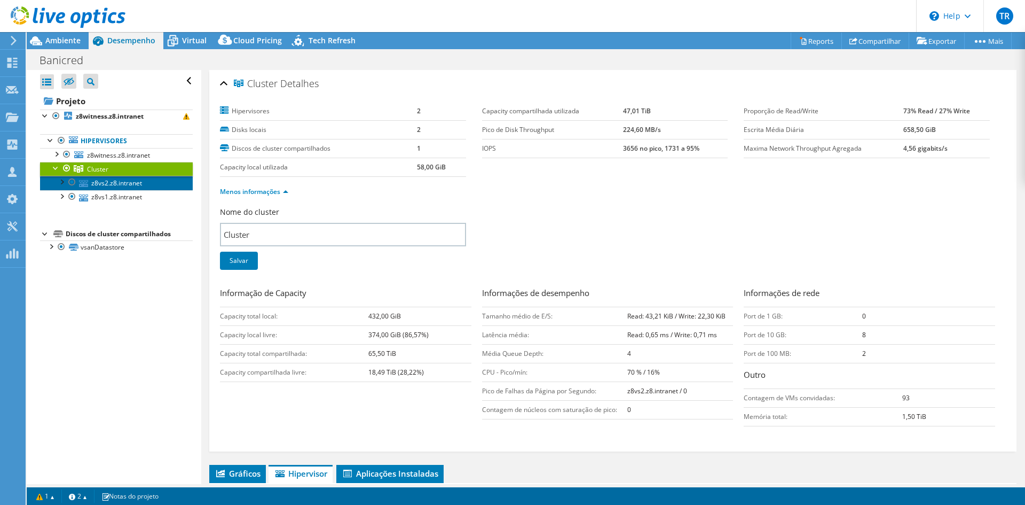
click at [110, 183] on link "z8vs2.z8.intranet" at bounding box center [116, 183] width 153 height 14
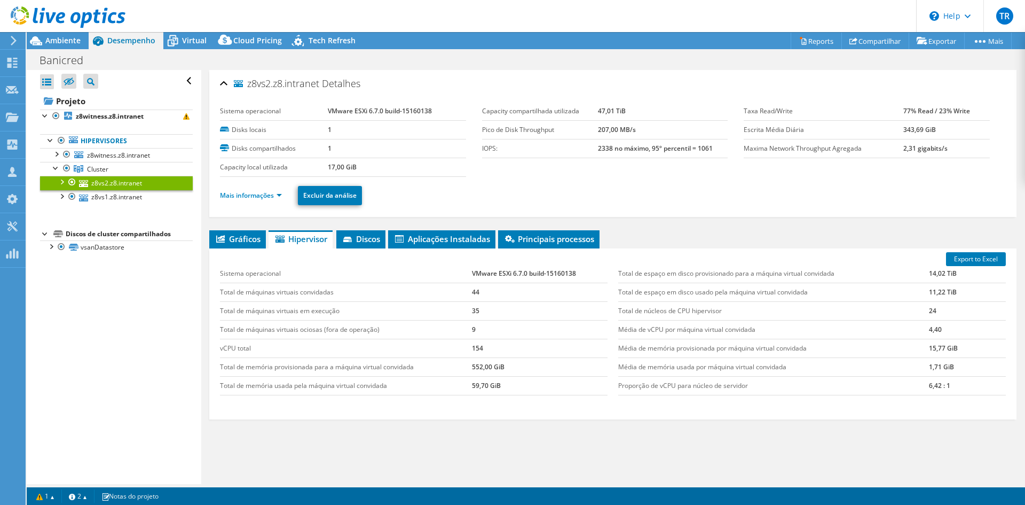
drag, startPoint x: 434, startPoint y: 110, endPoint x: 303, endPoint y: 110, distance: 130.3
click at [303, 110] on tr "Sistema operacional VMware ESXi 6.7.0 build-15160138" at bounding box center [343, 111] width 246 height 19
click at [427, 114] on b "VMware ESXi 6.7.0 build-15160138" at bounding box center [380, 110] width 104 height 9
click at [454, 235] on span "Aplicações Instaladas" at bounding box center [442, 238] width 97 height 11
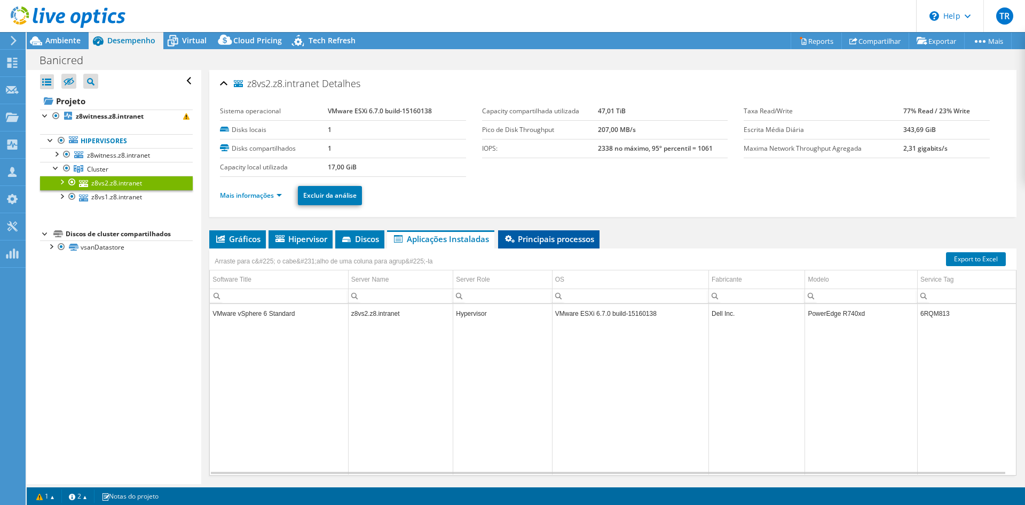
click at [558, 230] on li "Principais processos" at bounding box center [548, 239] width 101 height 18
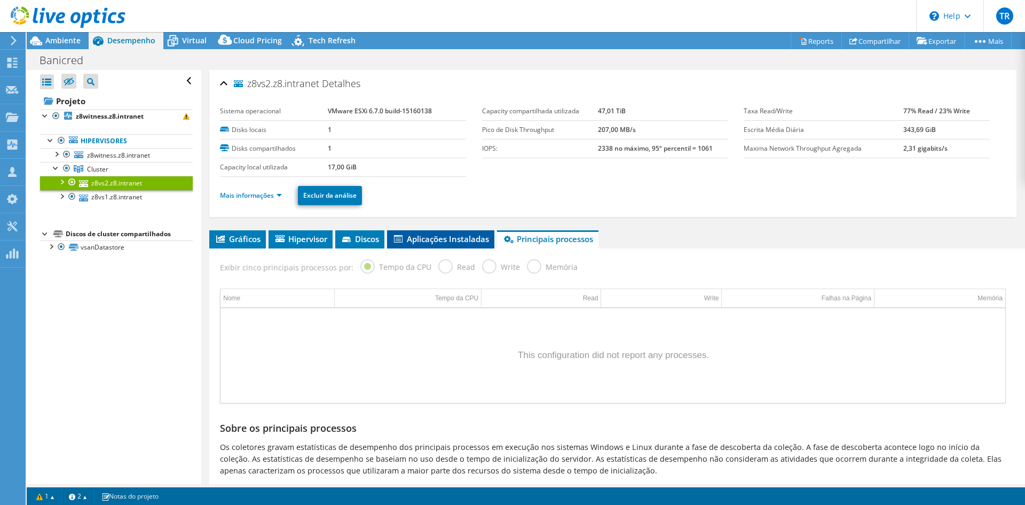
click at [458, 234] on span "Aplicações Instaladas" at bounding box center [440, 238] width 97 height 11
